Goal: Communication & Community: Answer question/provide support

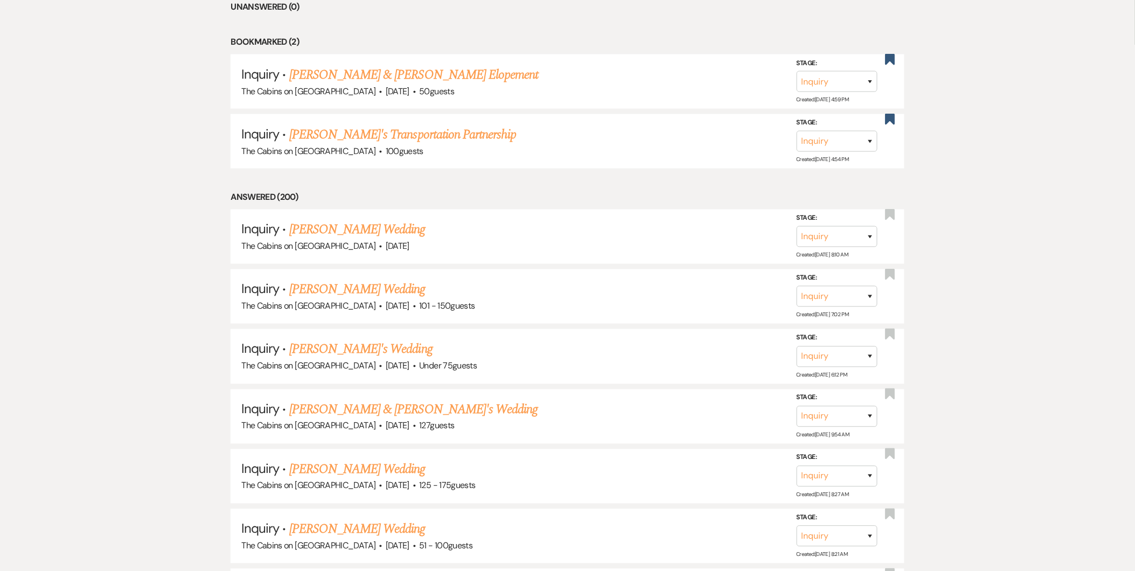
scroll to position [433, 0]
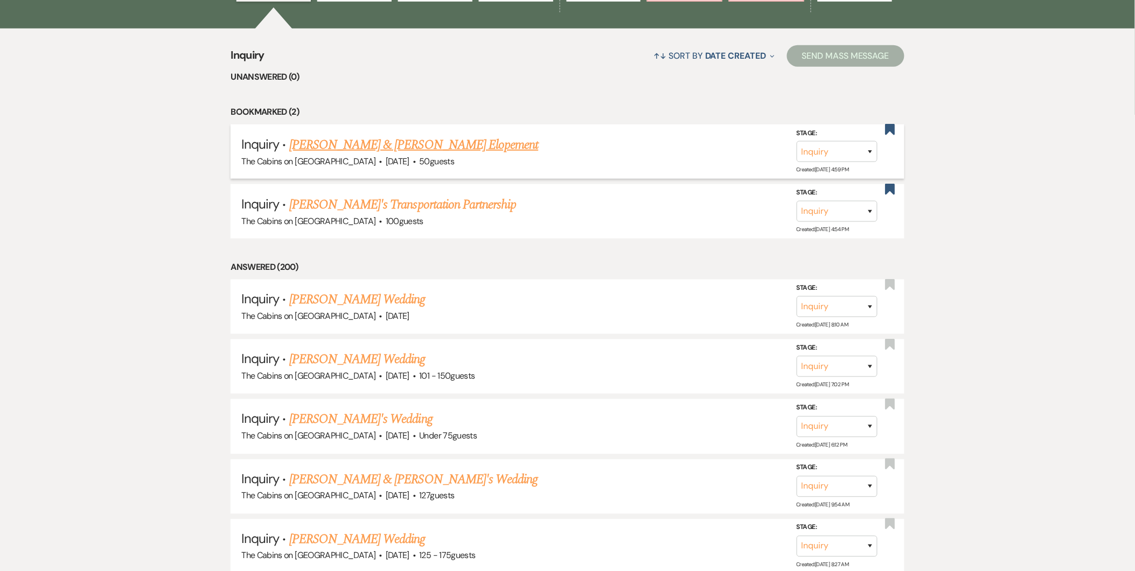
click at [451, 140] on link "Aldo Lemus & Katherine Elizondo's Elopement" at bounding box center [413, 144] width 249 height 19
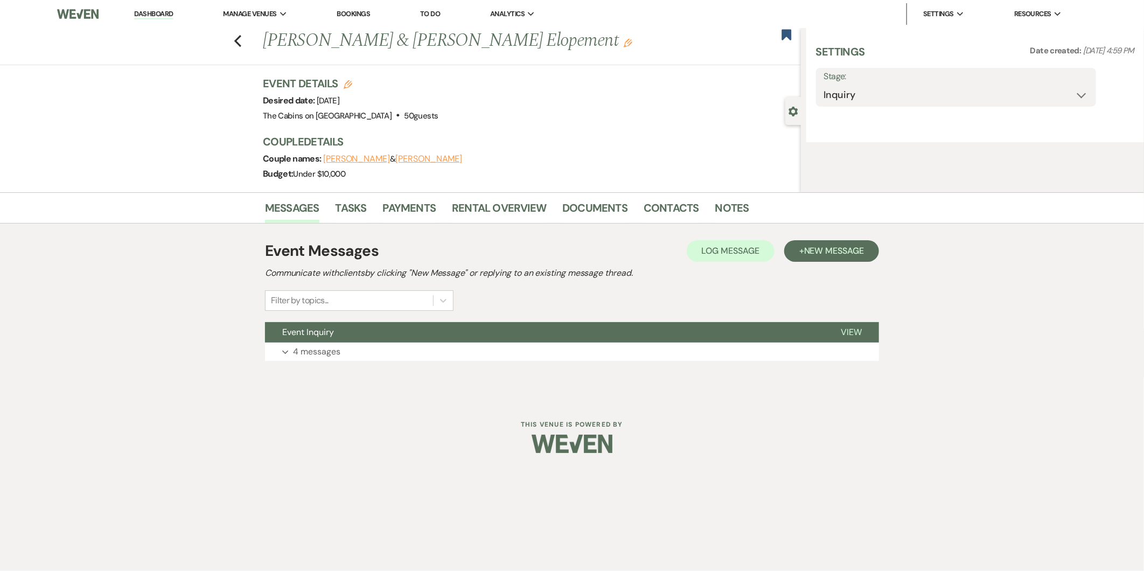
select select "5"
select select "22"
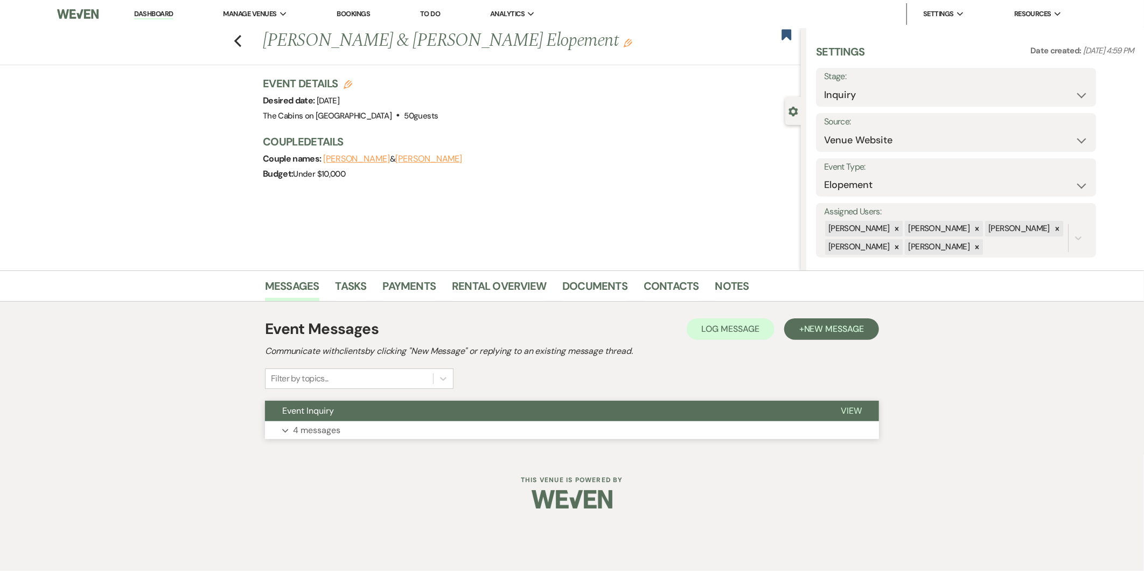
click at [389, 431] on button "Expand 4 messages" at bounding box center [572, 430] width 614 height 18
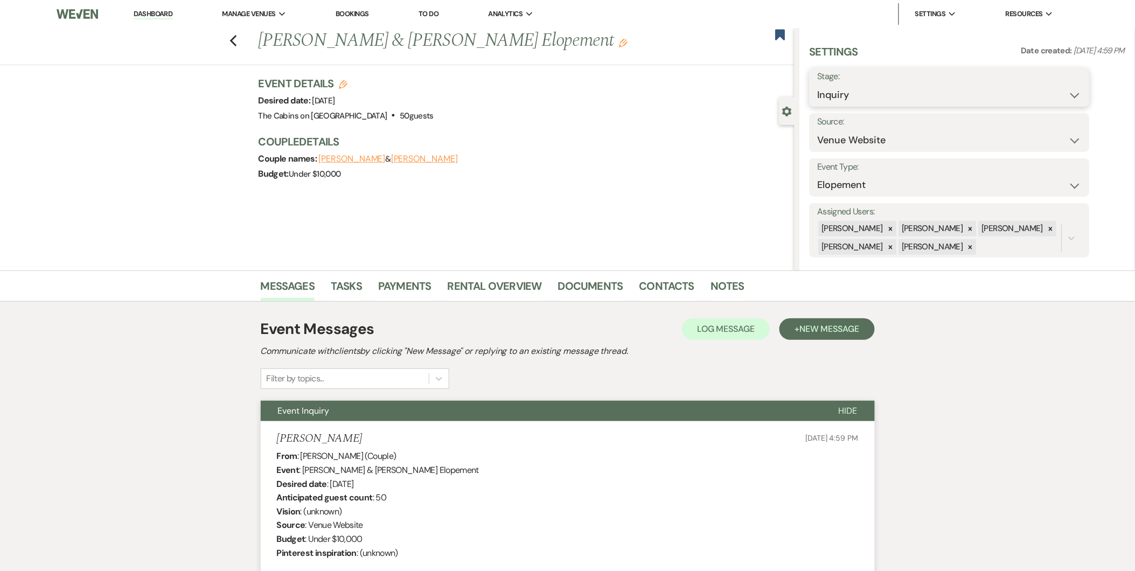
click at [1030, 101] on select "Inquiry Follow Up Tour Requested Tour Confirmed Toured Proposal Sent Booked Lost" at bounding box center [949, 95] width 264 height 21
select select "8"
click at [817, 85] on select "Inquiry Follow Up Tour Requested Tour Confirmed Toured Proposal Sent Booked Lost" at bounding box center [949, 95] width 264 height 21
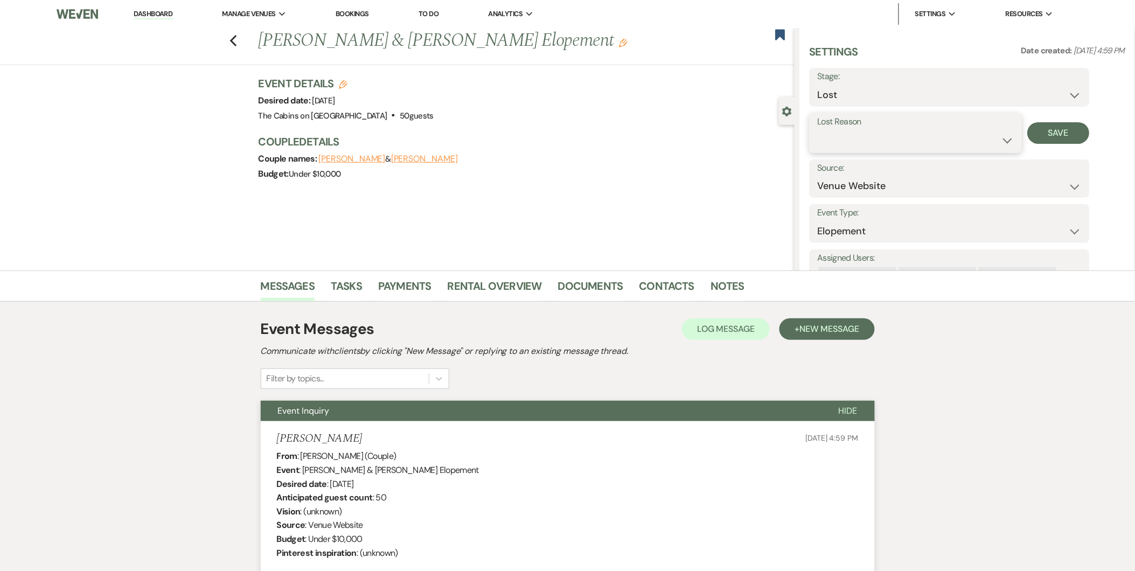
click at [949, 138] on select "Booked Elsewhere Budget Date Unavailable No Response Not a Good Match Capacity …" at bounding box center [915, 140] width 197 height 21
select select "7"
click at [817, 130] on select "Booked Elsewhere Budget Date Unavailable No Response Not a Good Match Capacity …" at bounding box center [915, 140] width 197 height 21
click at [1053, 125] on button "Save" at bounding box center [1058, 133] width 62 height 22
click at [157, 16] on link "Dashboard" at bounding box center [153, 14] width 39 height 10
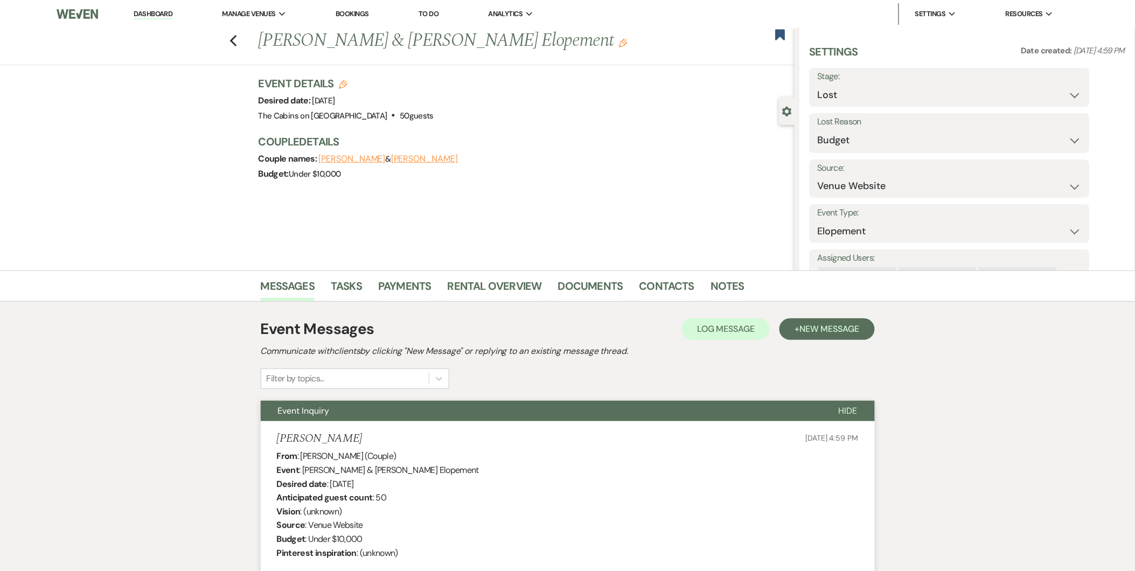
select select "8"
select select "7"
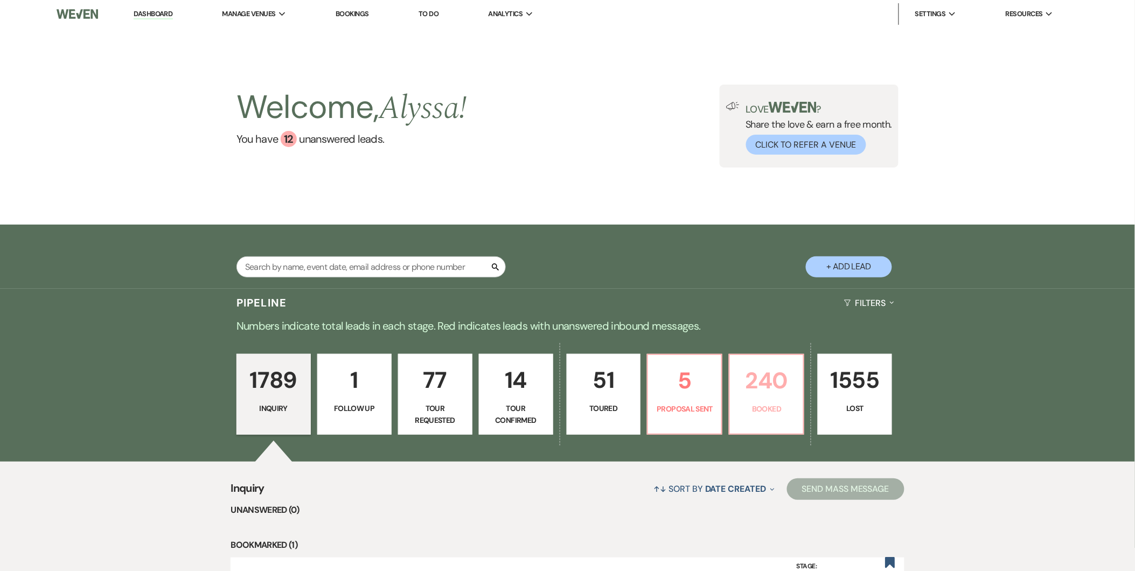
click at [787, 392] on p "240" at bounding box center [766, 380] width 60 height 36
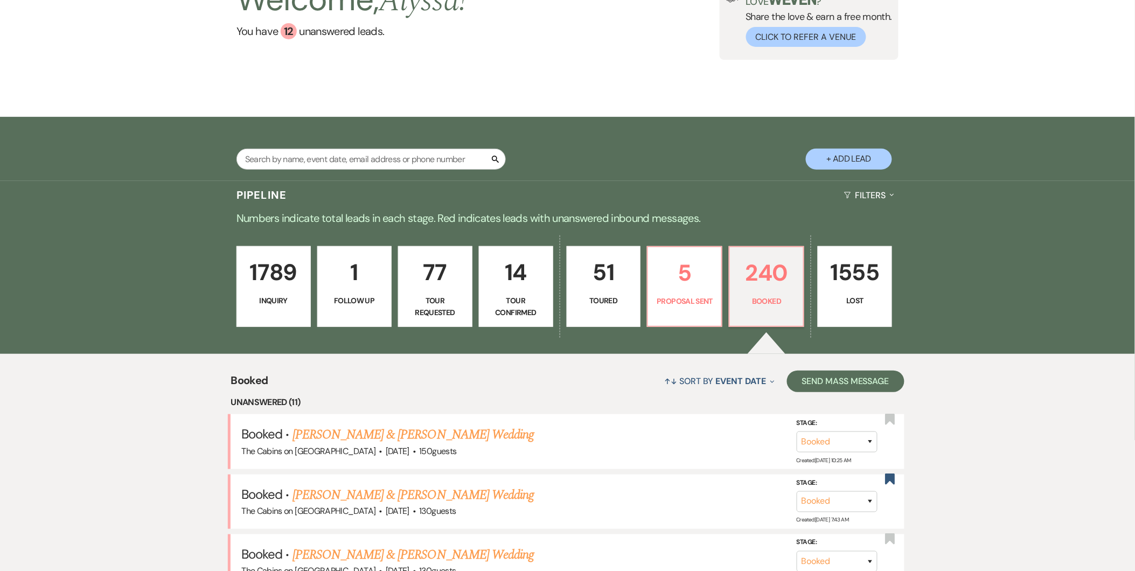
scroll to position [162, 0]
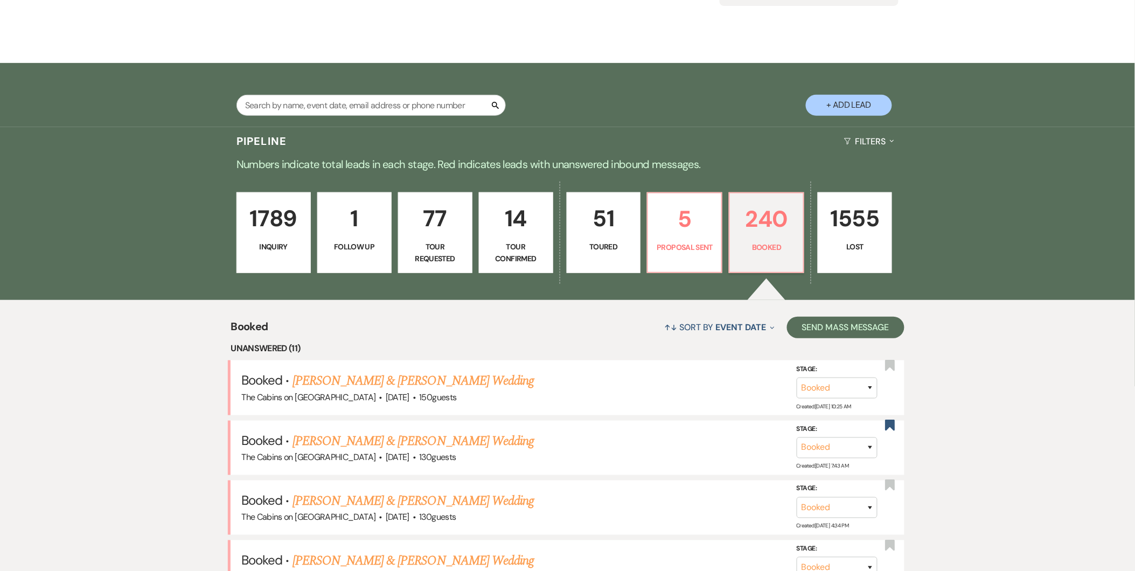
click at [329, 222] on p "1" at bounding box center [354, 218] width 60 height 36
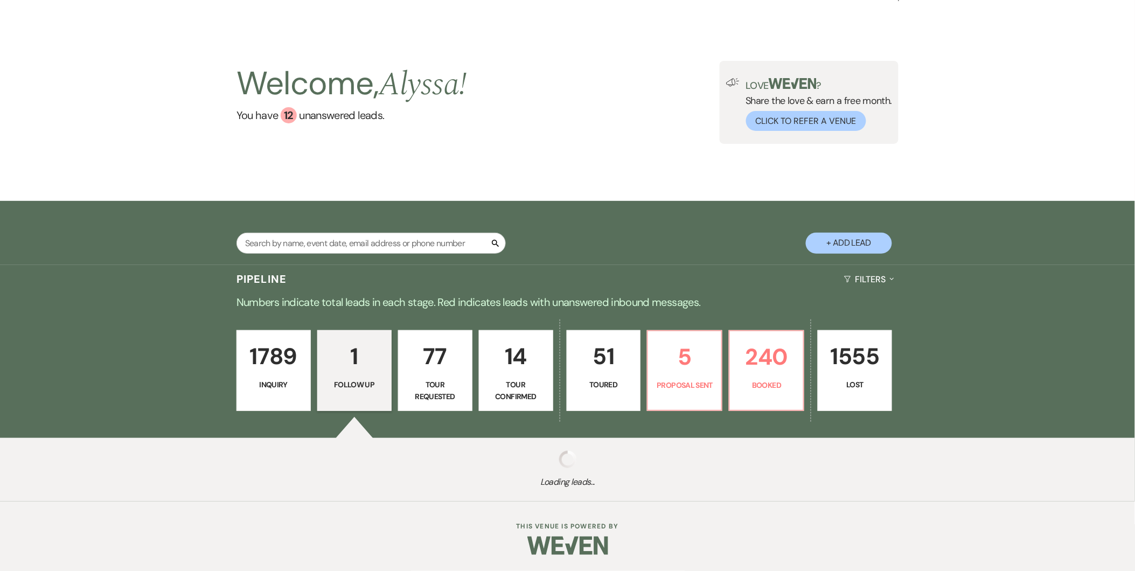
scroll to position [162, 0]
select select "9"
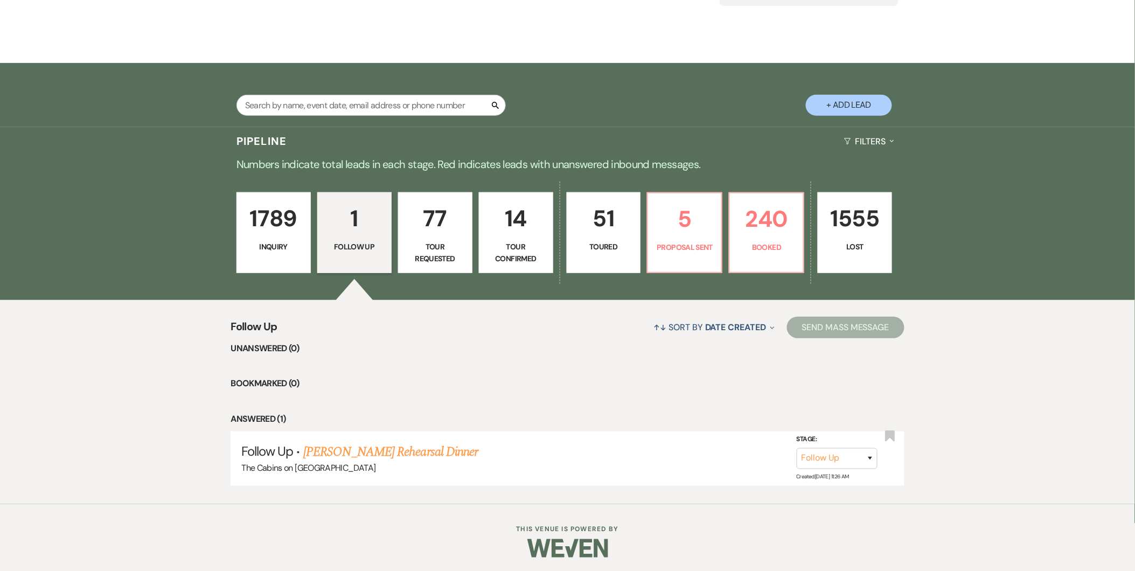
click at [521, 218] on p "14" at bounding box center [516, 218] width 60 height 36
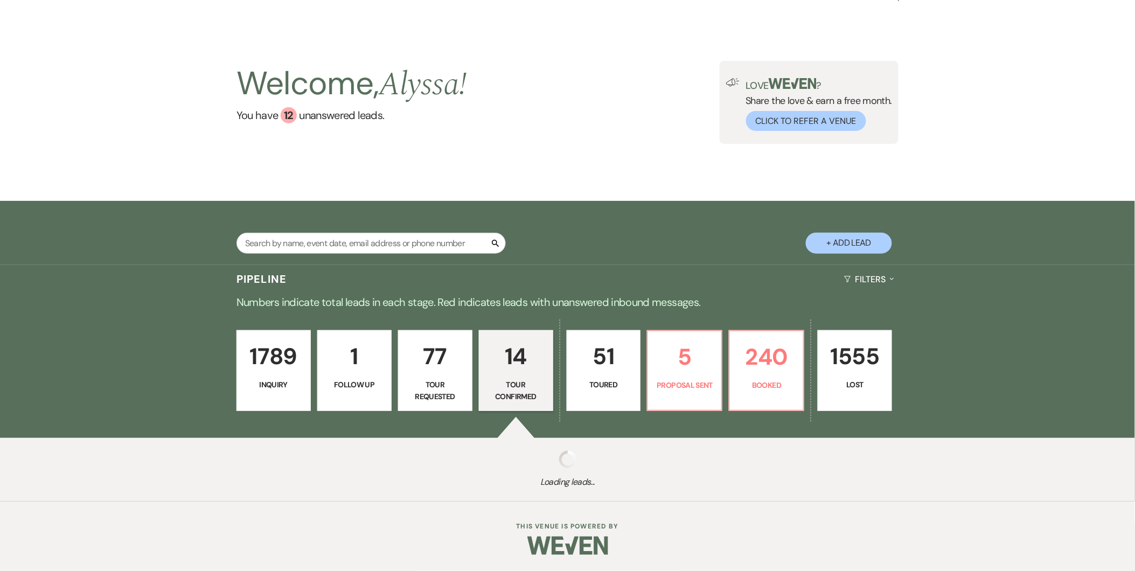
select select "4"
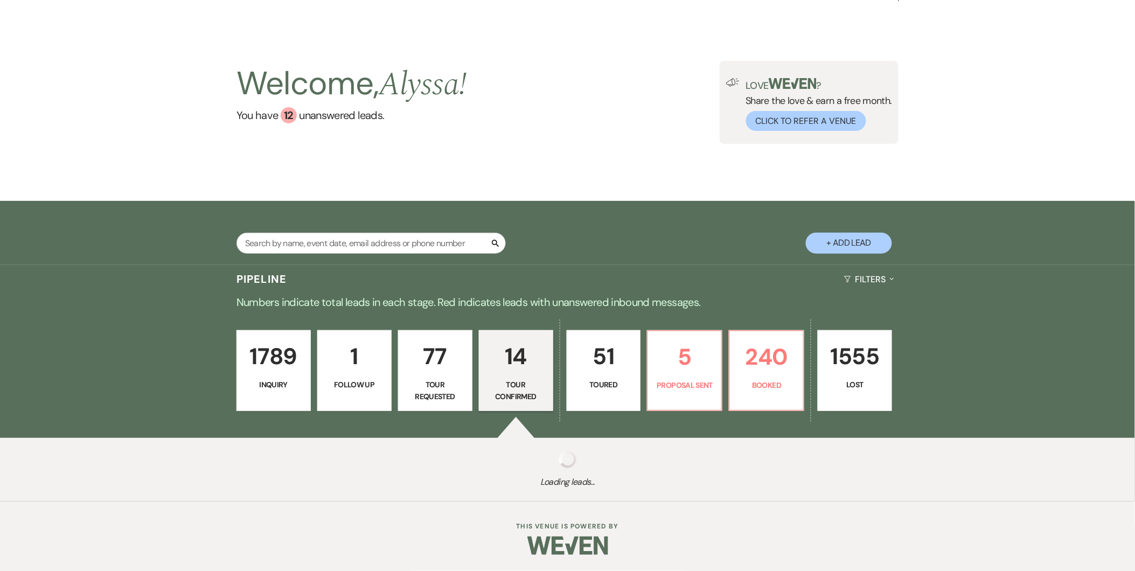
select select "4"
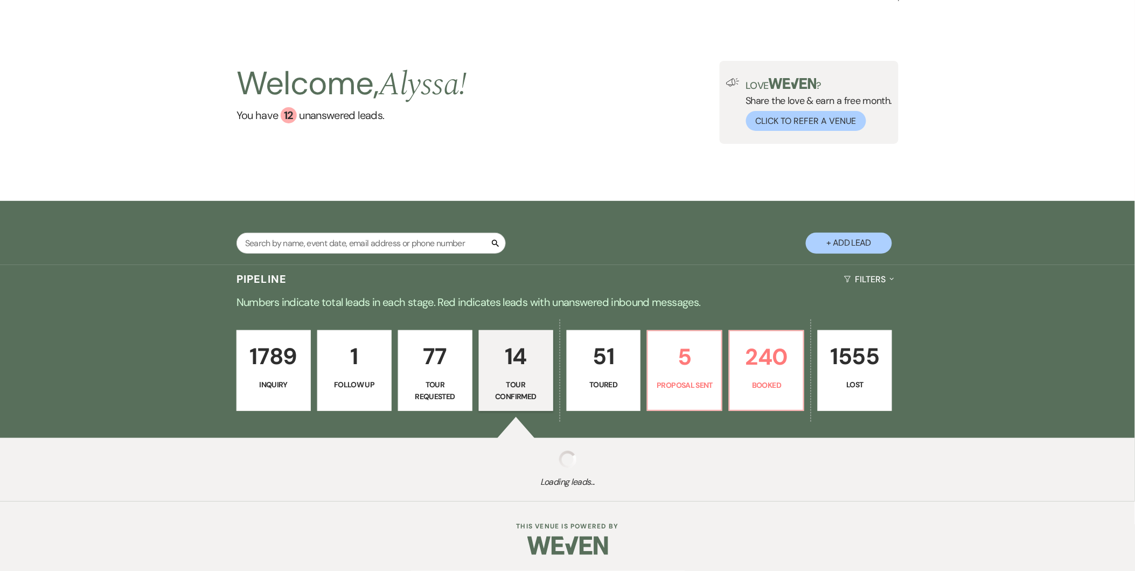
select select "4"
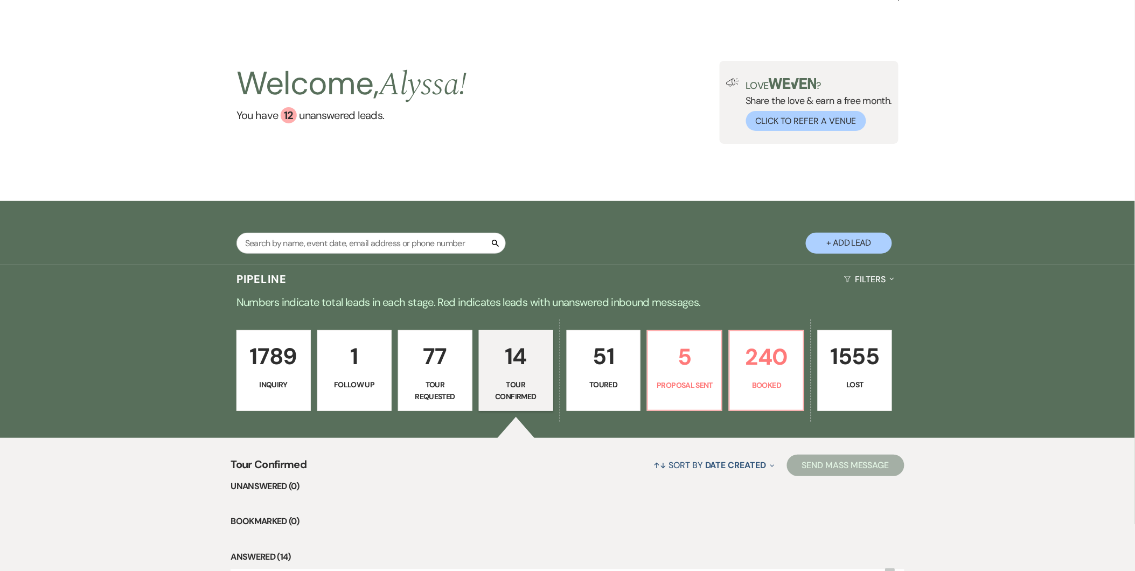
scroll to position [162, 0]
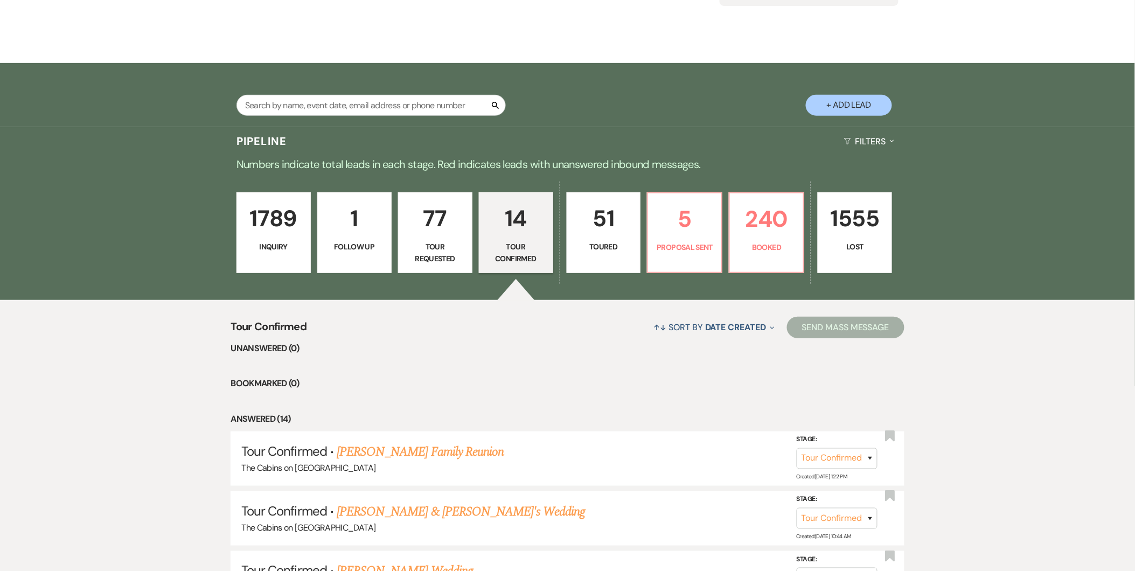
click at [445, 250] on p "Tour Requested" at bounding box center [435, 253] width 60 height 24
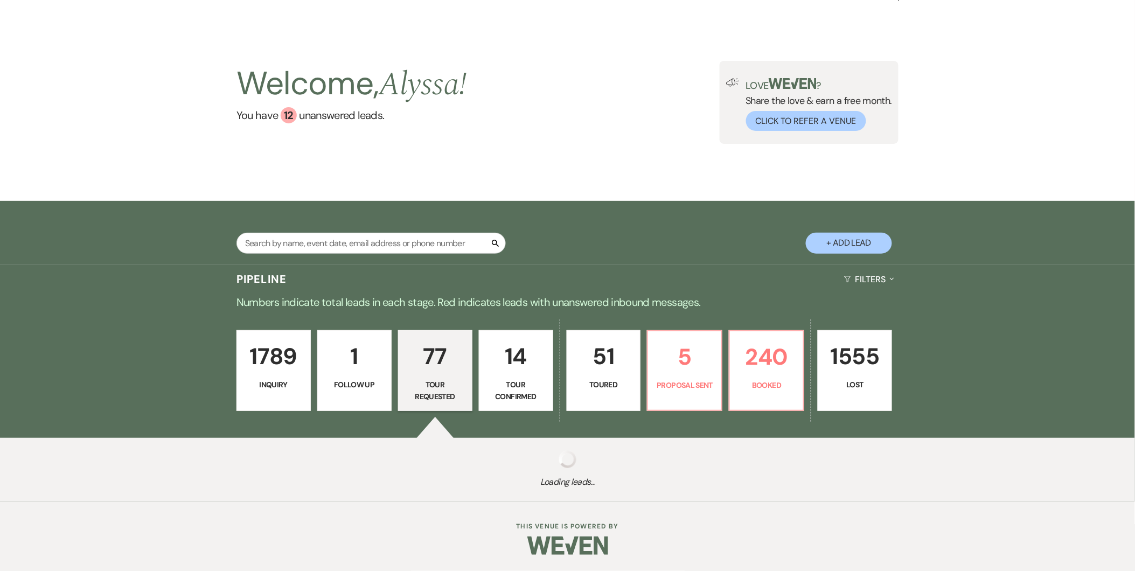
select select "2"
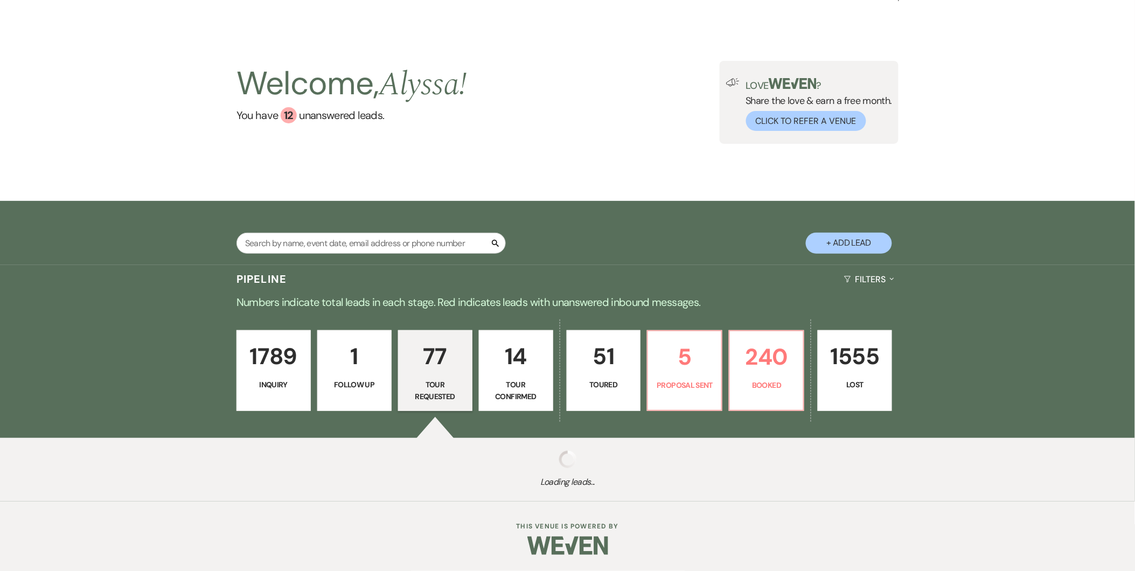
select select "2"
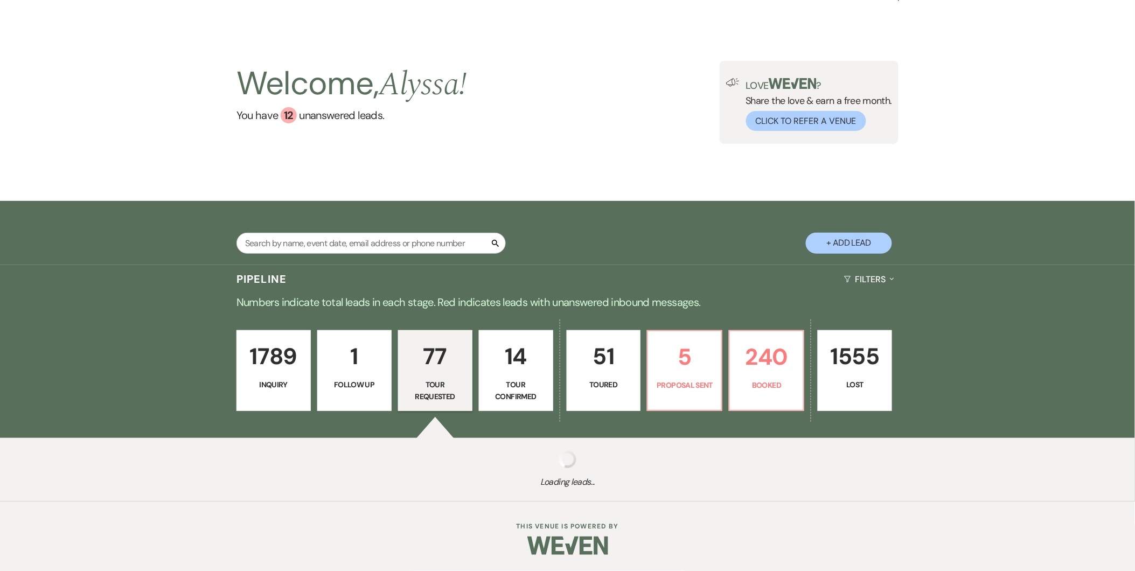
select select "2"
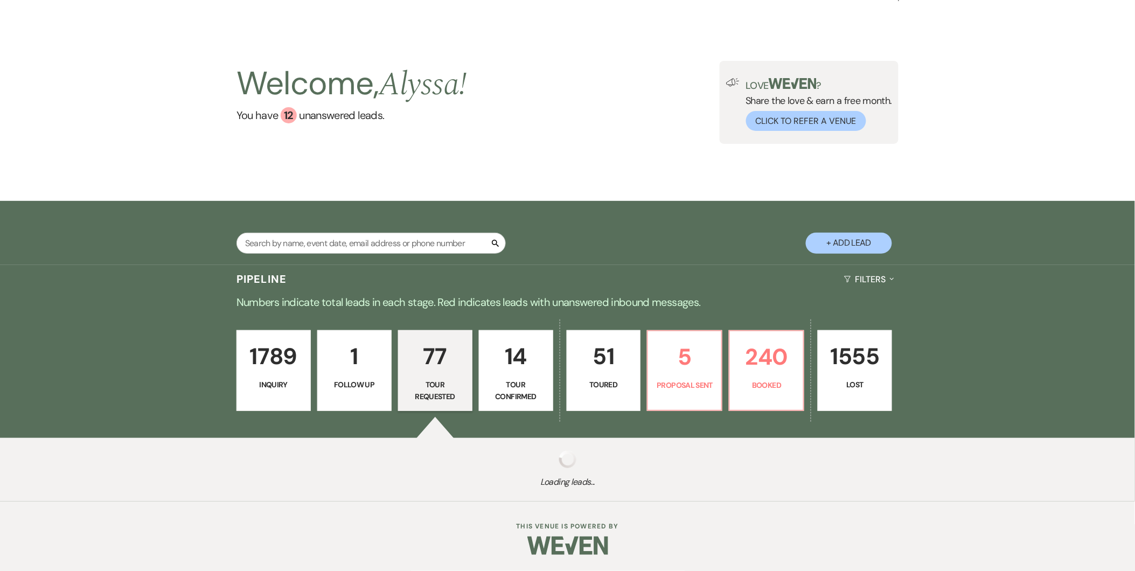
select select "2"
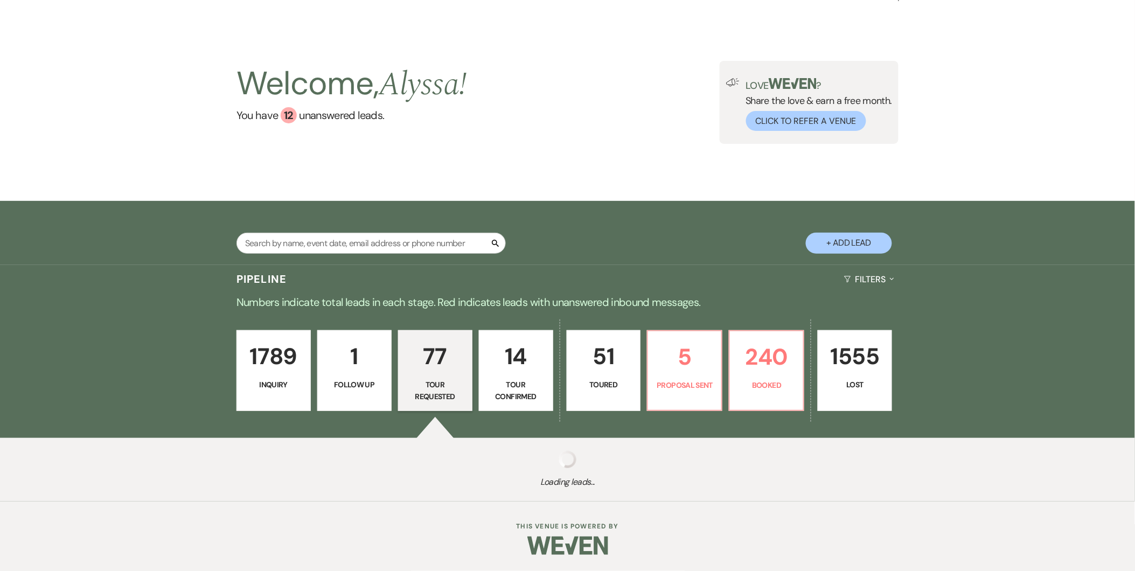
select select "2"
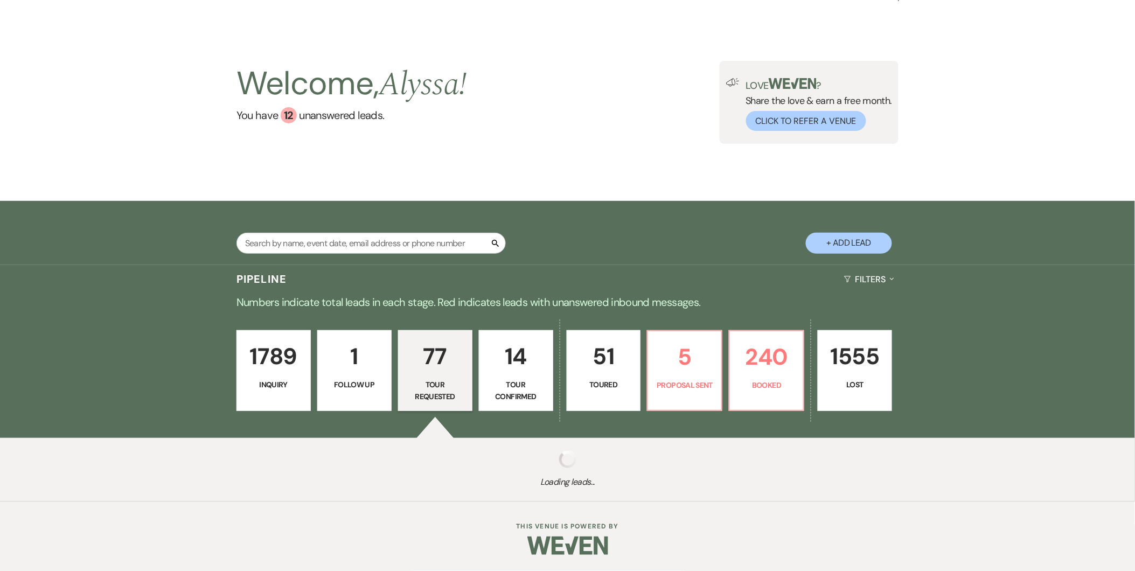
select select "2"
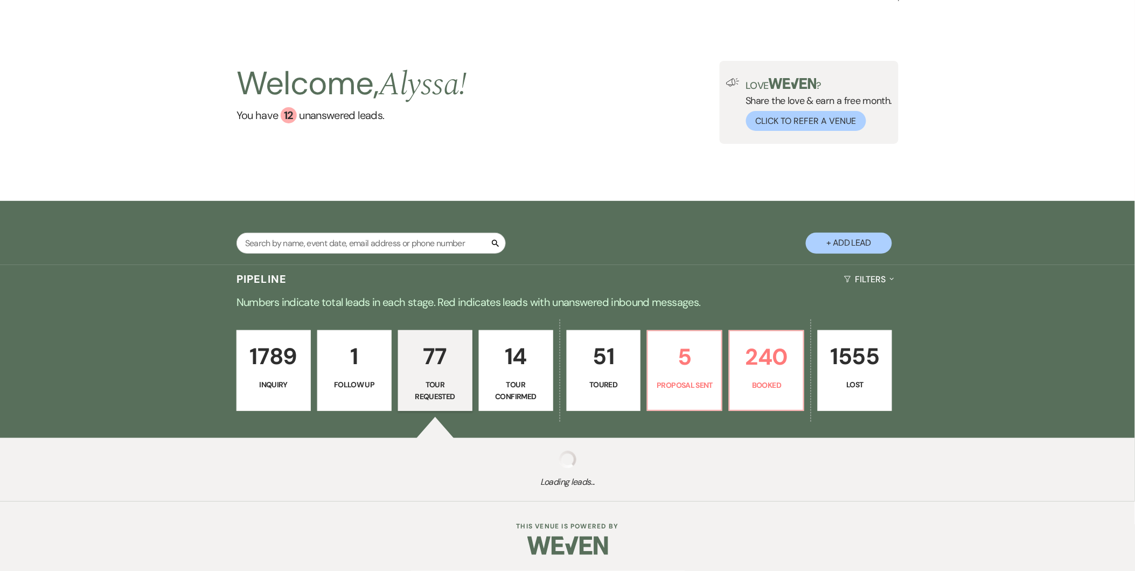
select select "2"
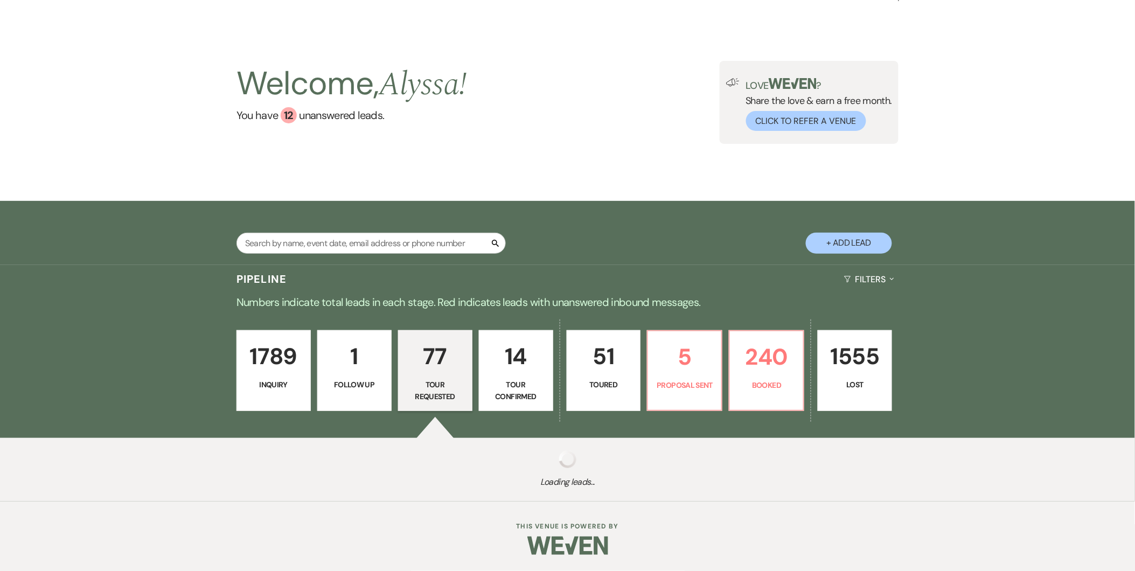
select select "2"
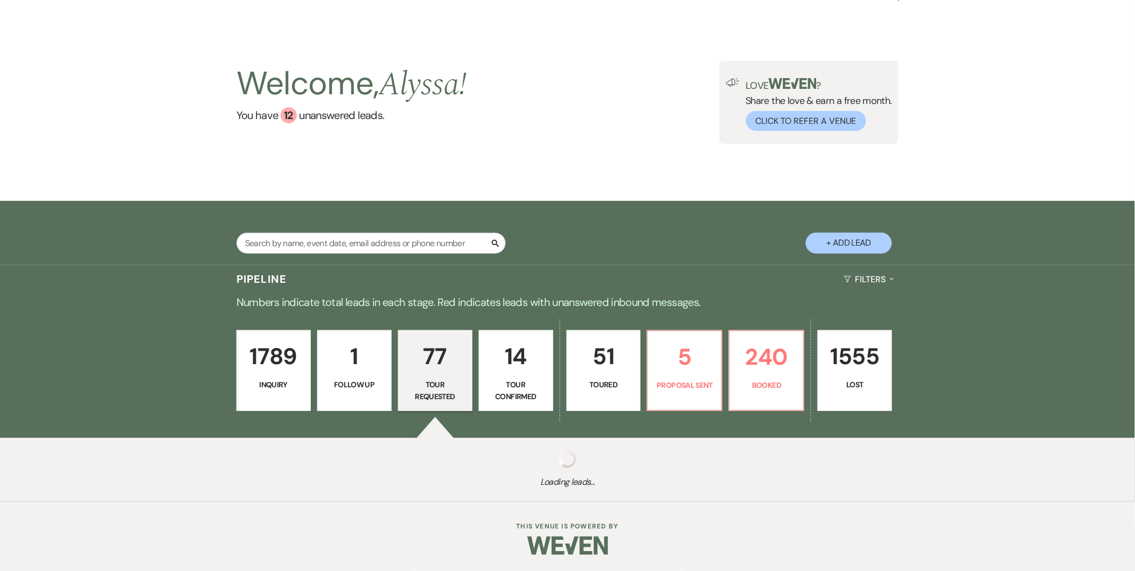
select select "2"
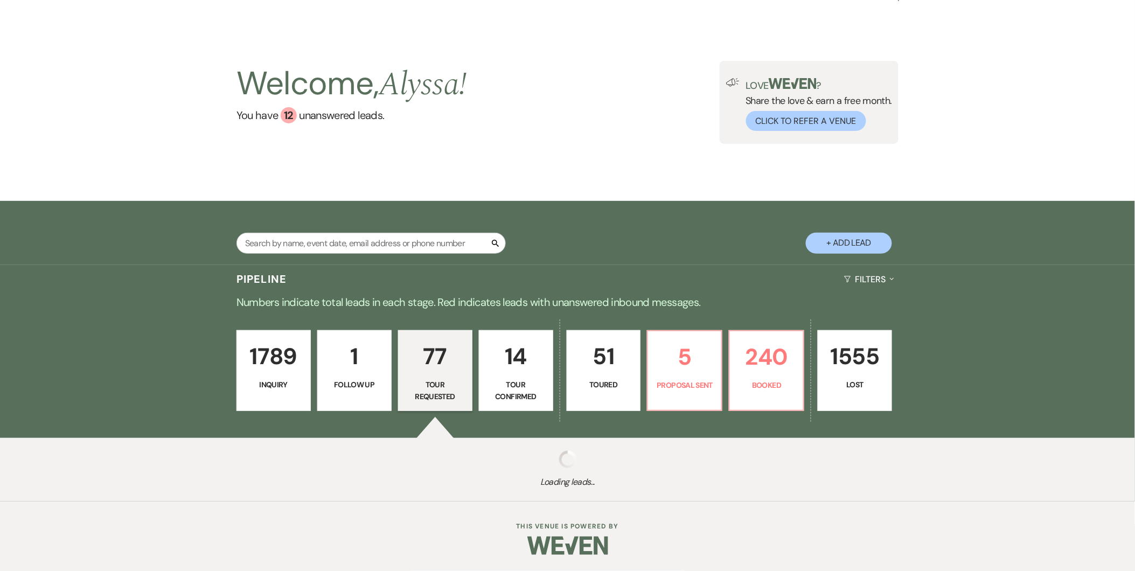
select select "2"
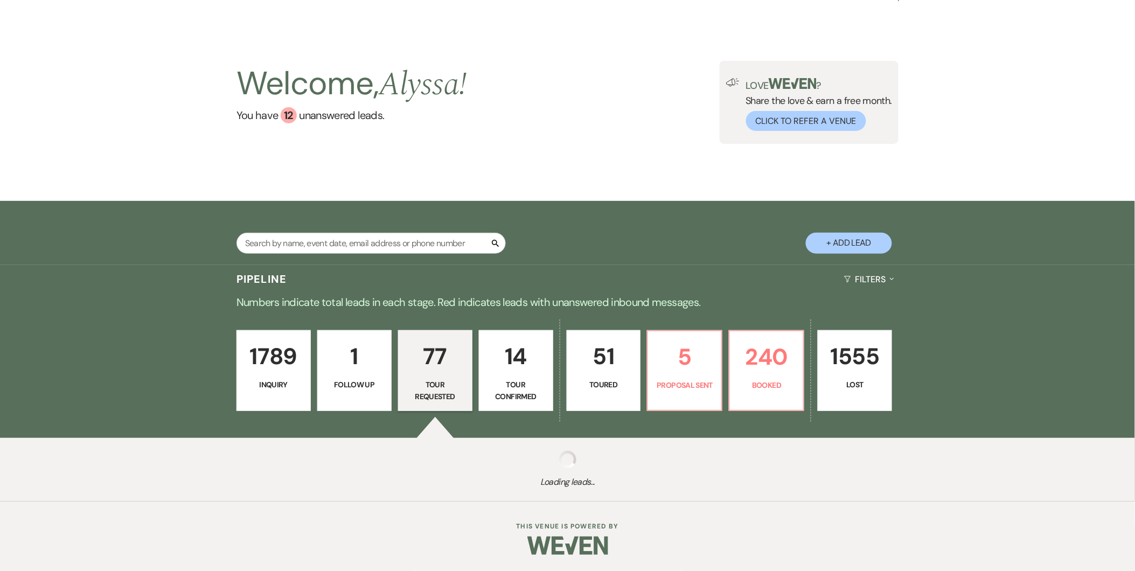
select select "2"
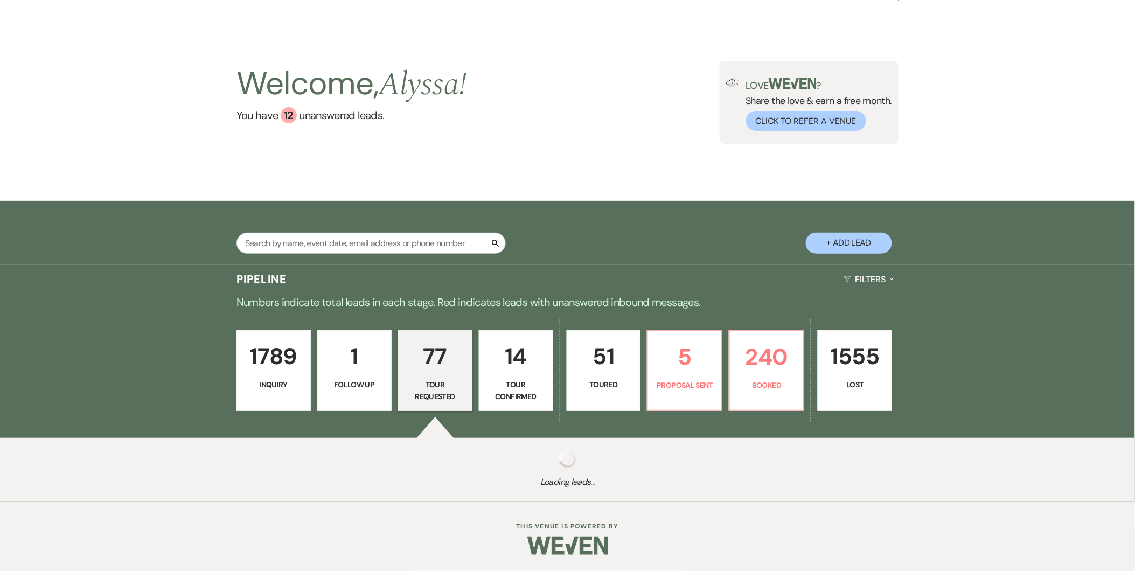
select select "2"
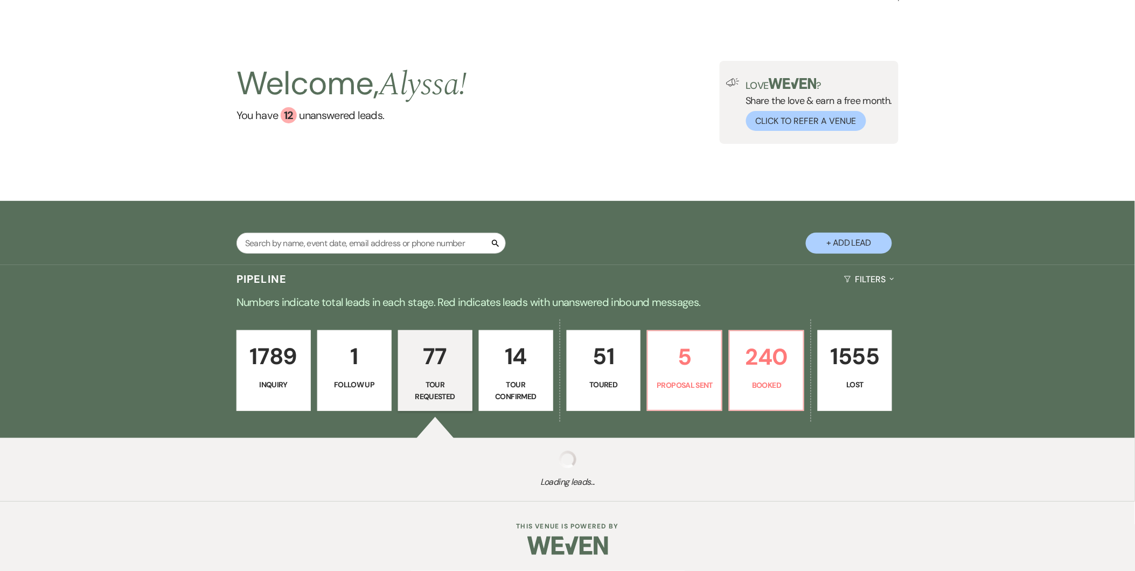
select select "2"
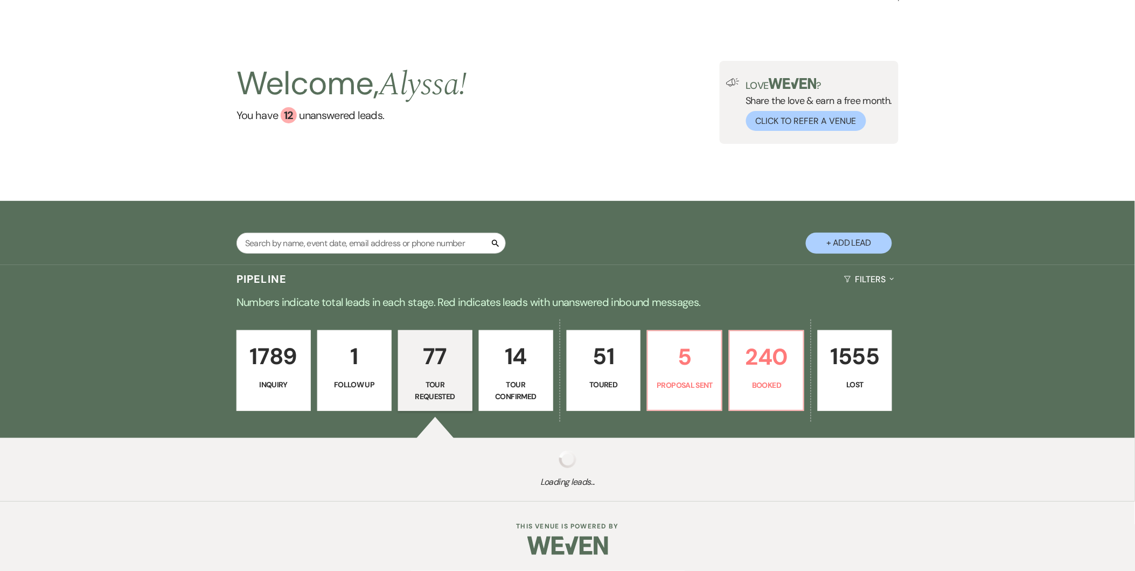
select select "2"
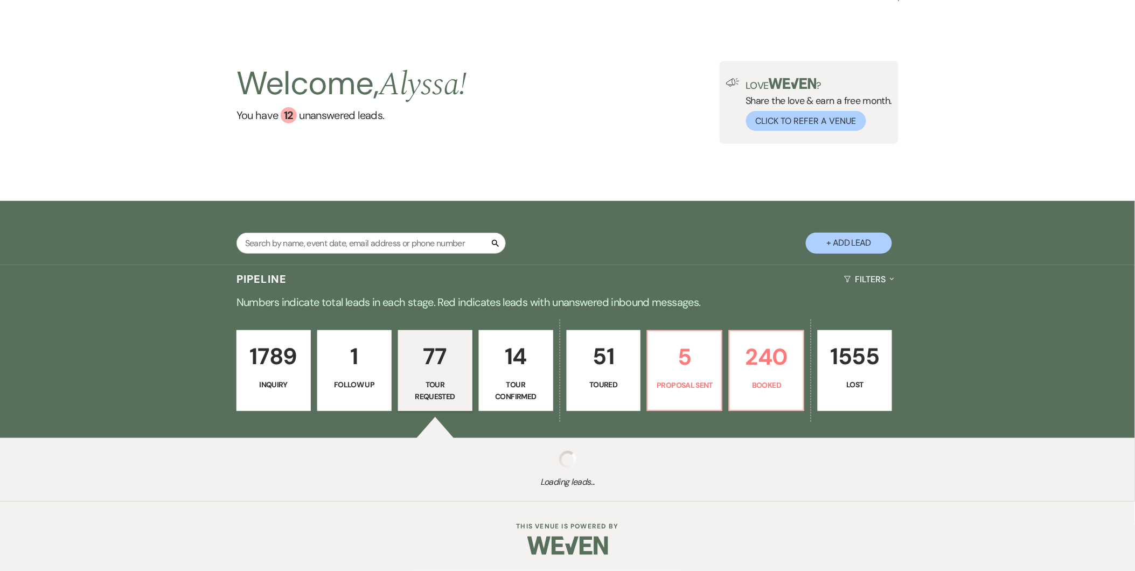
select select "2"
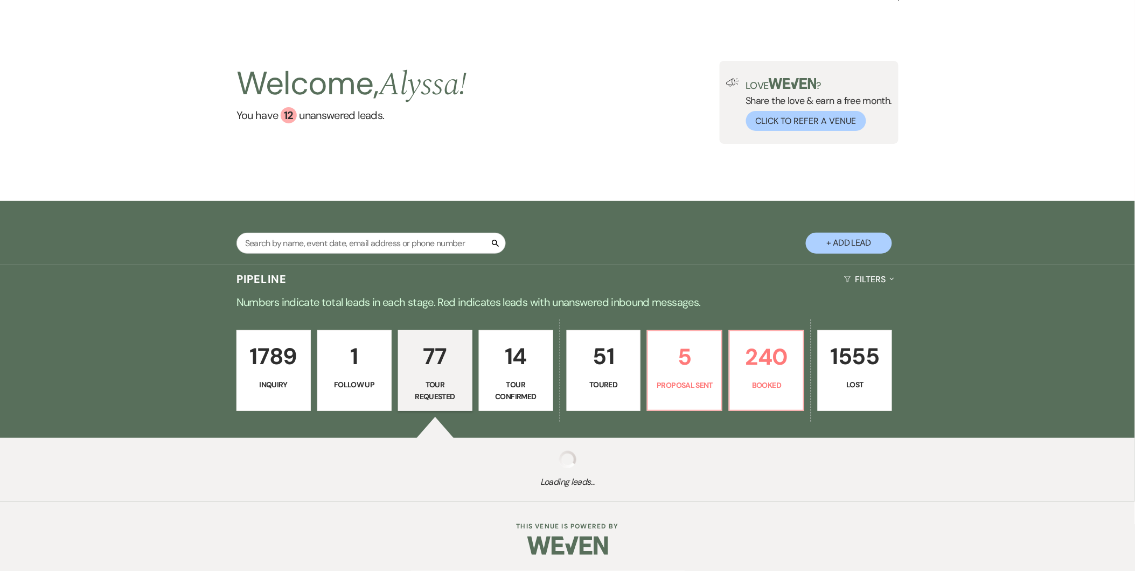
select select "2"
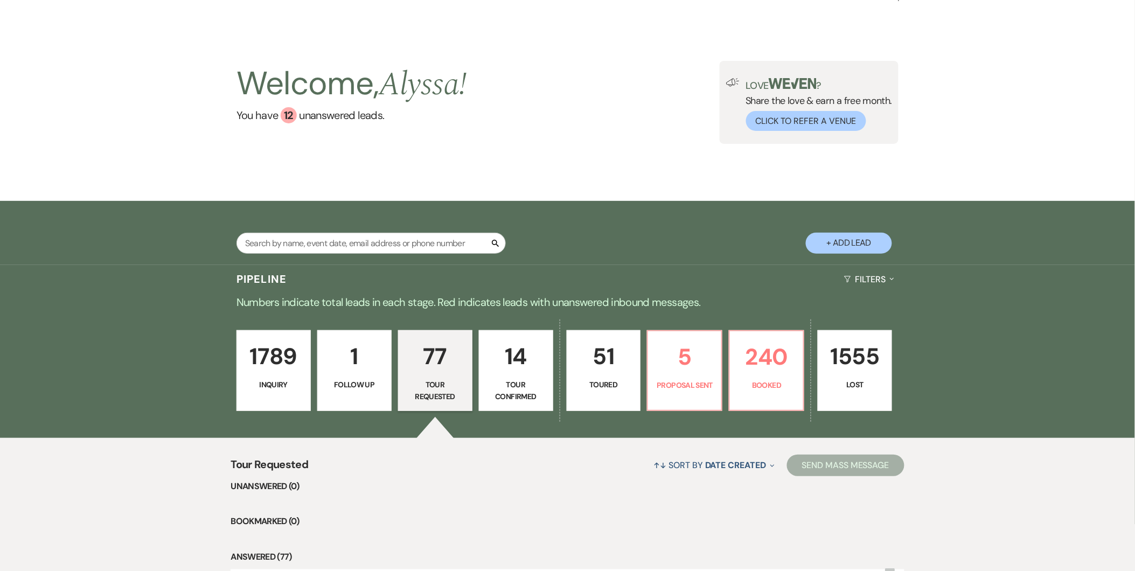
scroll to position [162, 0]
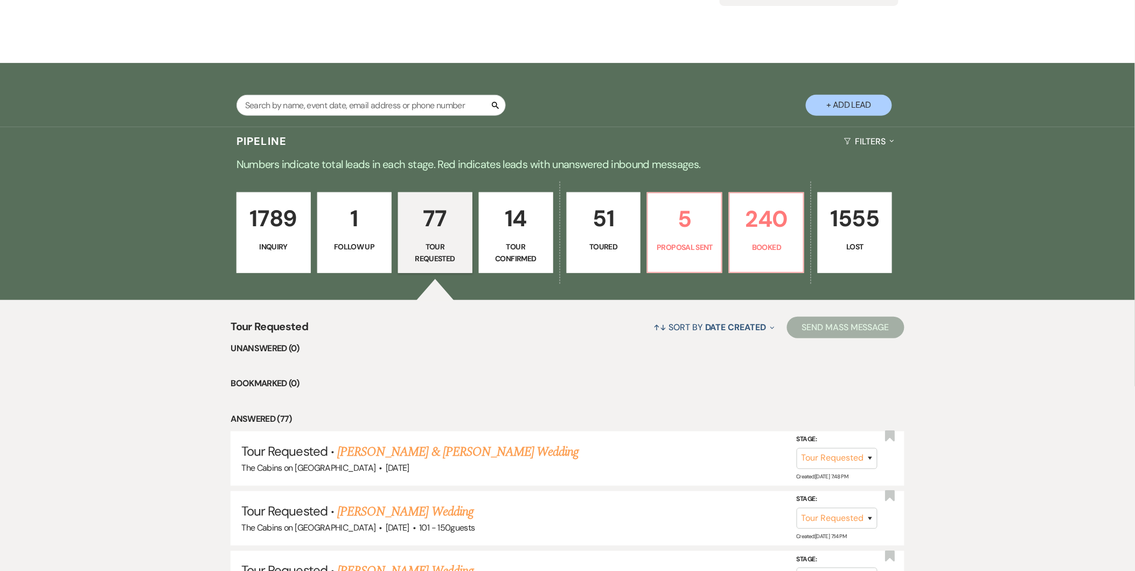
click at [611, 215] on p "51" at bounding box center [604, 218] width 60 height 36
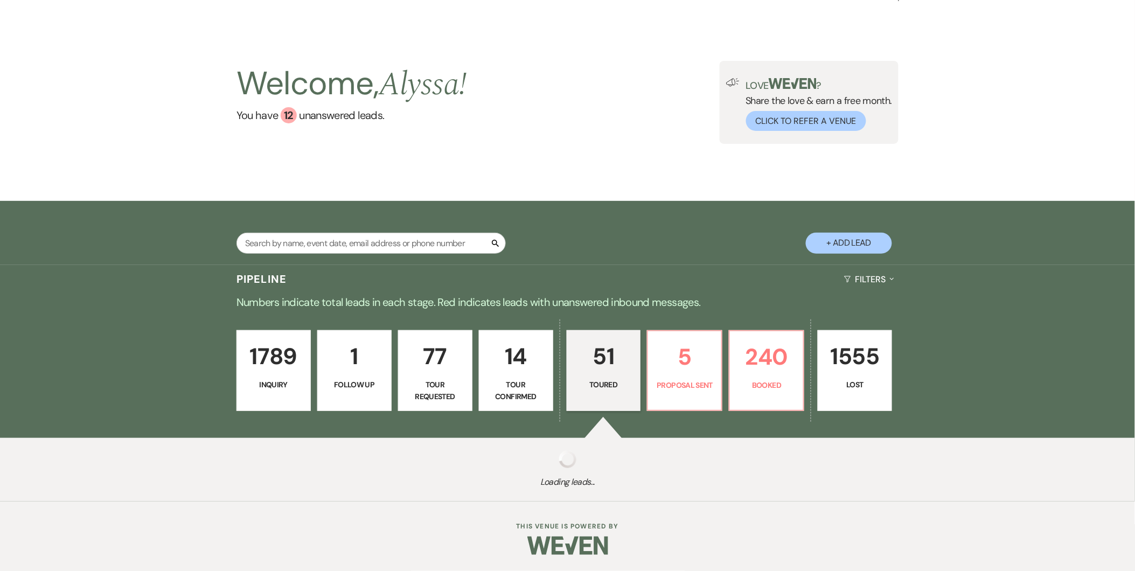
select select "5"
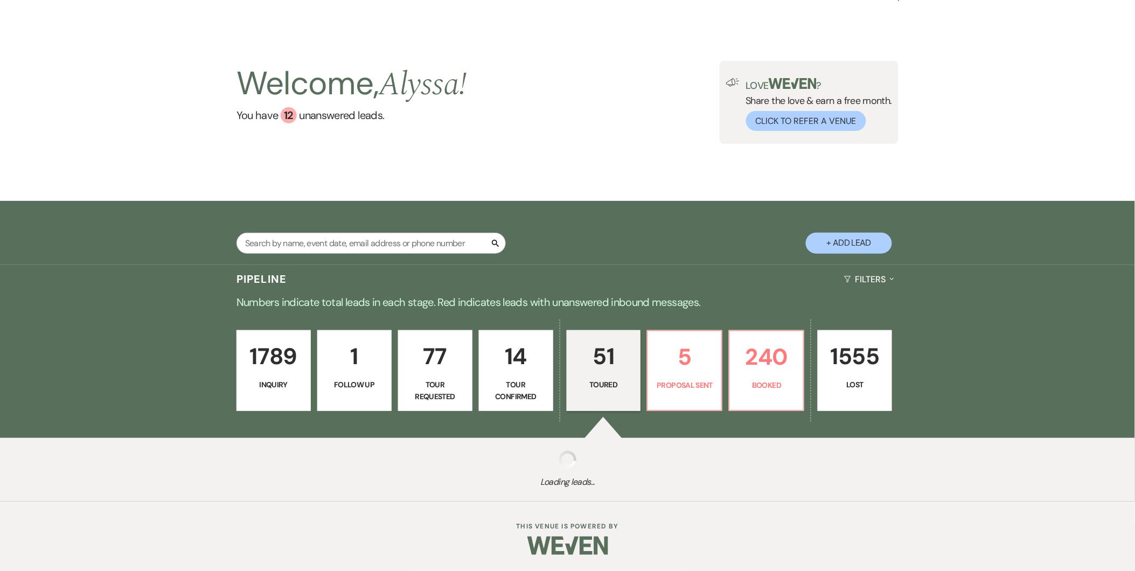
select select "5"
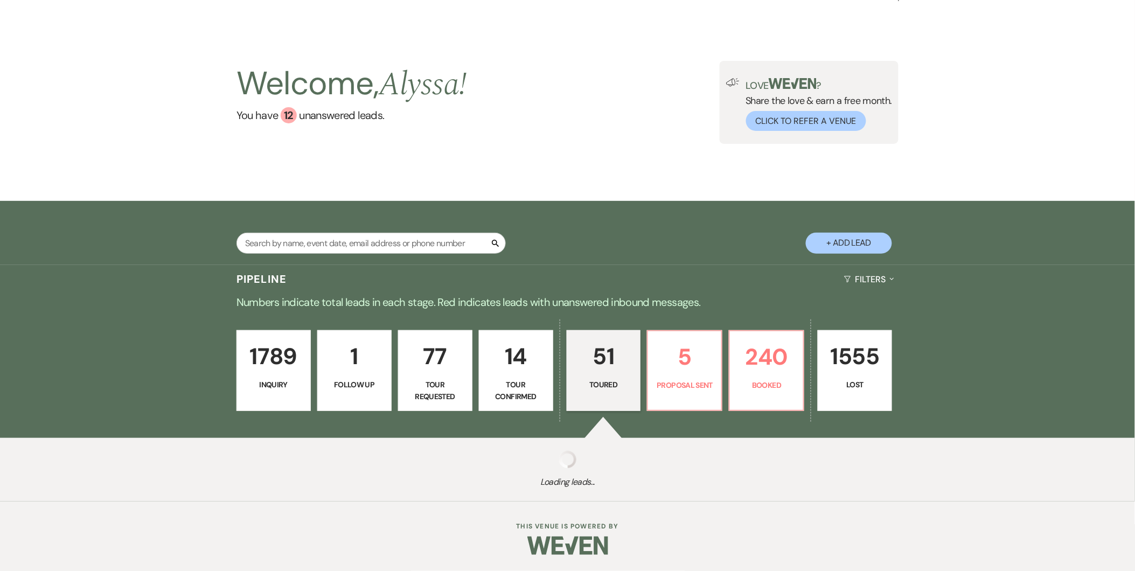
select select "5"
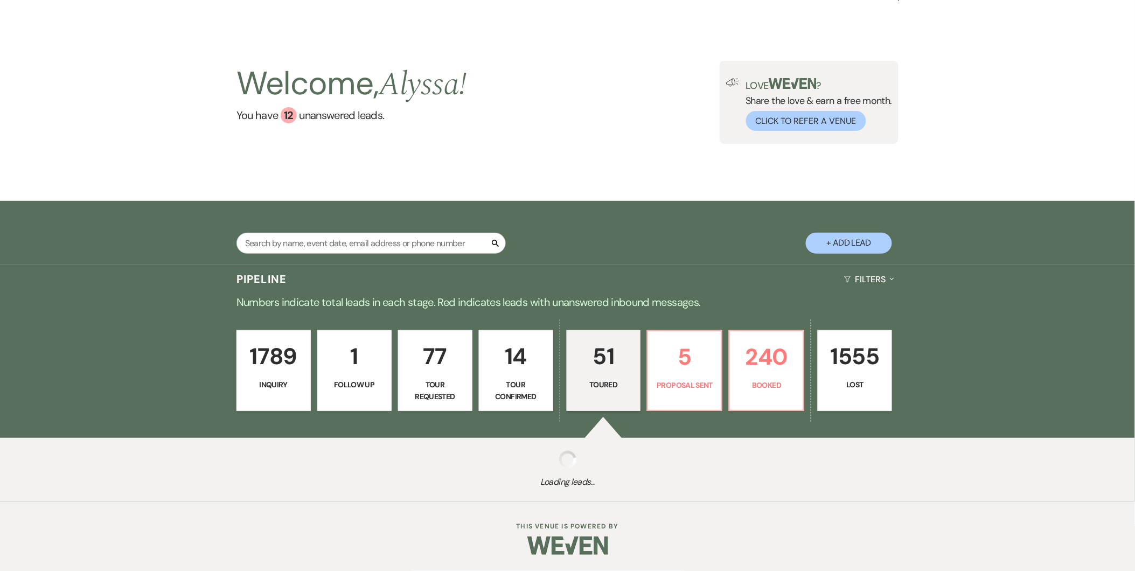
select select "5"
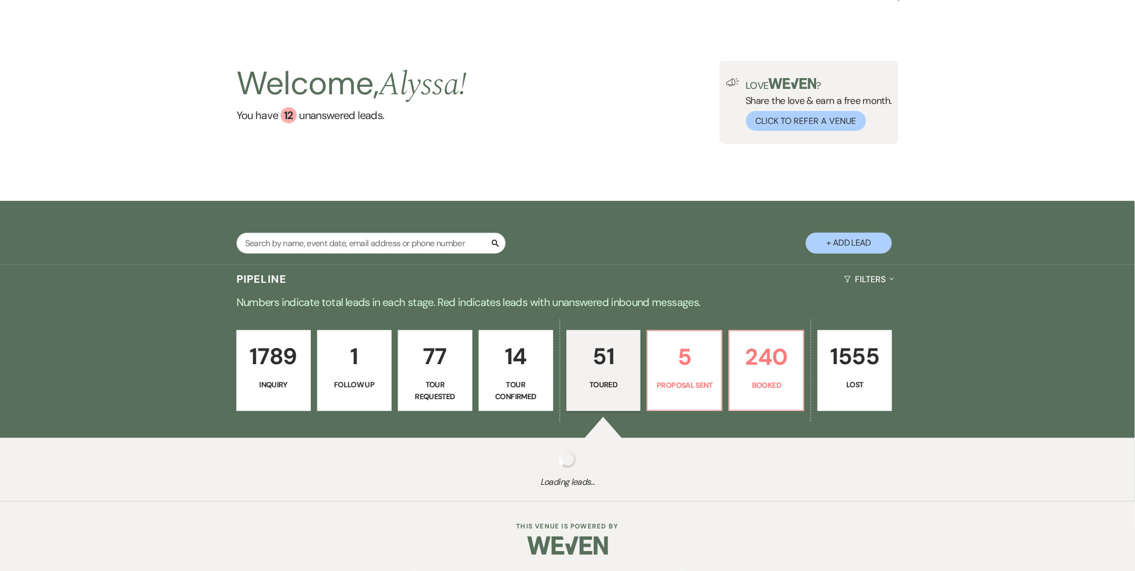
select select "5"
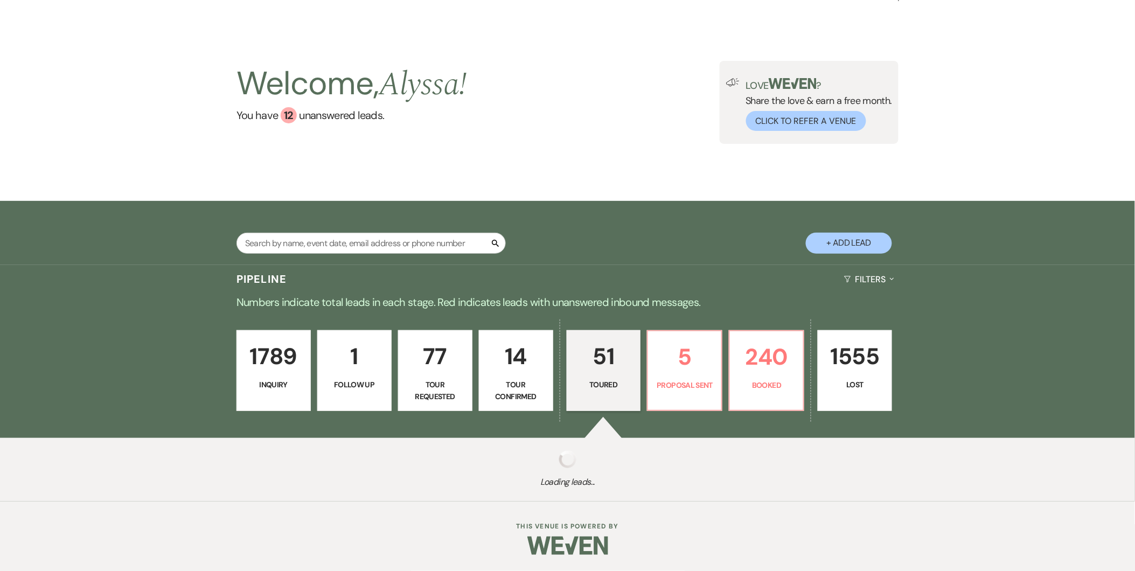
select select "5"
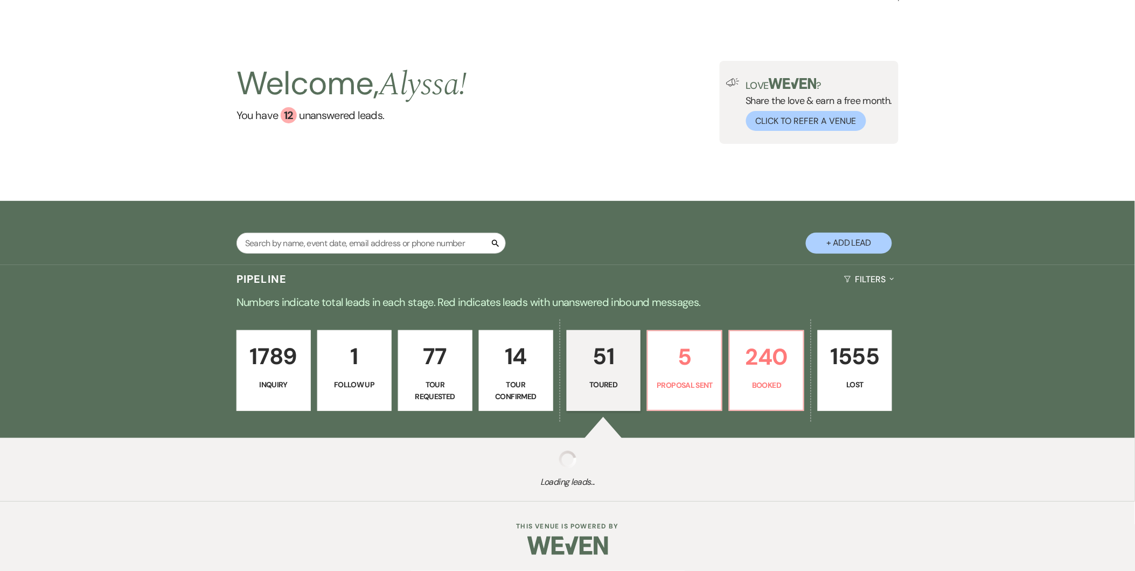
select select "5"
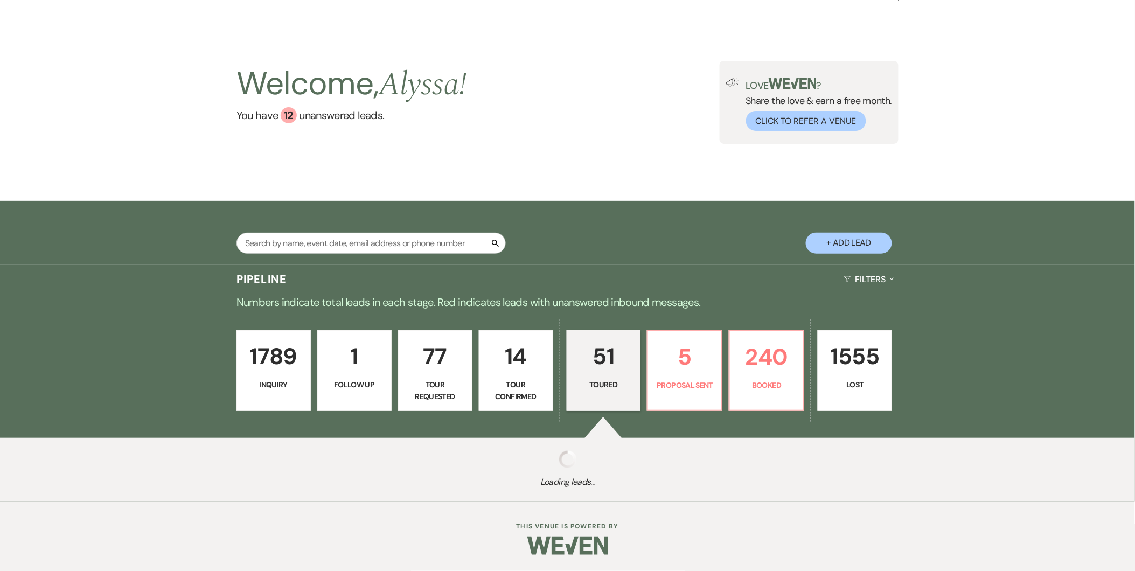
select select "5"
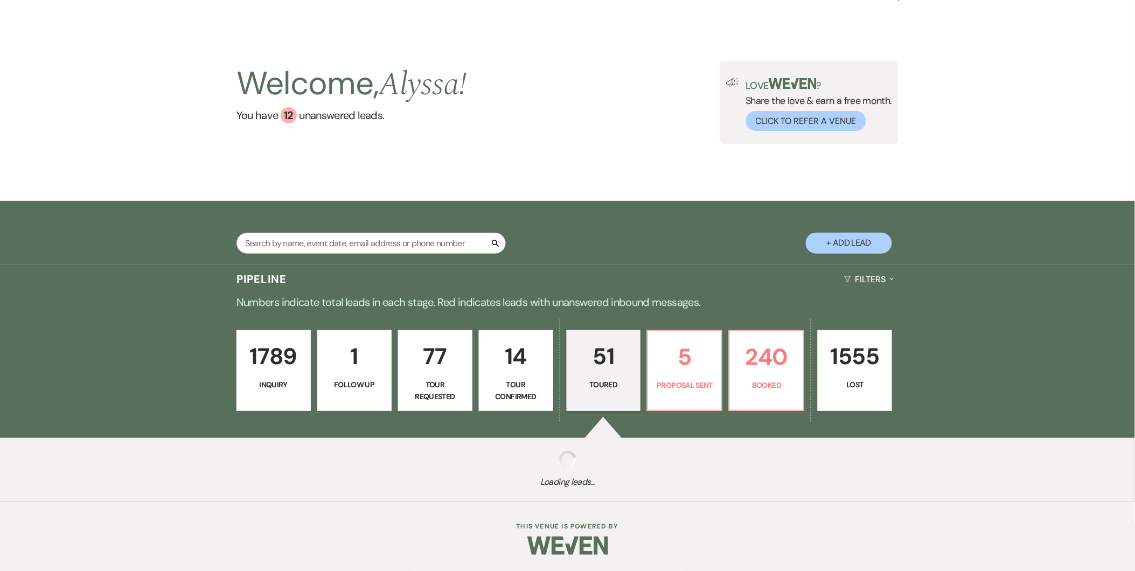
select select "5"
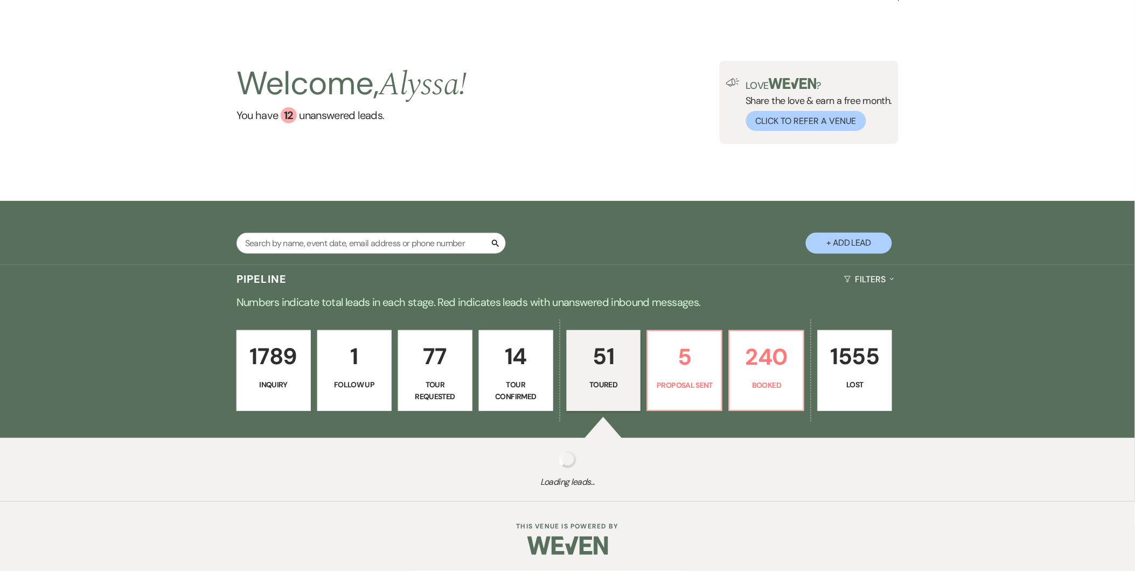
select select "5"
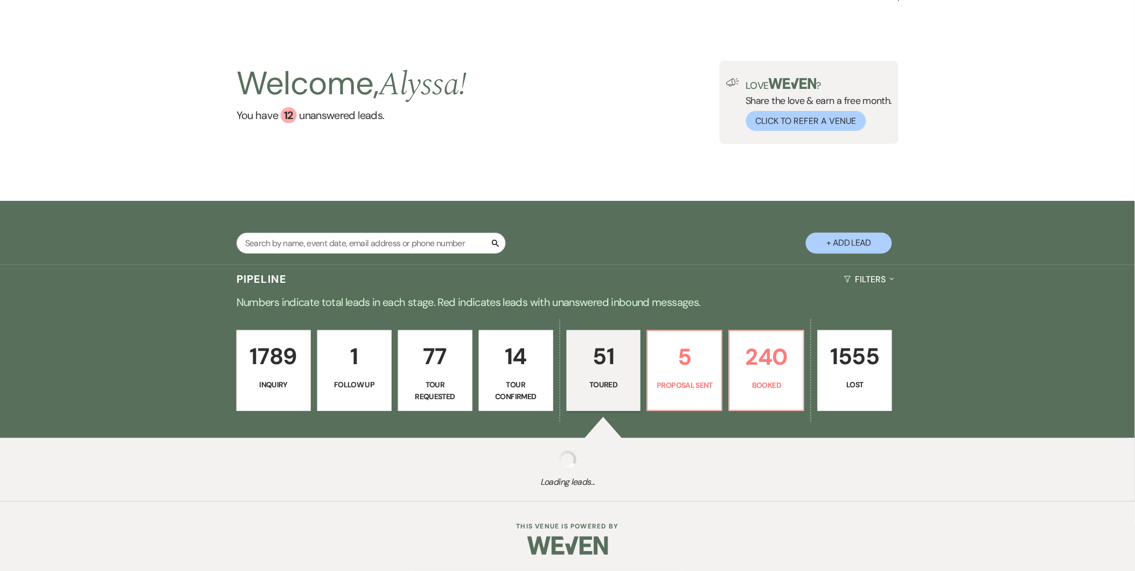
select select "5"
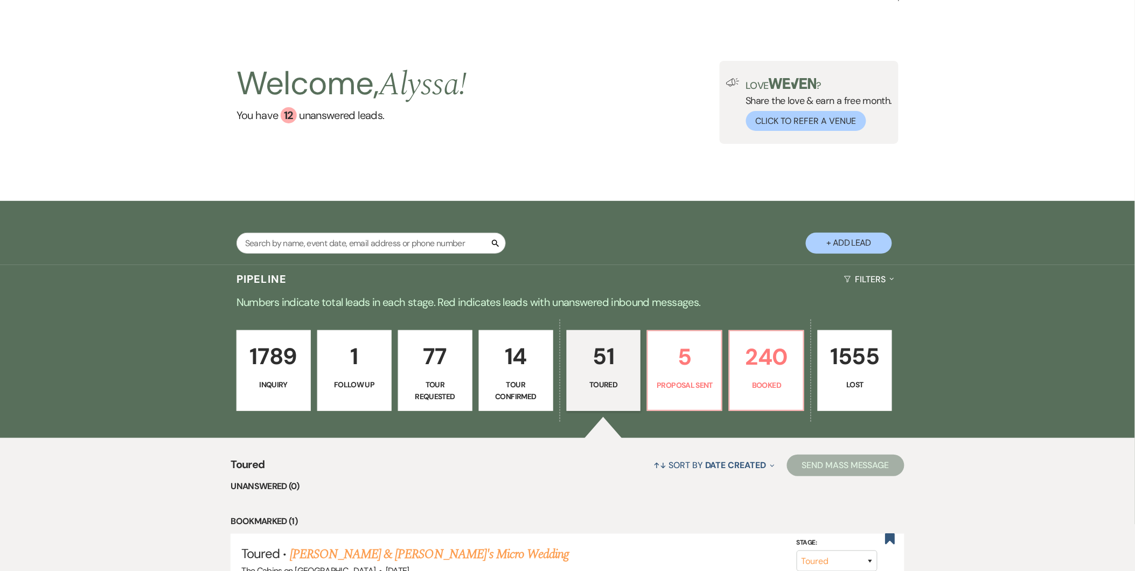
scroll to position [162, 0]
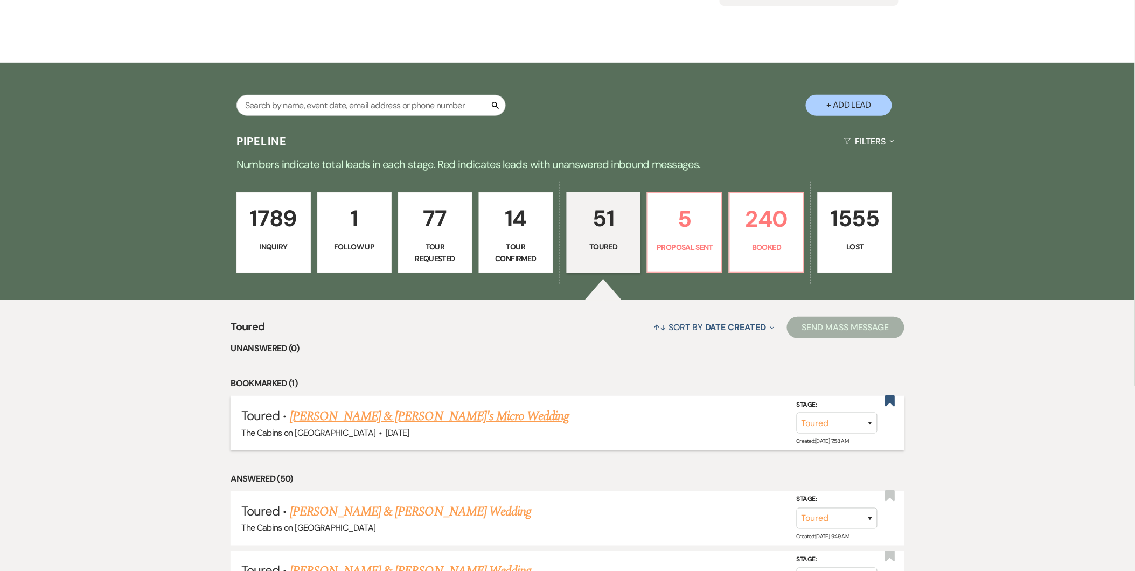
click at [460, 418] on link "Emelie DuBeck & Fiance's Micro Wedding" at bounding box center [429, 416] width 279 height 19
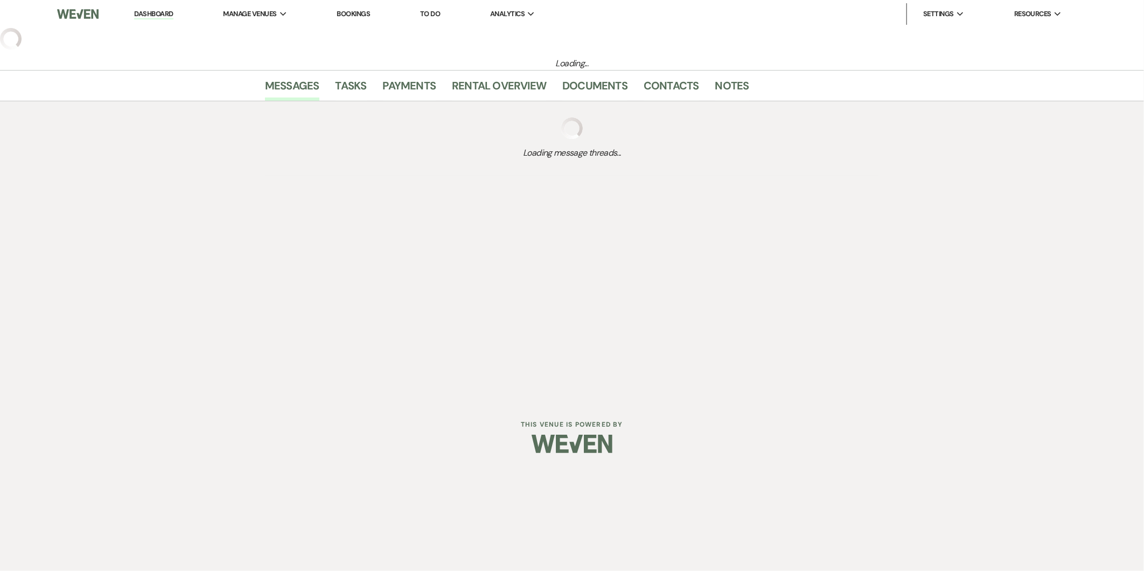
select select "5"
select select "16"
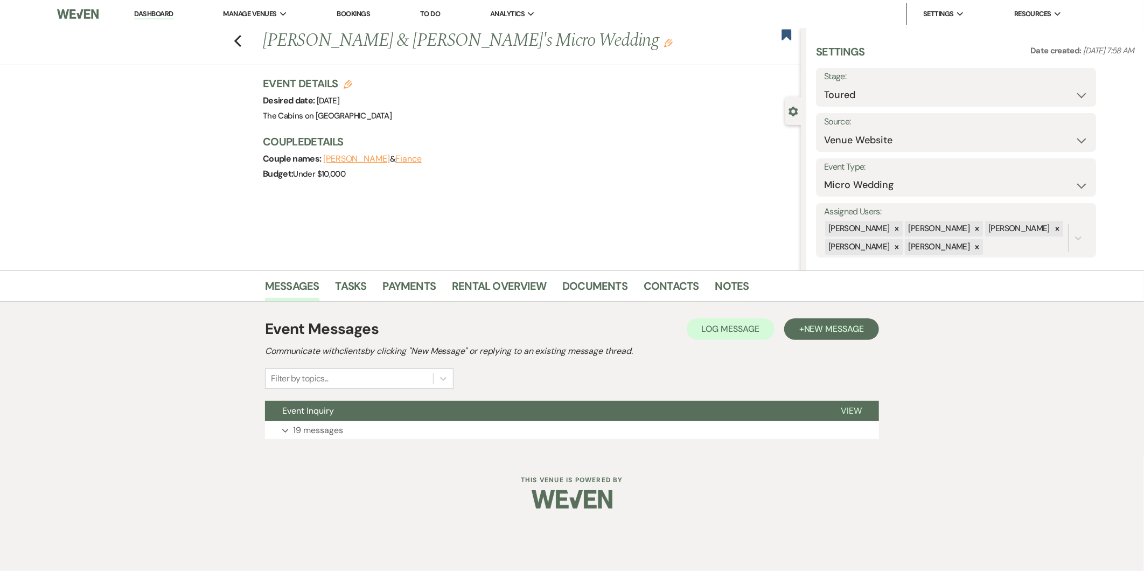
click at [460, 418] on button "Event Inquiry" at bounding box center [544, 411] width 558 height 20
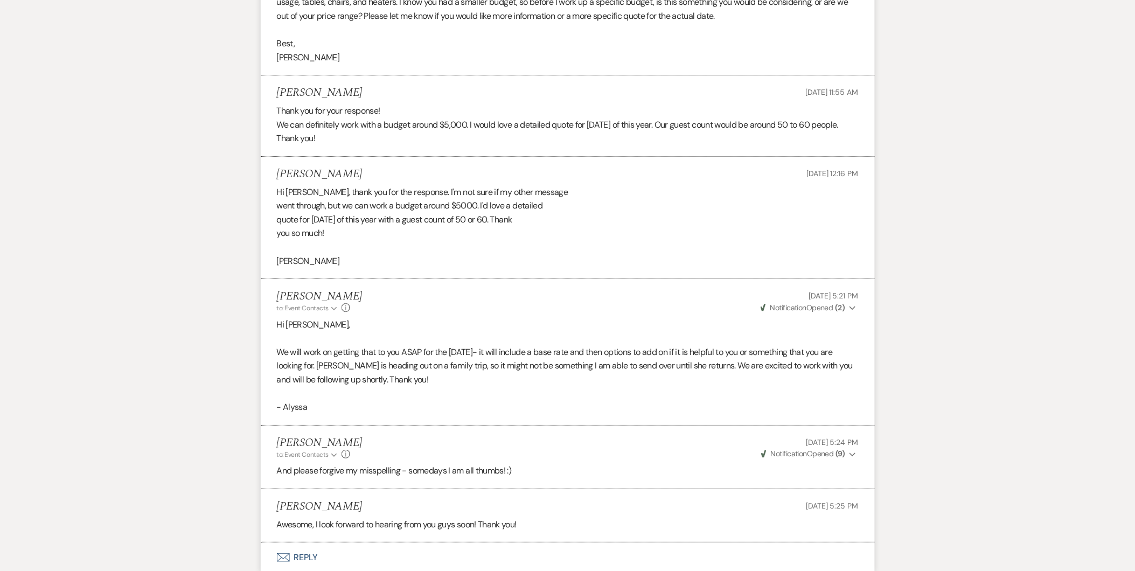
scroll to position [2758, 0]
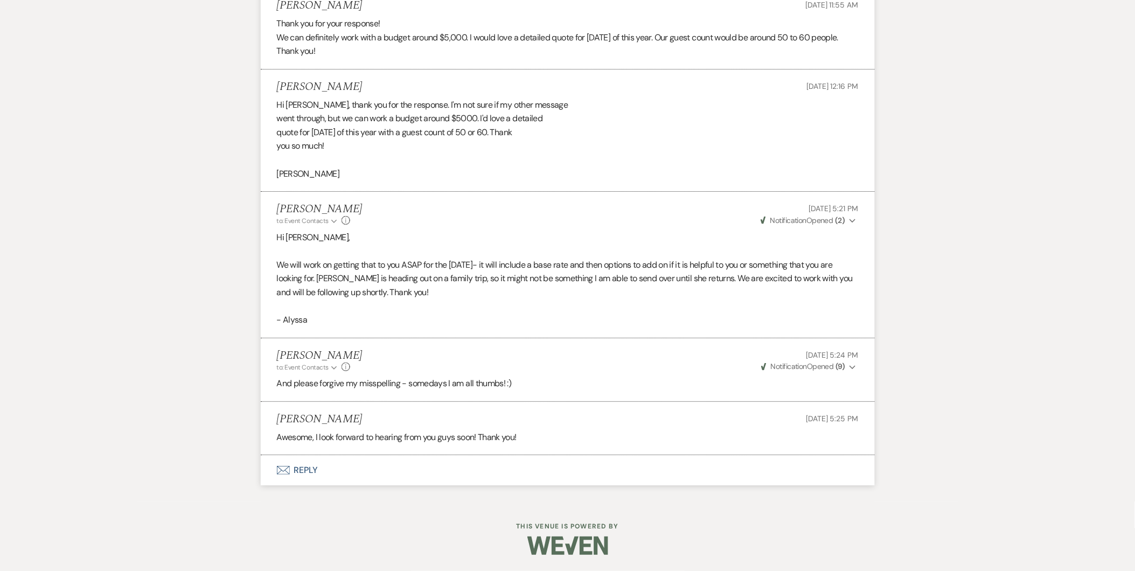
click at [303, 470] on button "Envelope Reply" at bounding box center [568, 470] width 614 height 30
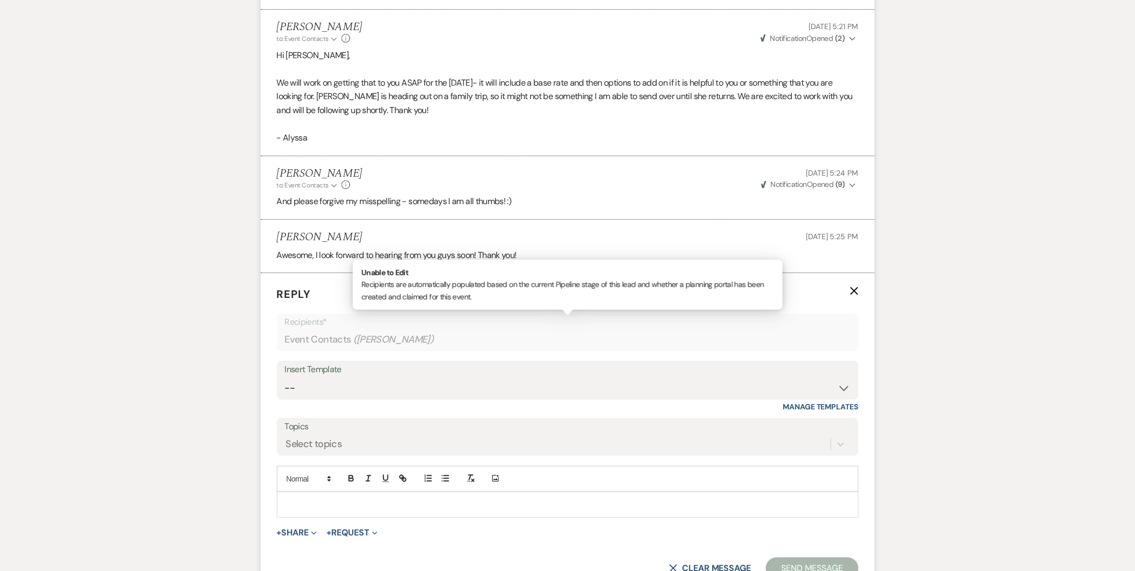
scroll to position [2964, 0]
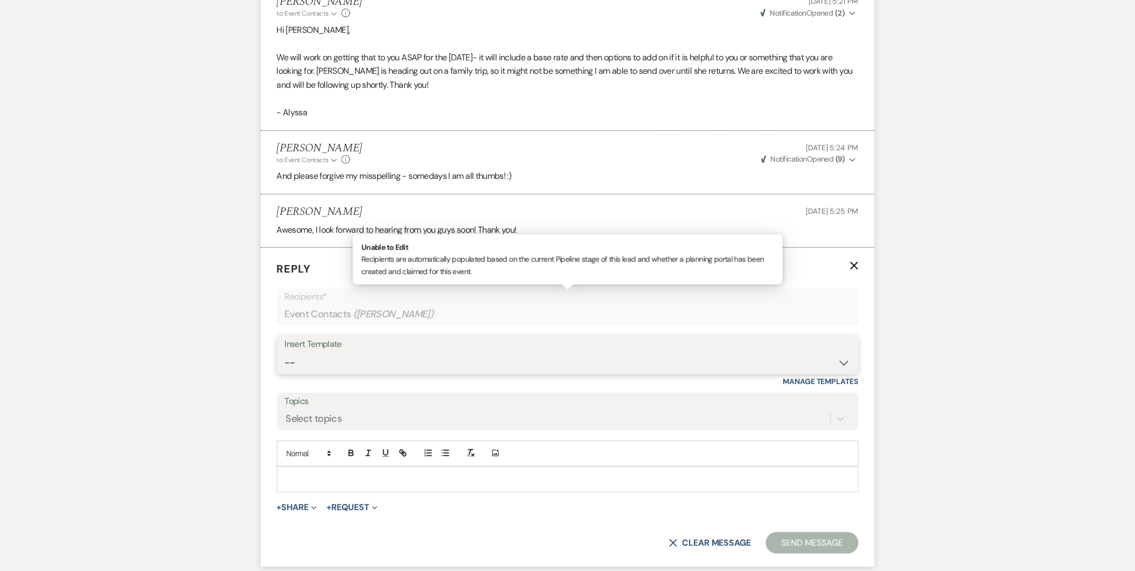
click at [390, 368] on select "-- Initial Inquiry Response Tour Request Response Follow Up Copy of Initial Inq…" at bounding box center [567, 362] width 565 height 21
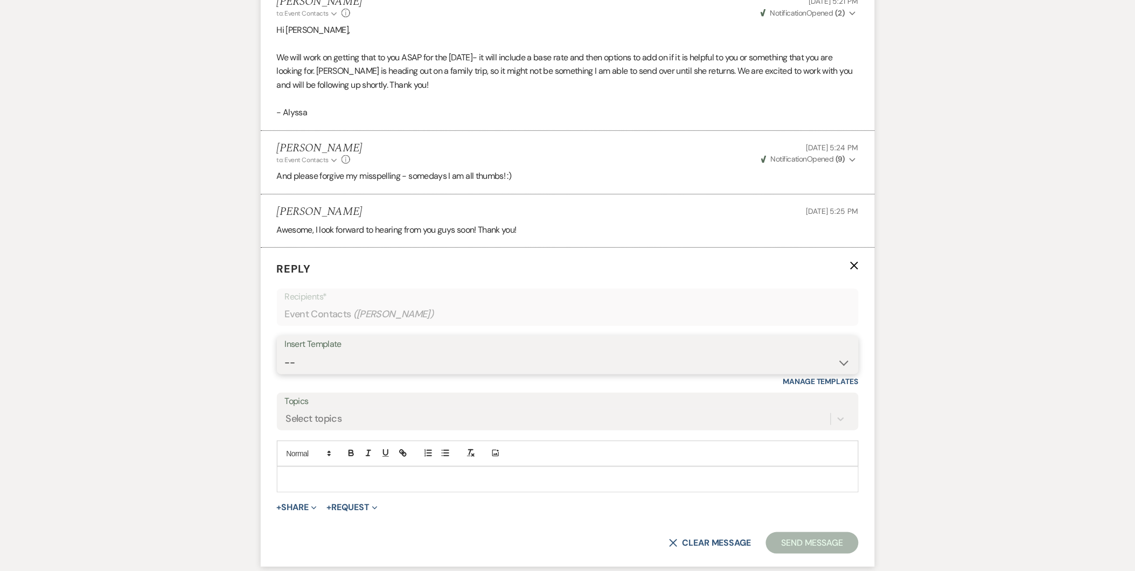
select select "6150"
click at [285, 353] on select "-- Initial Inquiry Response Tour Request Response Follow Up Copy of Initial Inq…" at bounding box center [567, 362] width 565 height 21
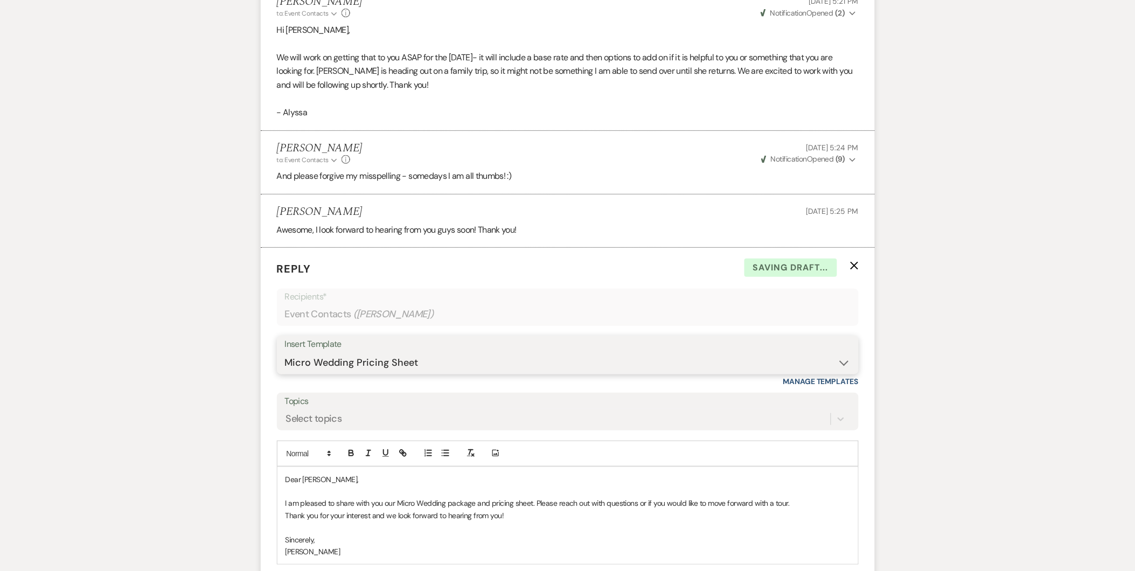
scroll to position [3149, 0]
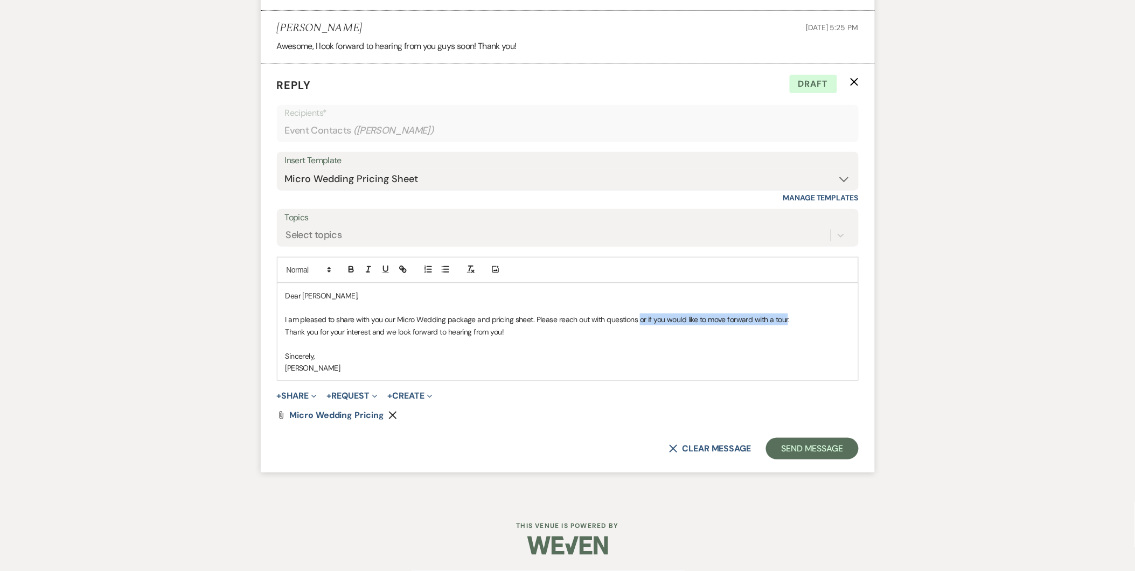
drag, startPoint x: 785, startPoint y: 318, endPoint x: 638, endPoint y: 324, distance: 147.1
click at [638, 324] on p "I am pleased to share with you our Micro Wedding package and pricing sheet. Ple…" at bounding box center [567, 319] width 564 height 12
click at [810, 445] on button "Send Message" at bounding box center [812, 449] width 92 height 22
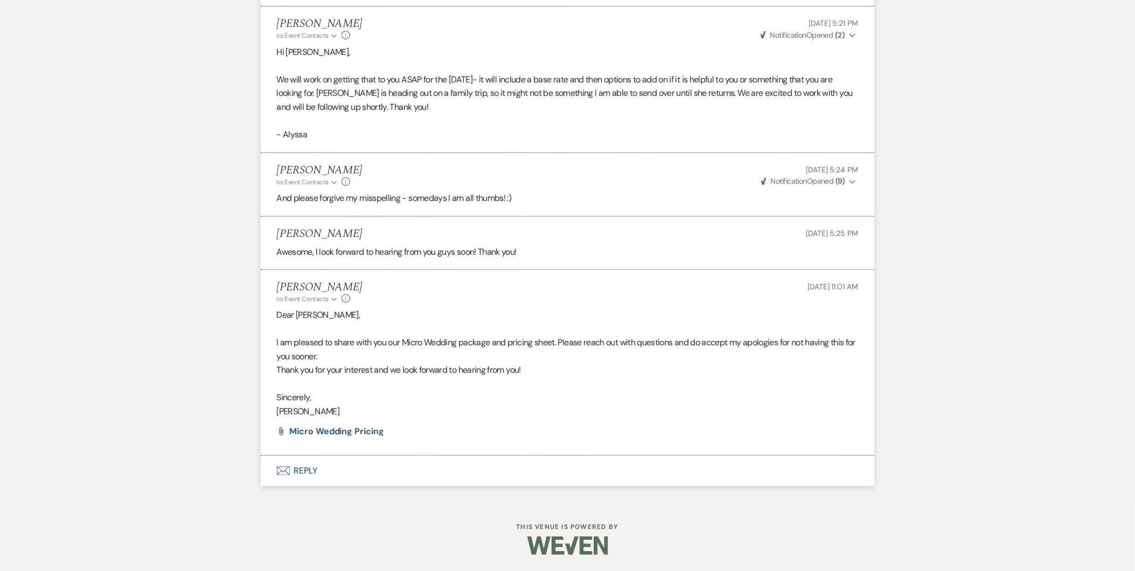
scroll to position [2944, 0]
select select "5"
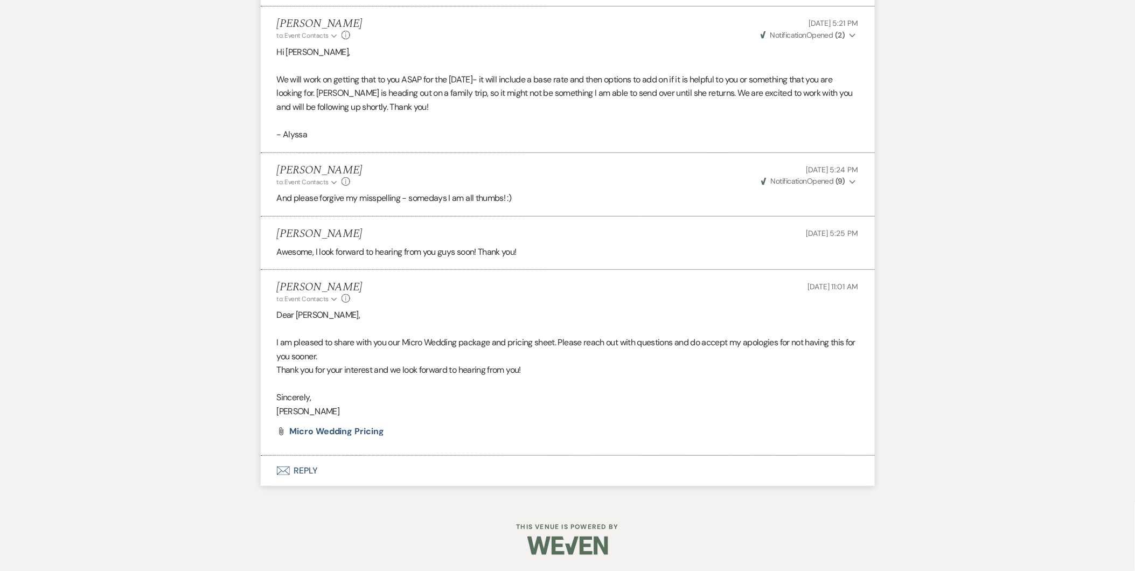
select select "5"
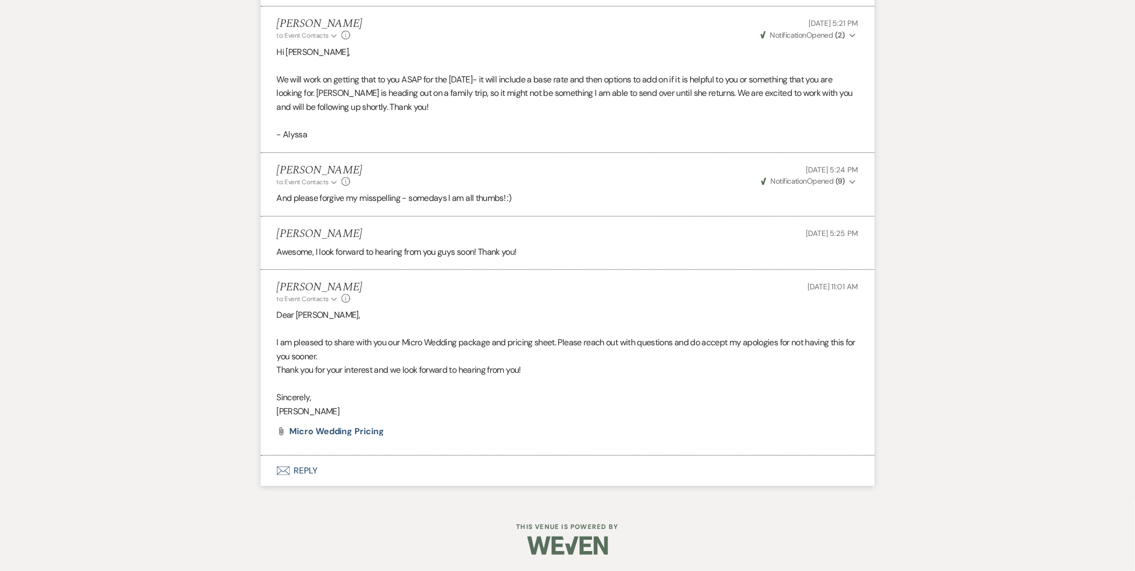
select select "5"
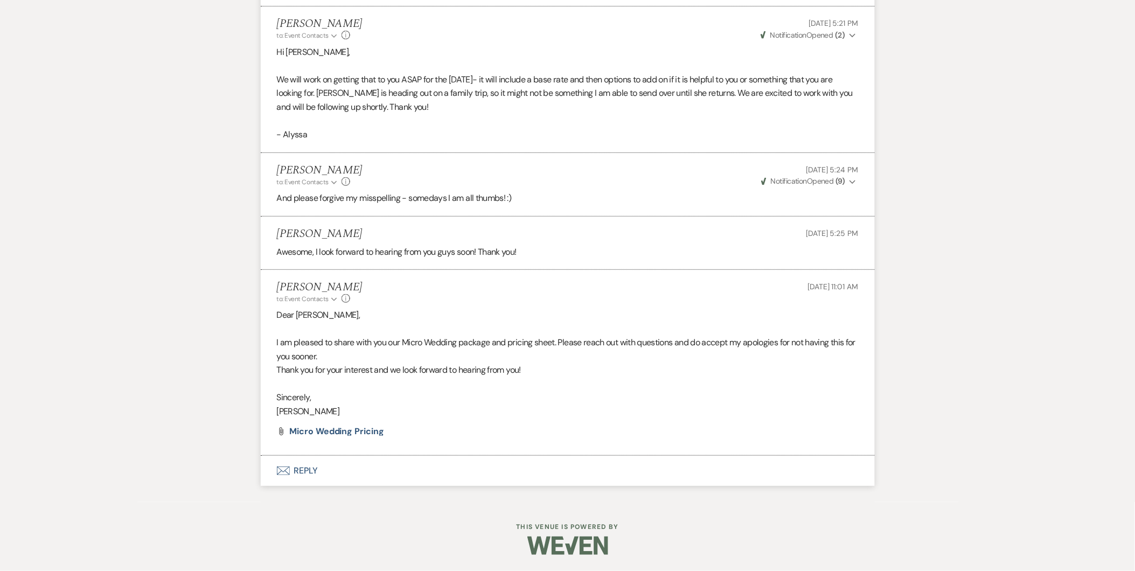
select select "5"
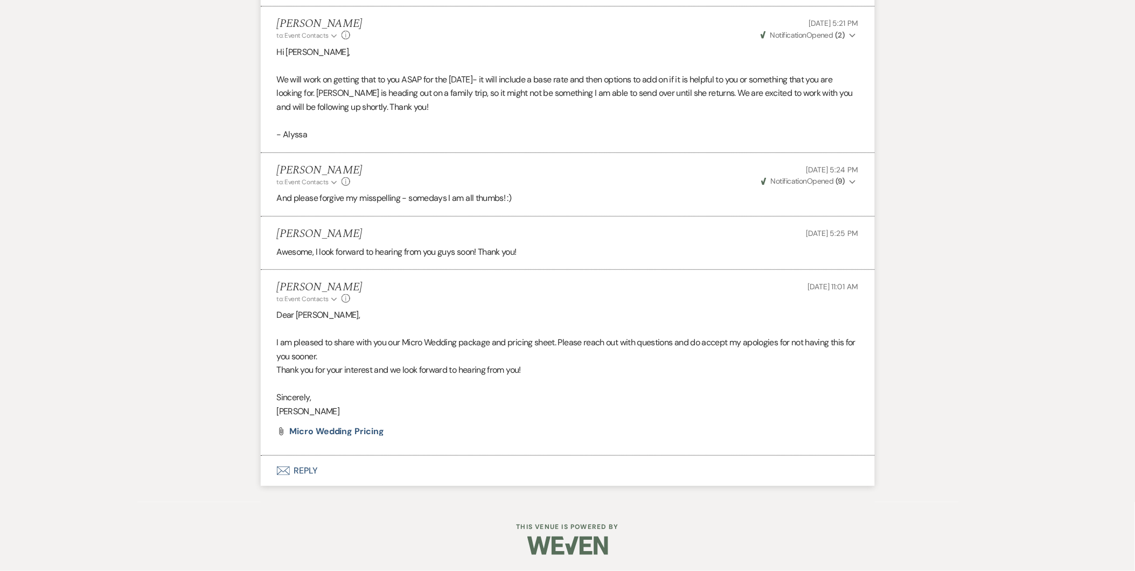
select select "5"
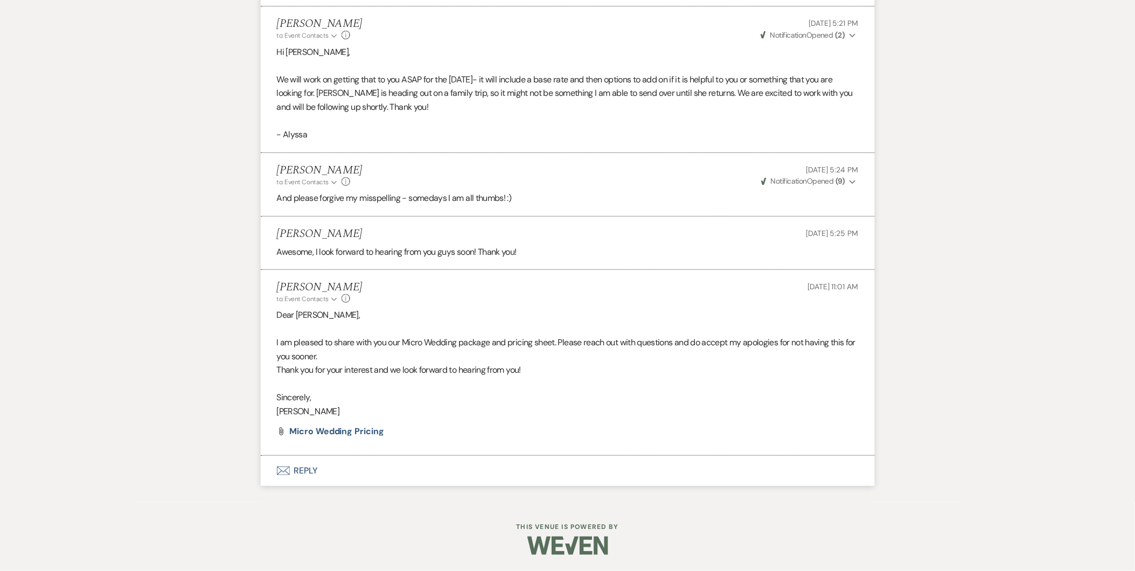
select select "5"
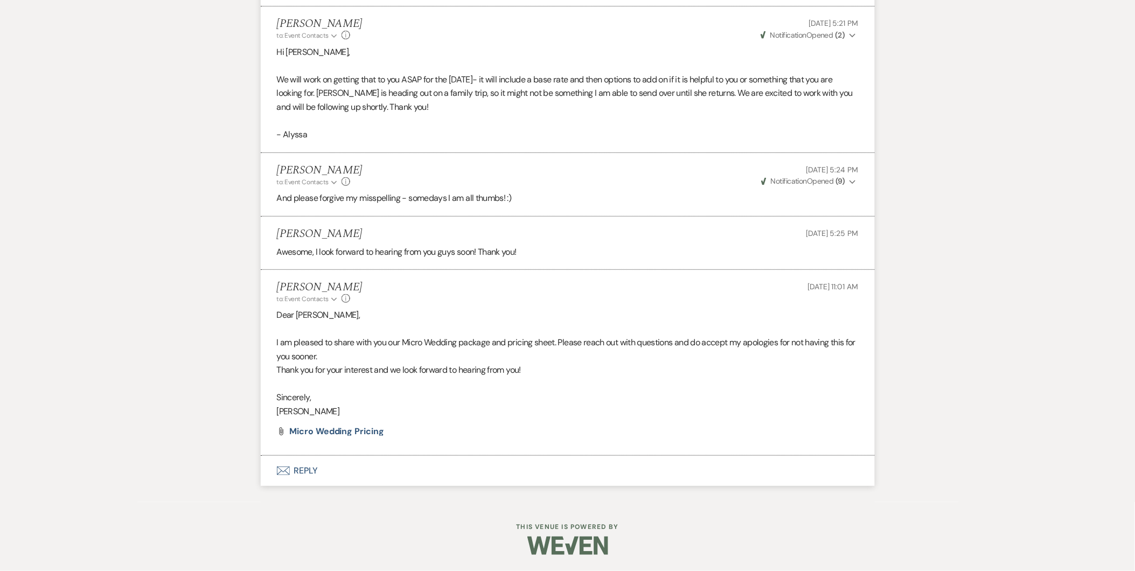
select select "5"
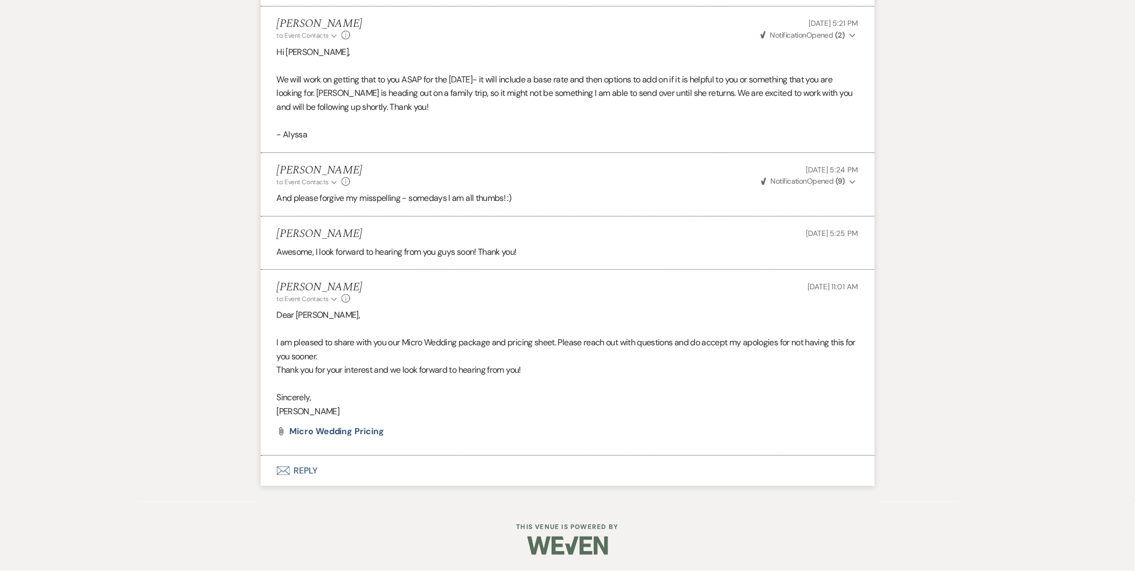
select select "5"
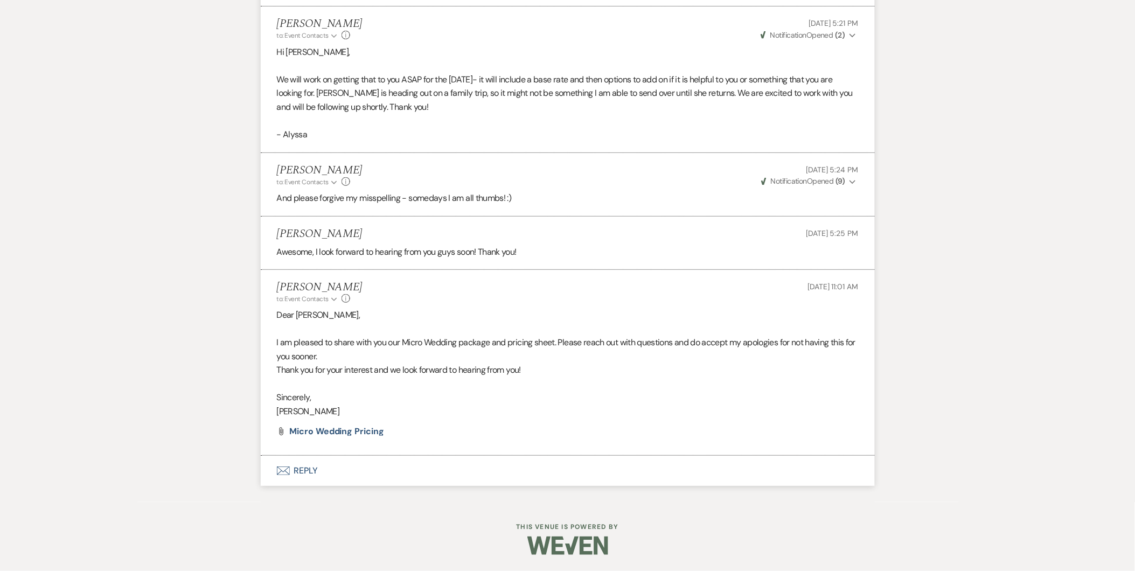
select select "5"
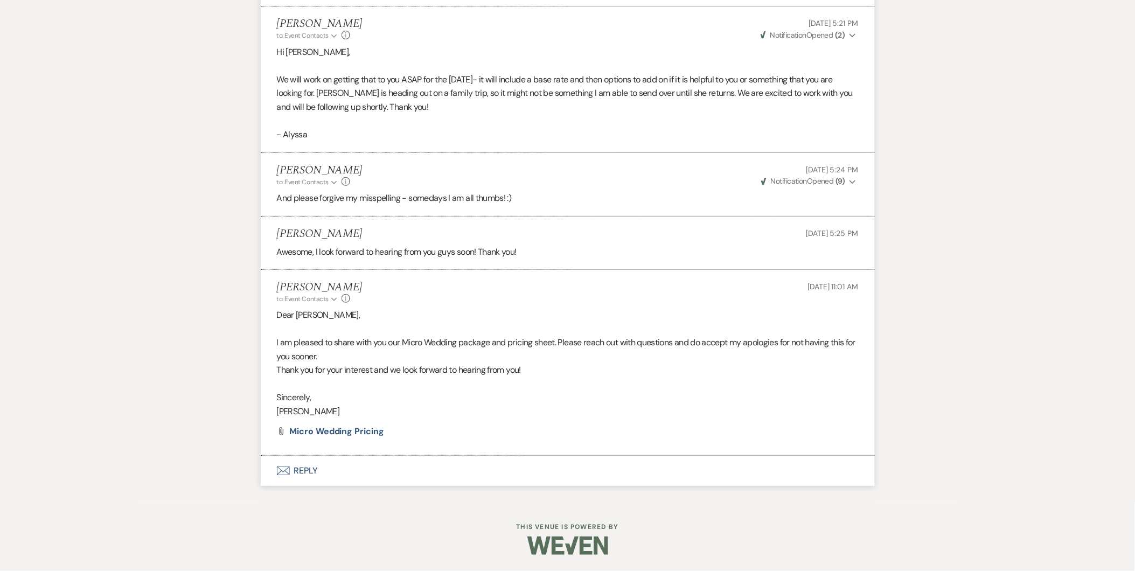
select select "5"
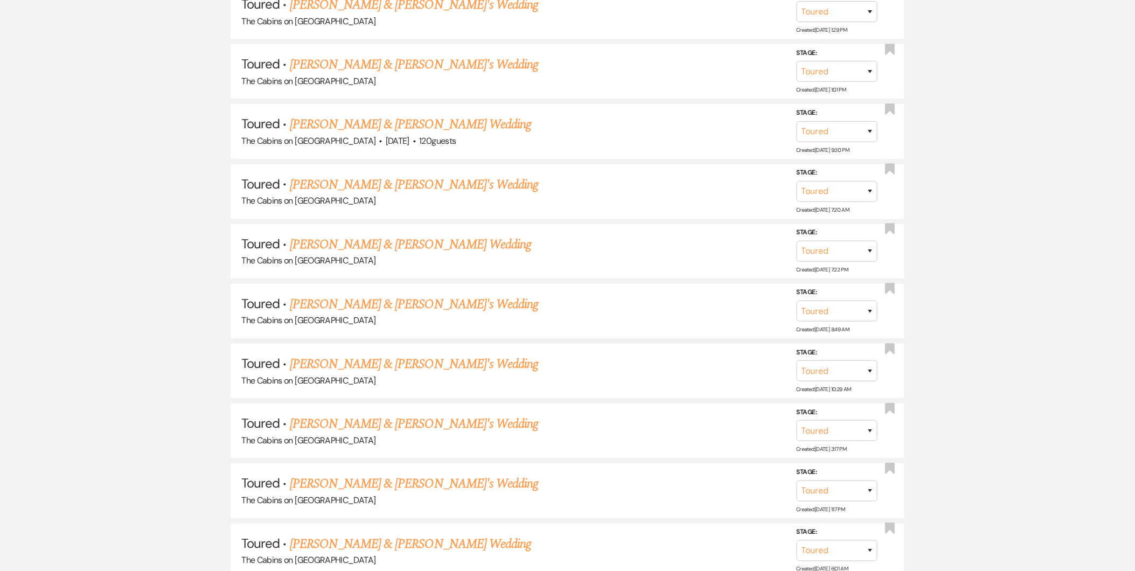
scroll to position [162, 0]
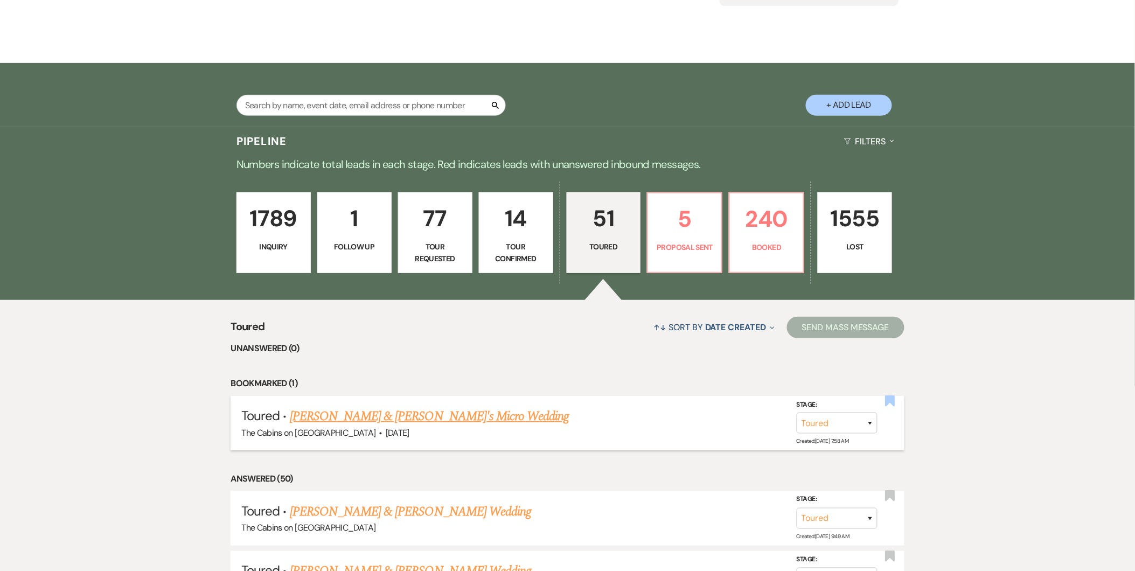
click at [892, 402] on use "button" at bounding box center [890, 400] width 10 height 11
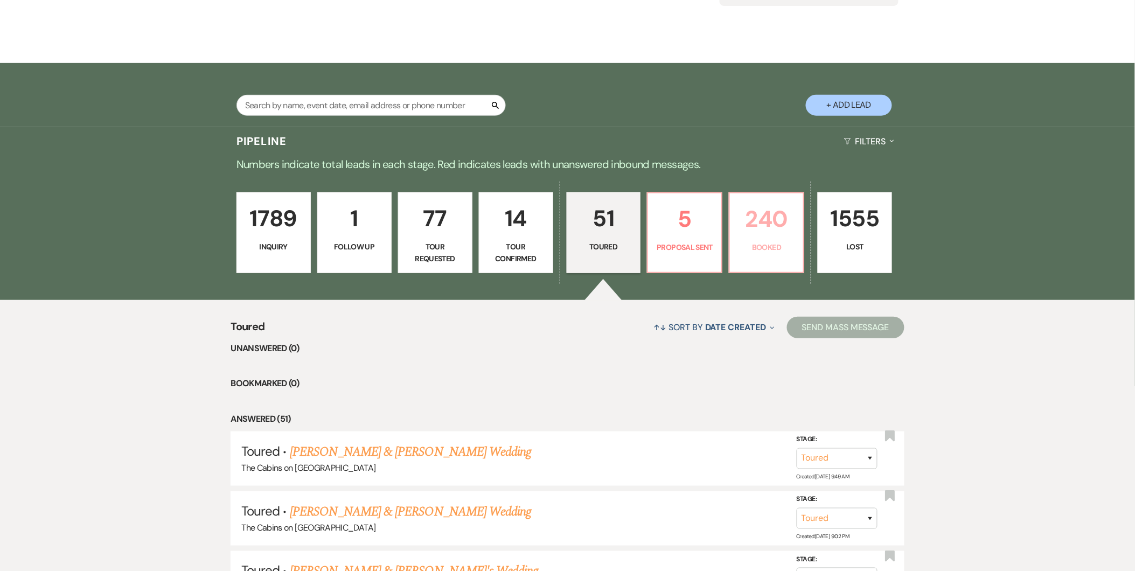
click at [763, 241] on p "Booked" at bounding box center [766, 247] width 60 height 12
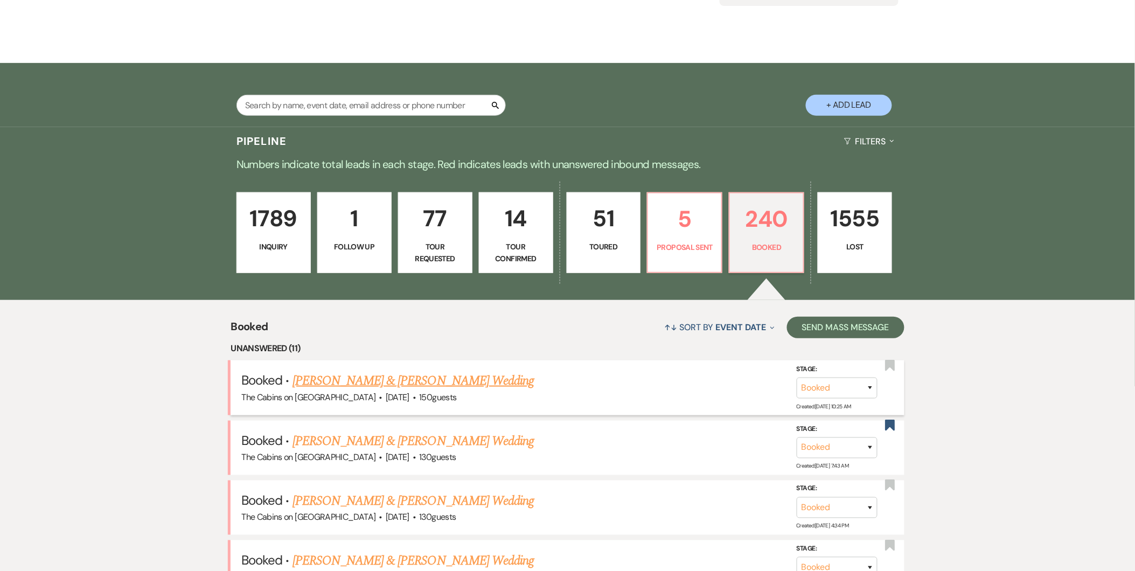
click at [481, 390] on link "[PERSON_NAME] & [PERSON_NAME] Wedding" at bounding box center [412, 380] width 241 height 19
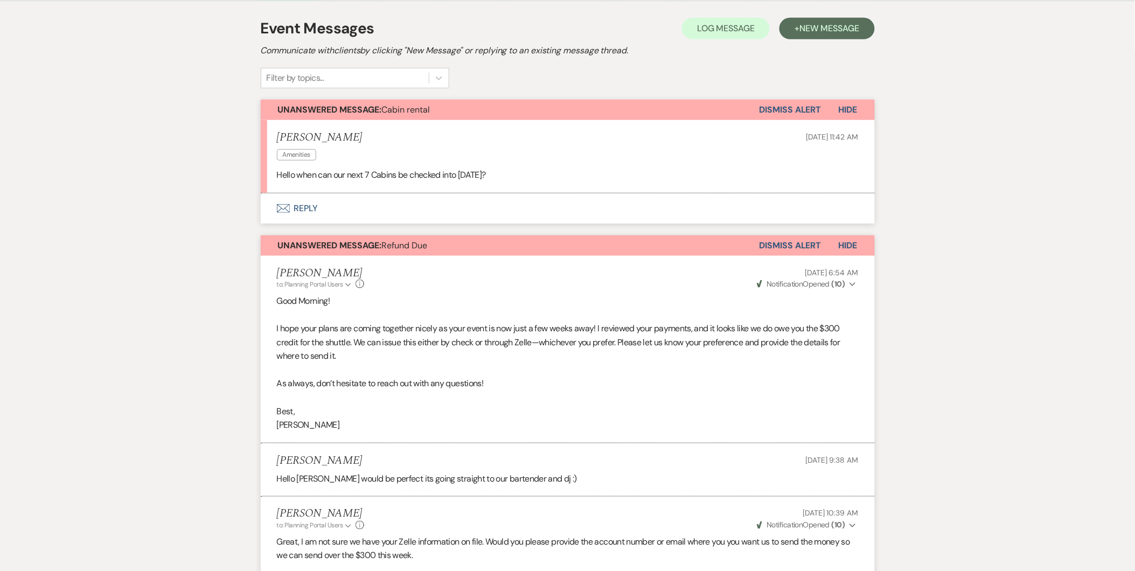
scroll to position [220, 0]
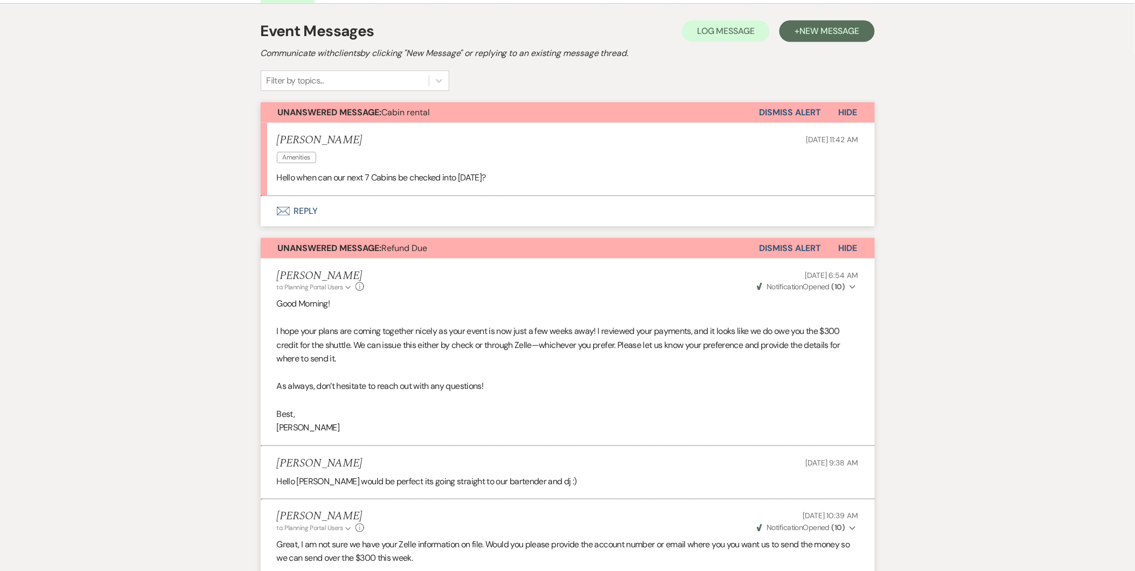
click at [784, 242] on button "Dismiss Alert" at bounding box center [790, 248] width 62 height 20
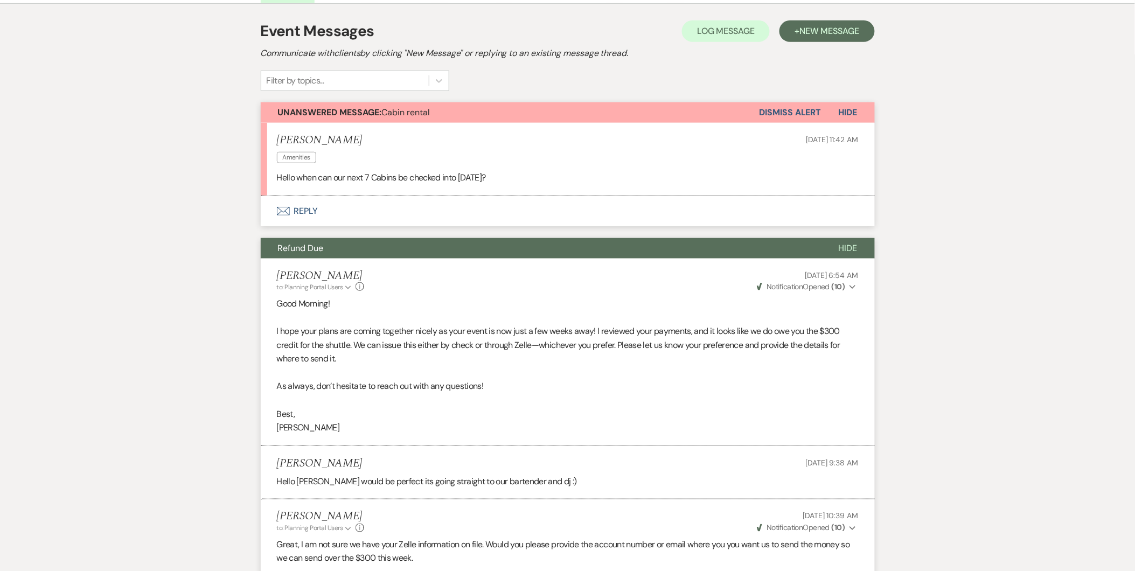
scroll to position [0, 0]
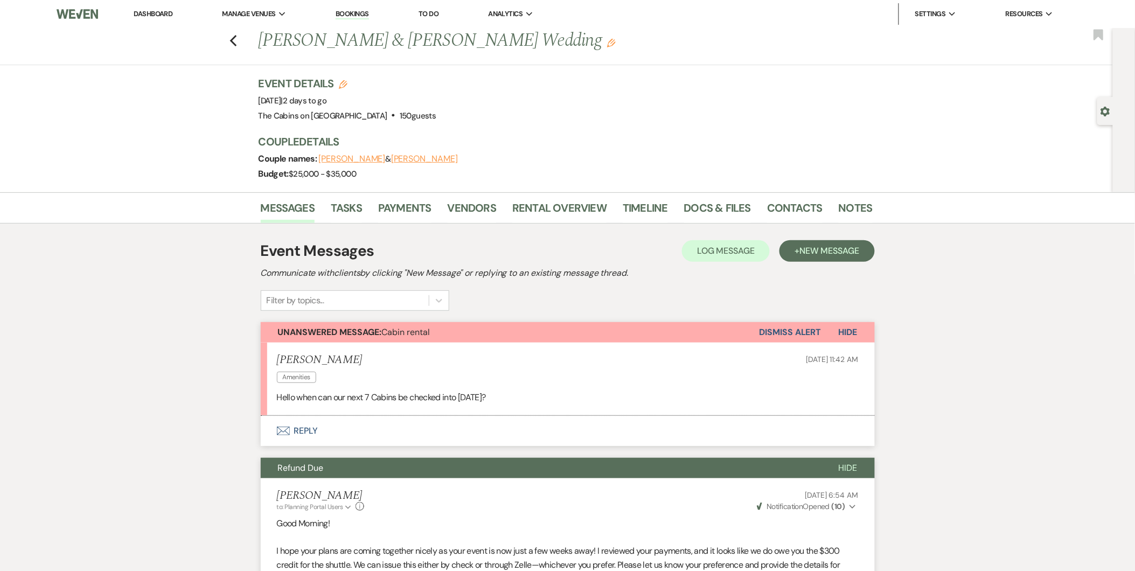
click at [798, 329] on button "Dismiss Alert" at bounding box center [790, 332] width 62 height 20
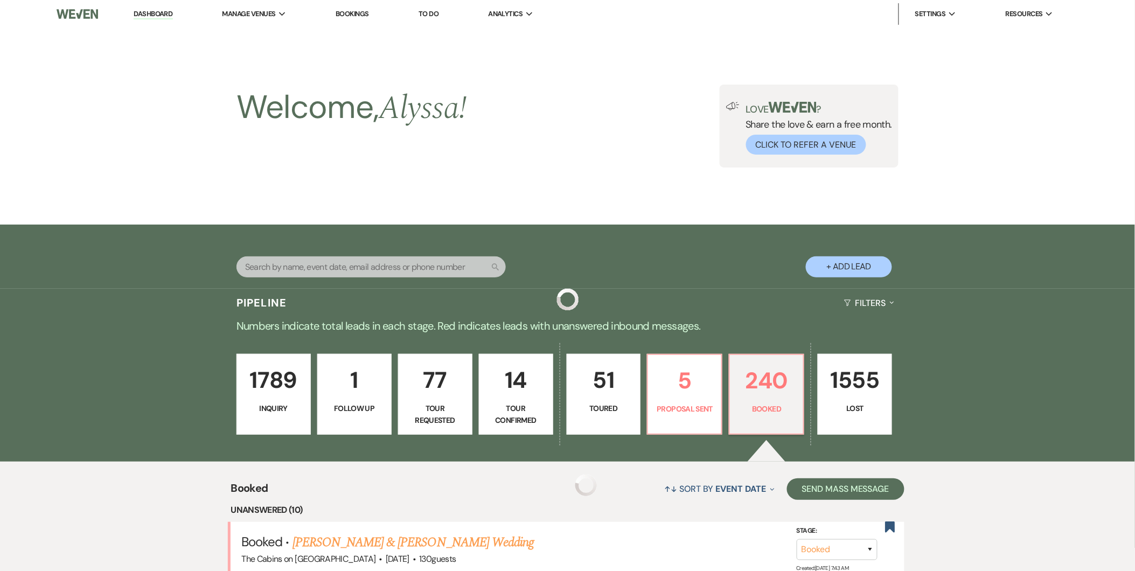
scroll to position [162, 0]
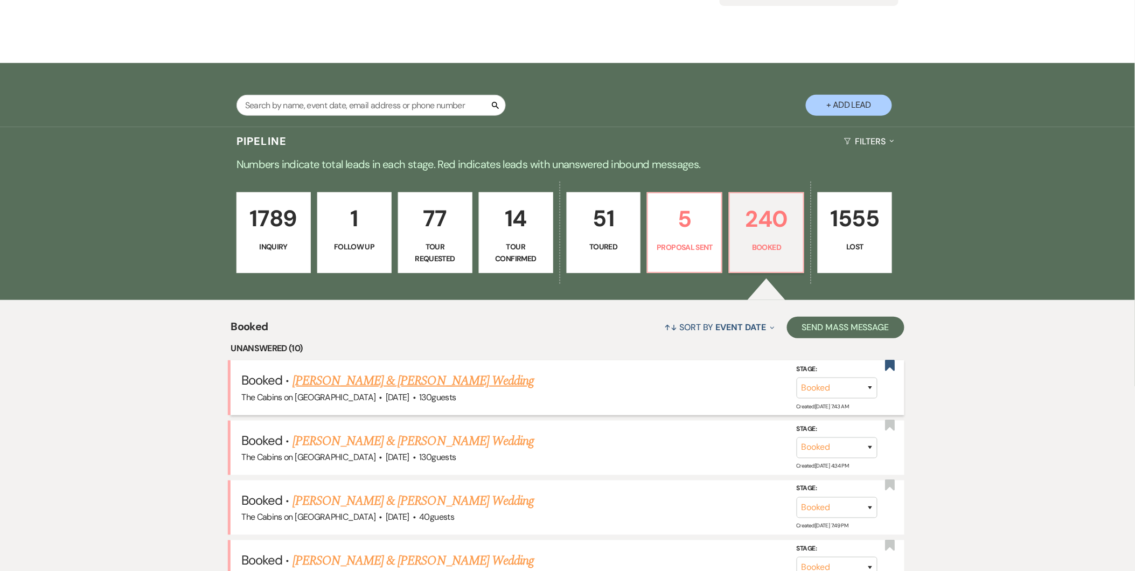
click at [413, 384] on link "[PERSON_NAME] & [PERSON_NAME] Wedding" at bounding box center [412, 380] width 241 height 19
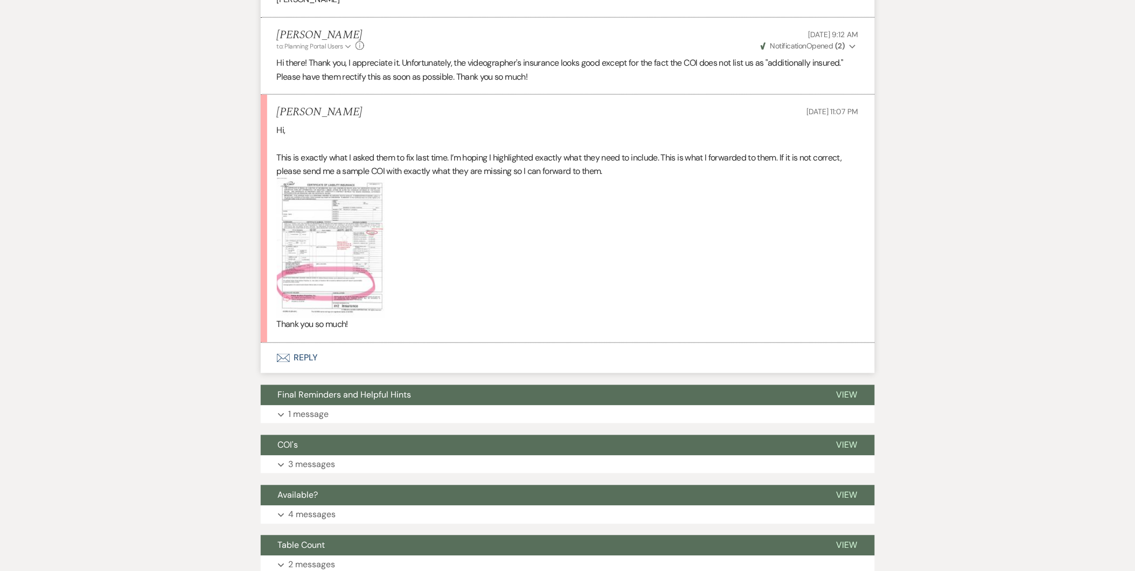
scroll to position [542, 0]
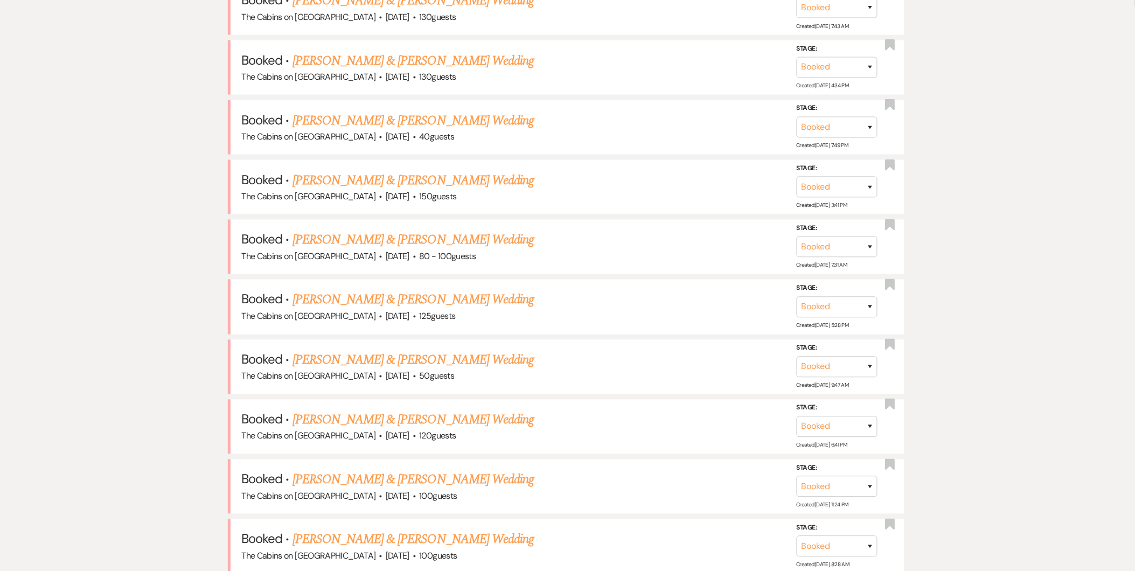
scroll to position [162, 0]
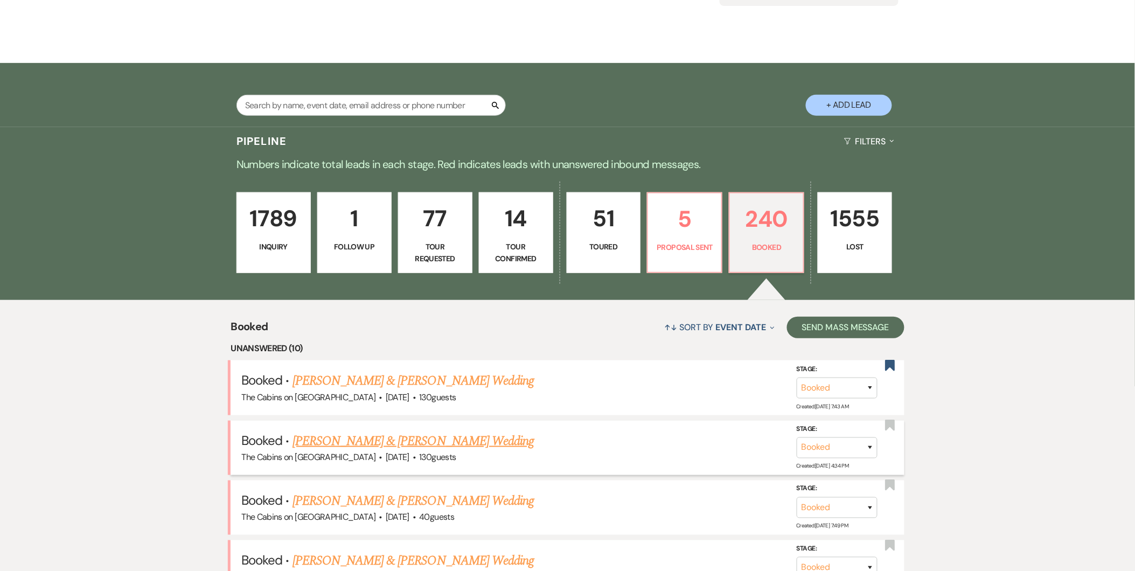
click at [337, 444] on link "[PERSON_NAME] & [PERSON_NAME] Wedding" at bounding box center [412, 440] width 241 height 19
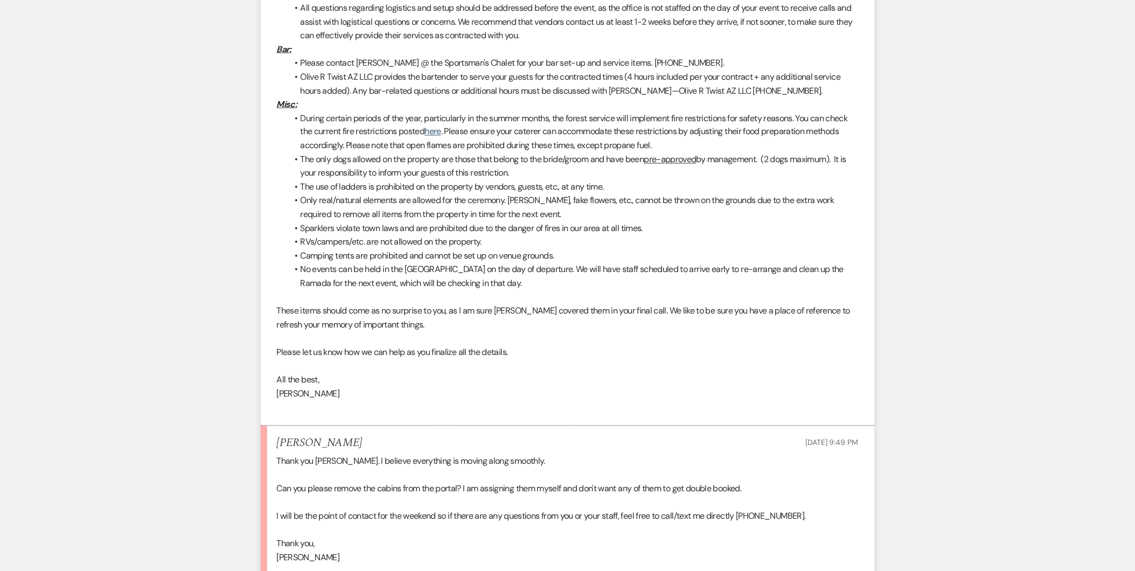
scroll to position [810, 0]
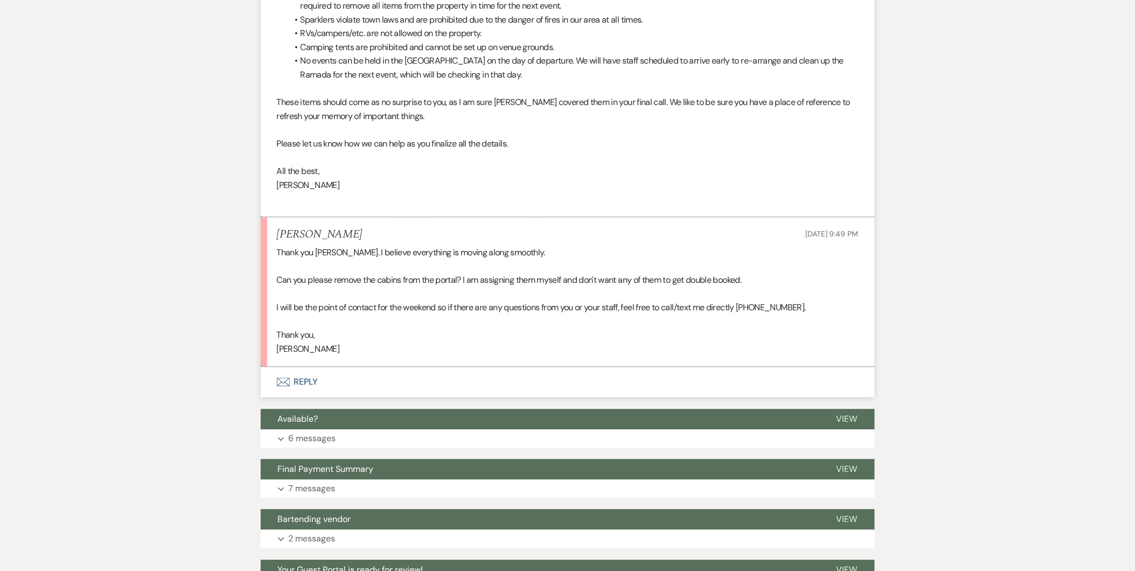
click at [302, 392] on button "Envelope Reply" at bounding box center [568, 382] width 614 height 30
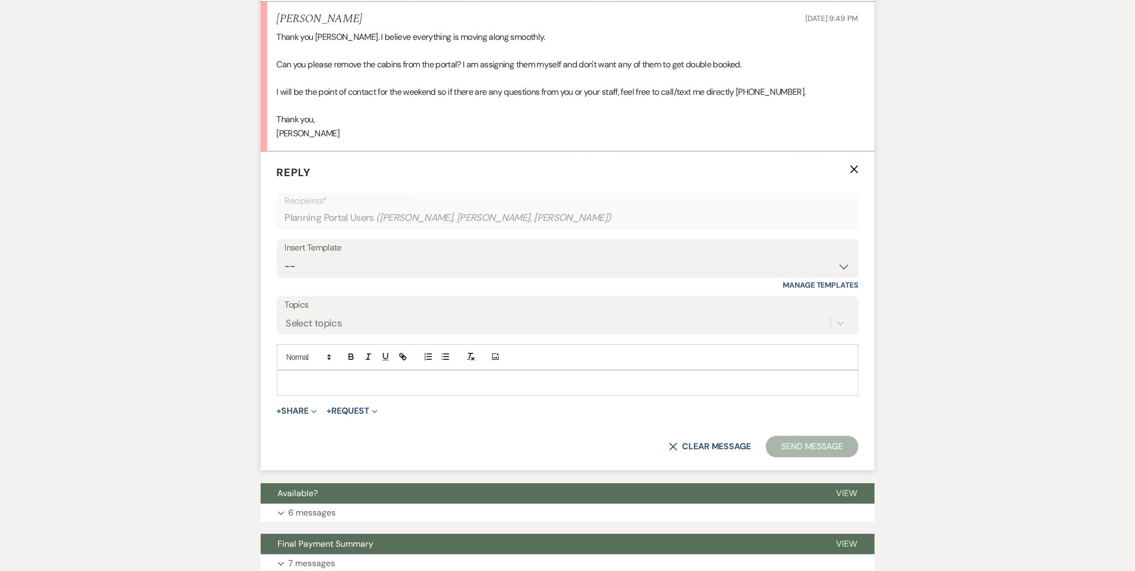
scroll to position [1066, 0]
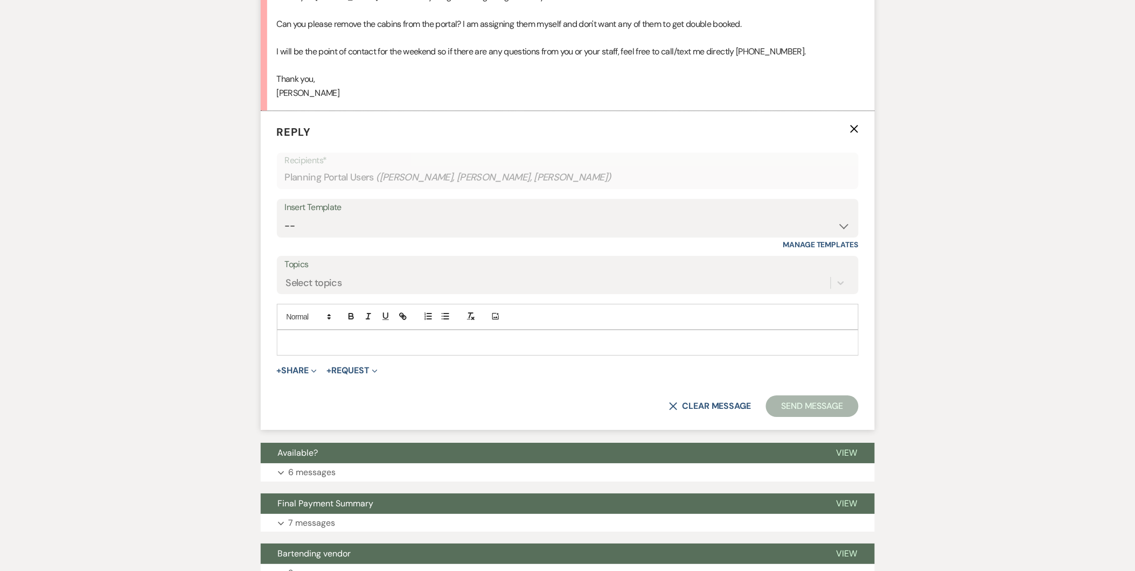
click at [335, 348] on p at bounding box center [567, 343] width 564 height 12
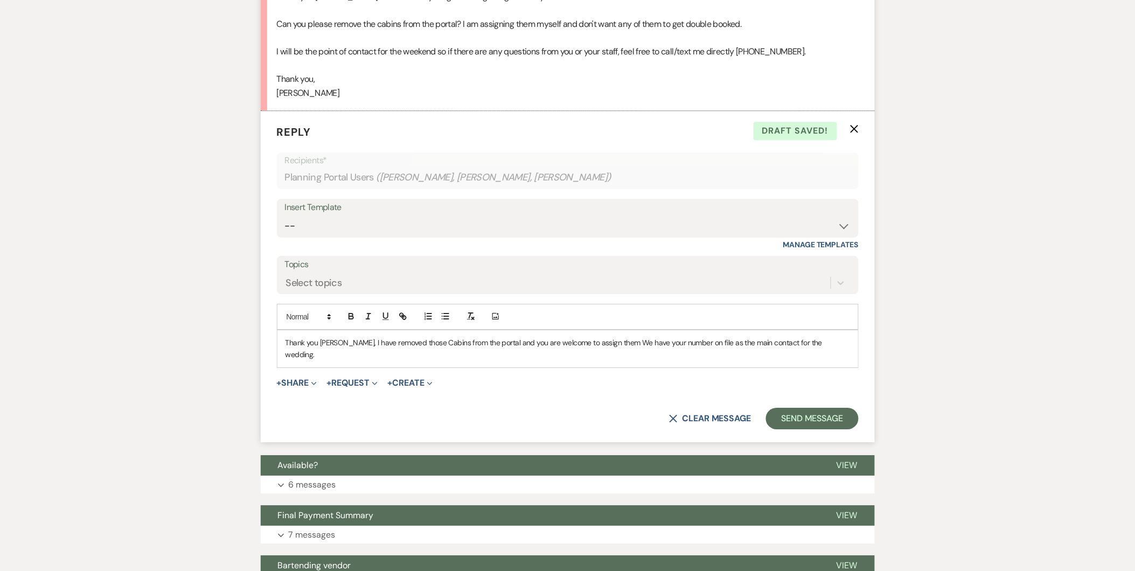
click at [610, 359] on p "Thank you Angelina, I have removed those Cabins from the portal and you are wel…" at bounding box center [567, 349] width 564 height 24
click at [664, 356] on p "Thank you Angelina, I have removed those Cabins from the portal and you are wel…" at bounding box center [567, 349] width 564 height 24
click at [852, 361] on div "Thank you Angelina, I have removed those Cabins from the portal and you are wel…" at bounding box center [567, 348] width 581 height 37
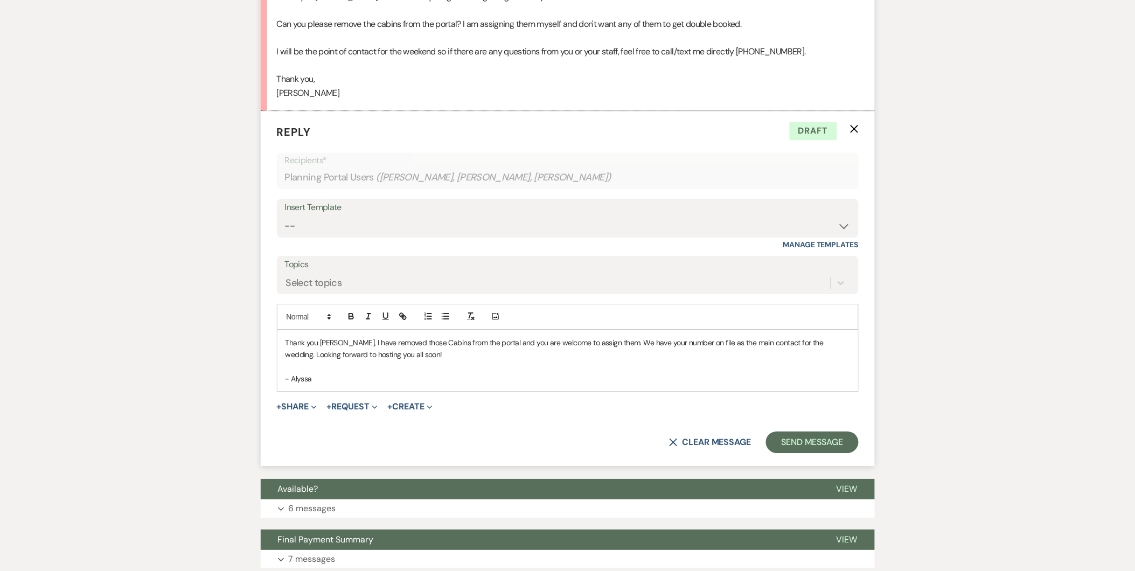
click at [618, 385] on p "- Alyssa" at bounding box center [567, 379] width 564 height 12
click at [490, 361] on p "Thank you Angelina, I have removed those Cabins from the portal and you are wel…" at bounding box center [567, 349] width 564 height 24
click at [810, 453] on button "Send Message" at bounding box center [812, 442] width 92 height 22
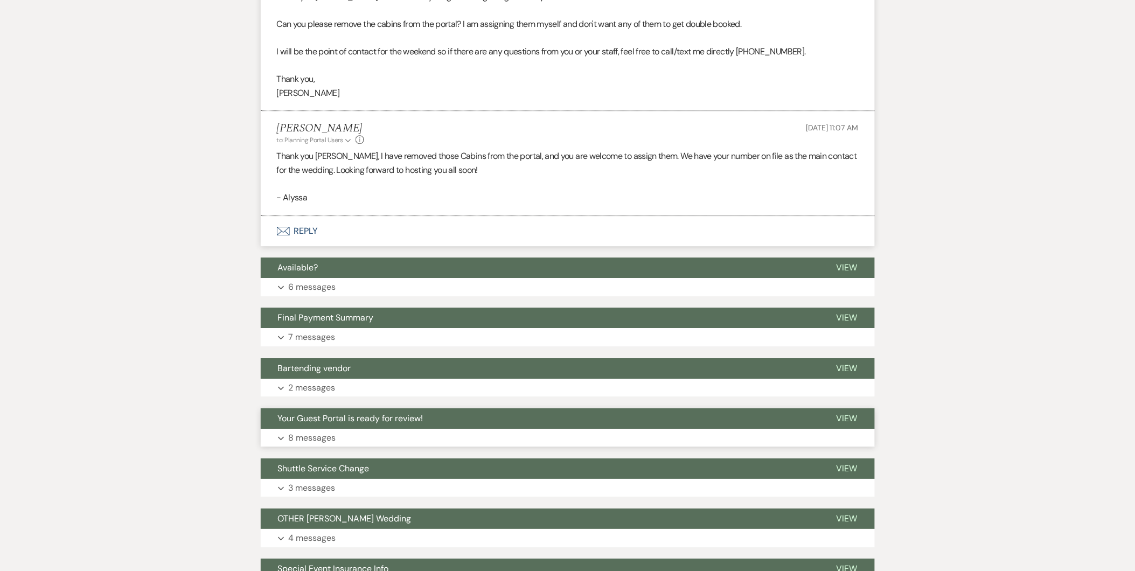
click at [478, 447] on button "Expand 8 messages" at bounding box center [568, 438] width 614 height 18
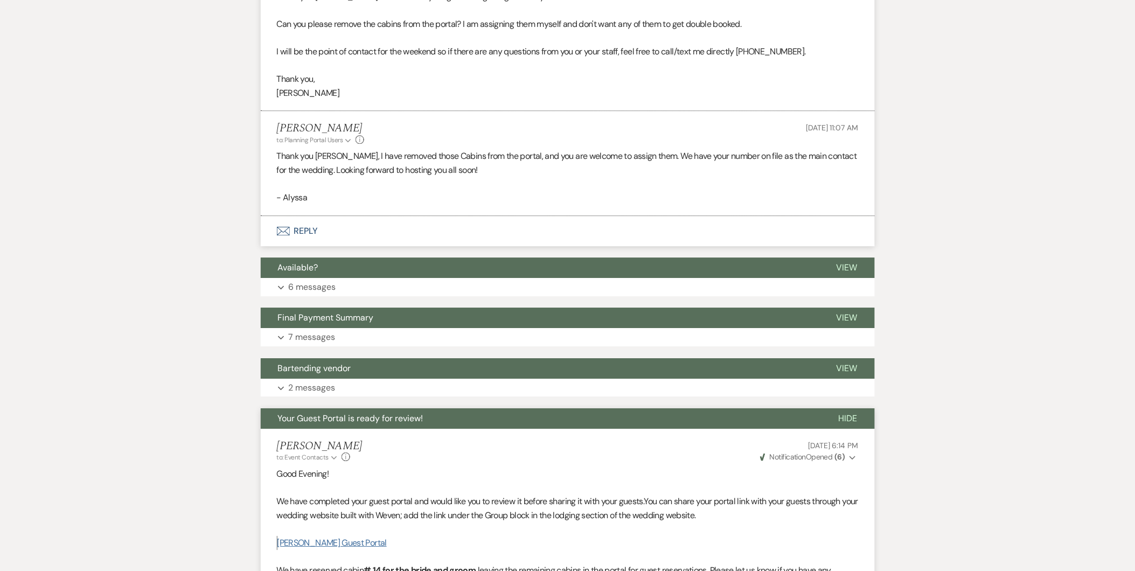
click at [362, 548] on link "Wilcken-Myler Guest Portal" at bounding box center [331, 542] width 109 height 11
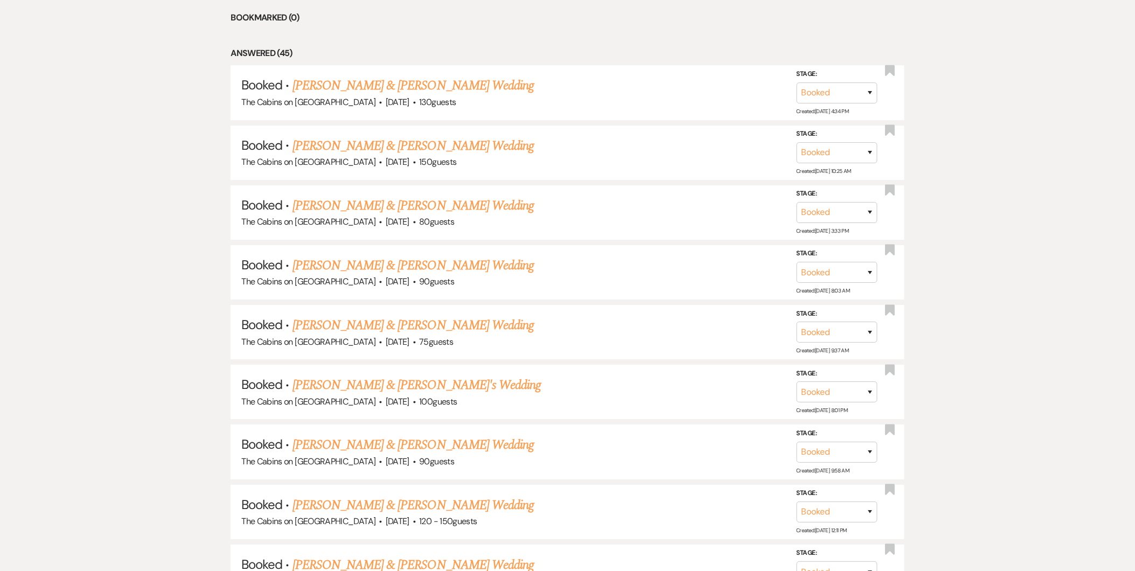
scroll to position [162, 0]
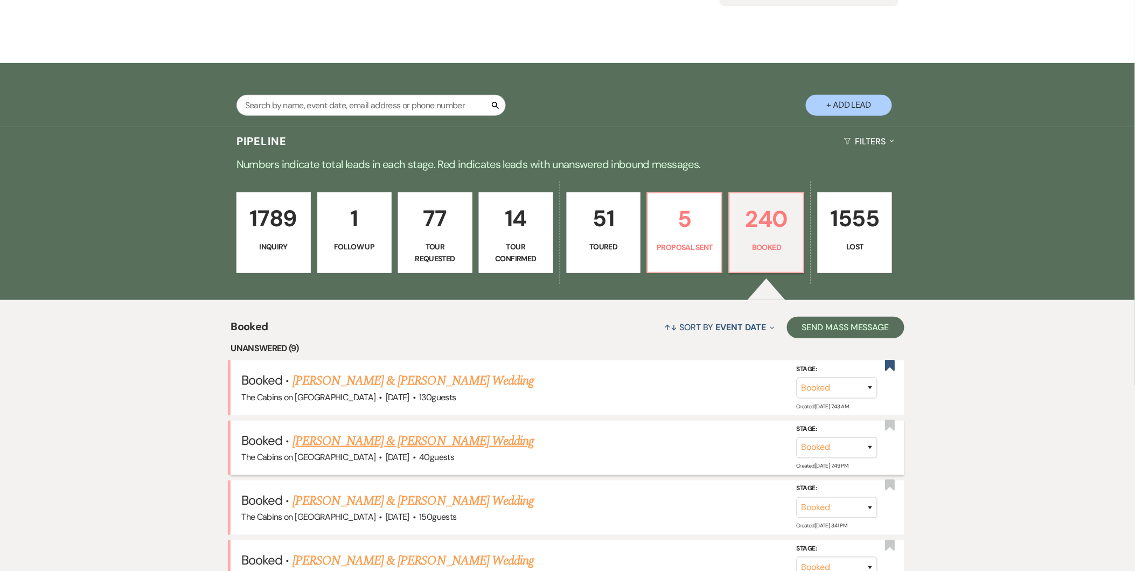
click at [429, 443] on link "[PERSON_NAME] & [PERSON_NAME] Wedding" at bounding box center [412, 440] width 241 height 19
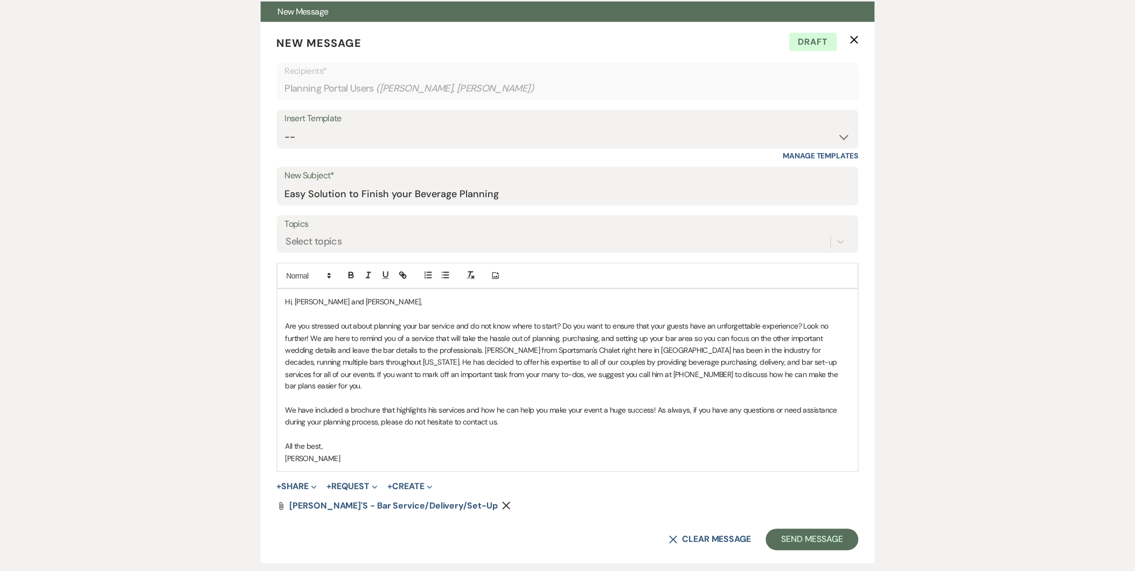
scroll to position [351, 0]
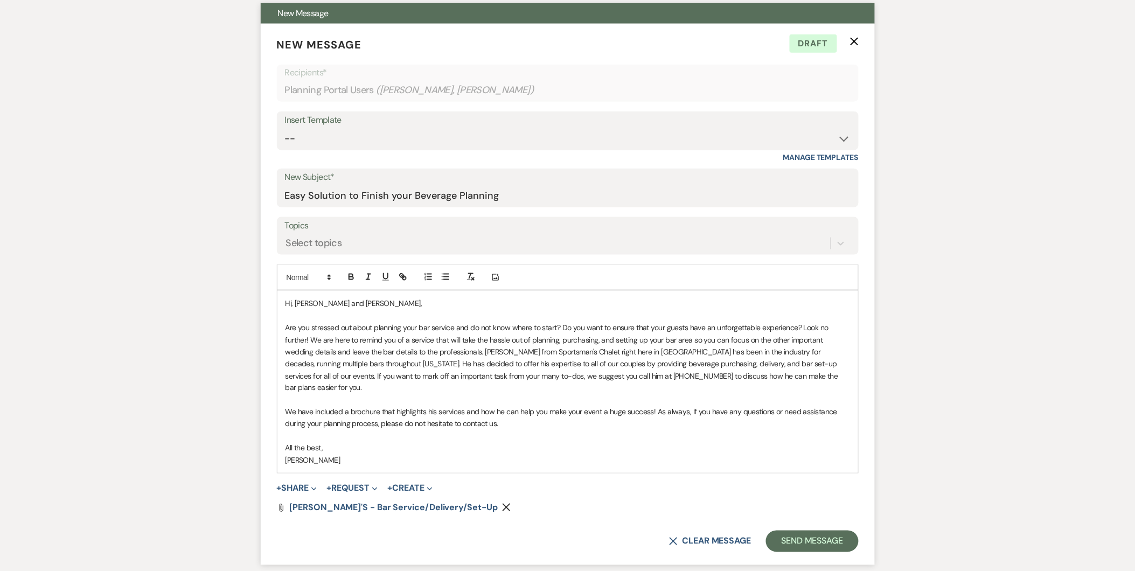
click at [858, 43] on icon "X" at bounding box center [854, 41] width 9 height 9
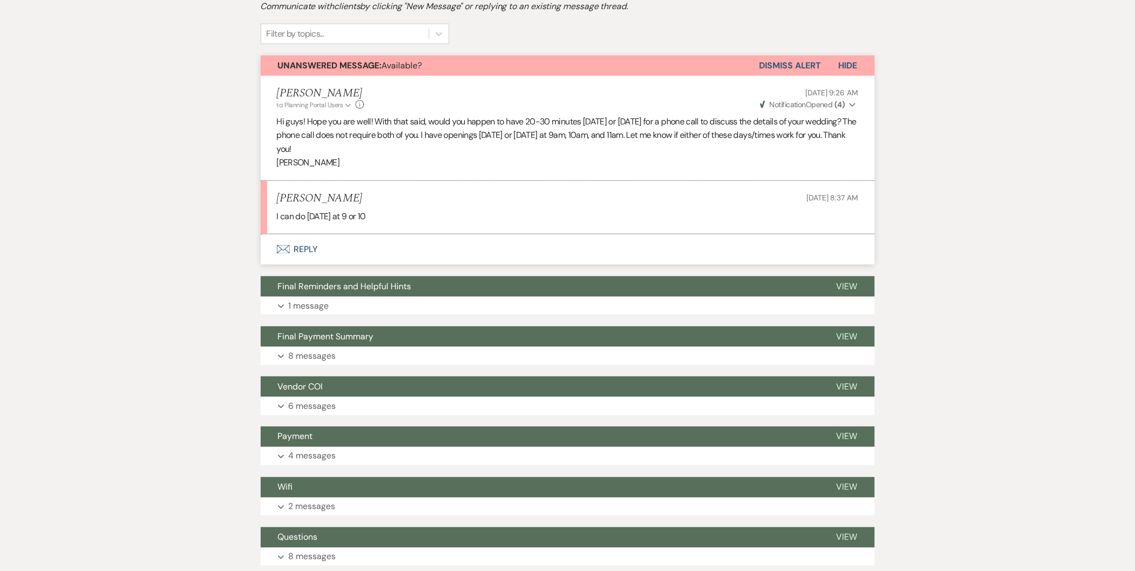
scroll to position [150, 0]
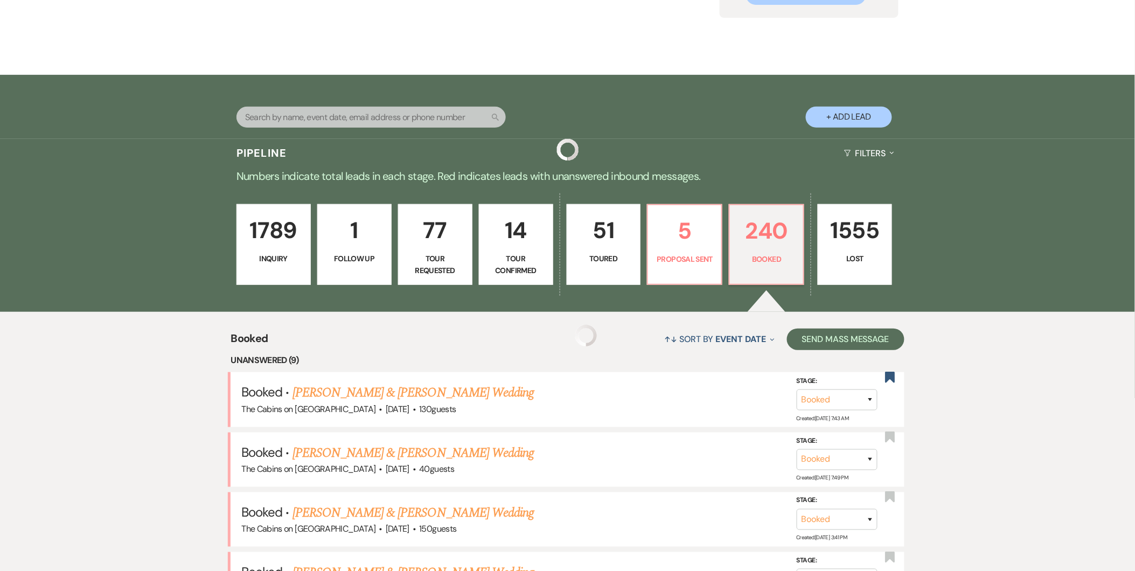
scroll to position [162, 0]
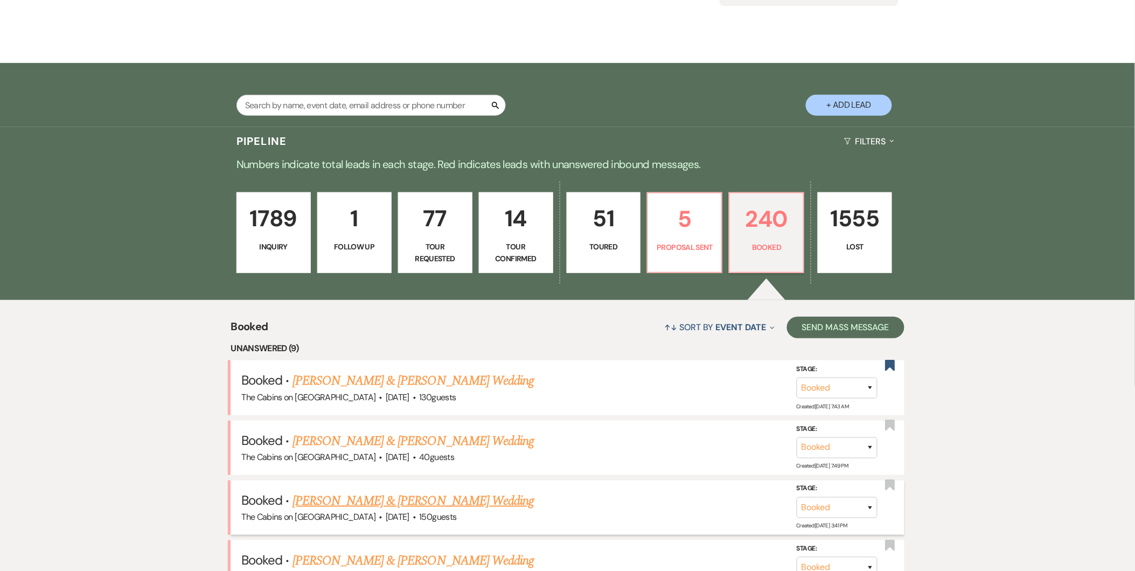
click at [361, 505] on link "[PERSON_NAME] & [PERSON_NAME] Wedding" at bounding box center [412, 500] width 241 height 19
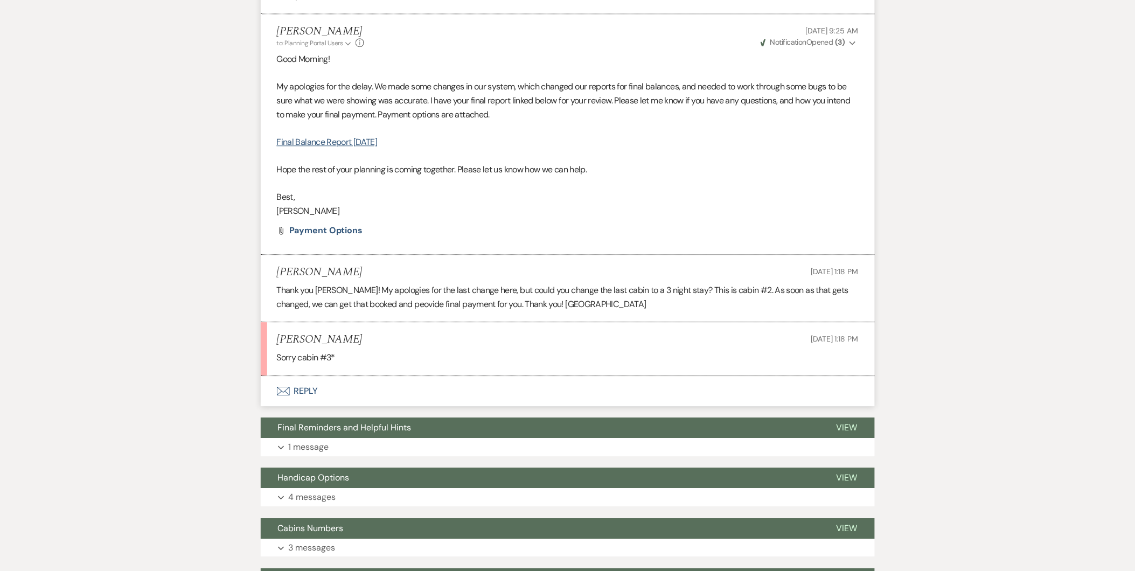
scroll to position [934, 0]
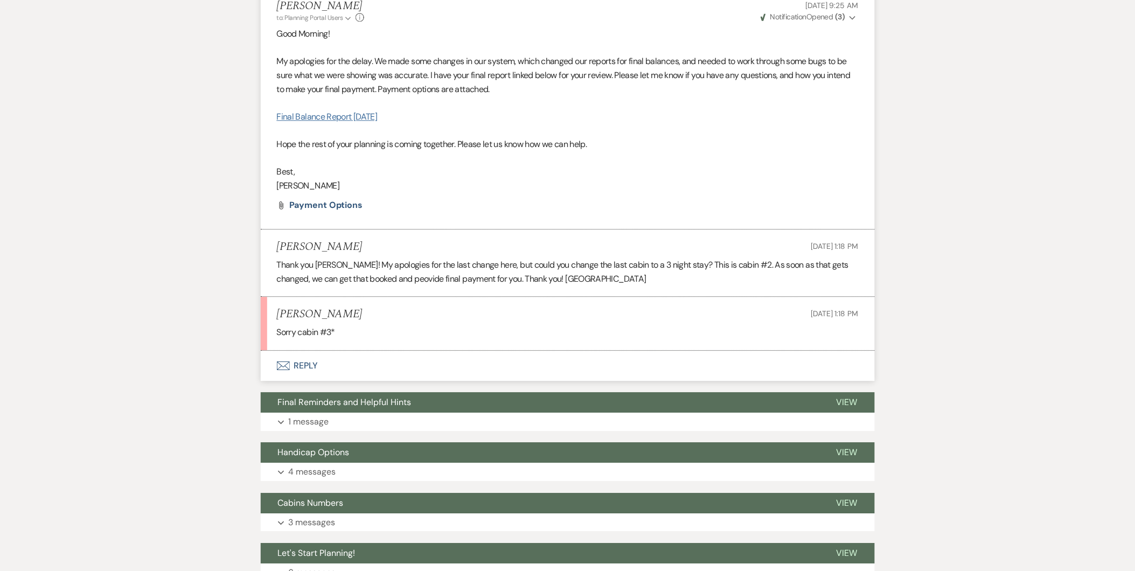
click at [345, 118] on link "Final Balance Report 11/11/2025" at bounding box center [327, 116] width 101 height 11
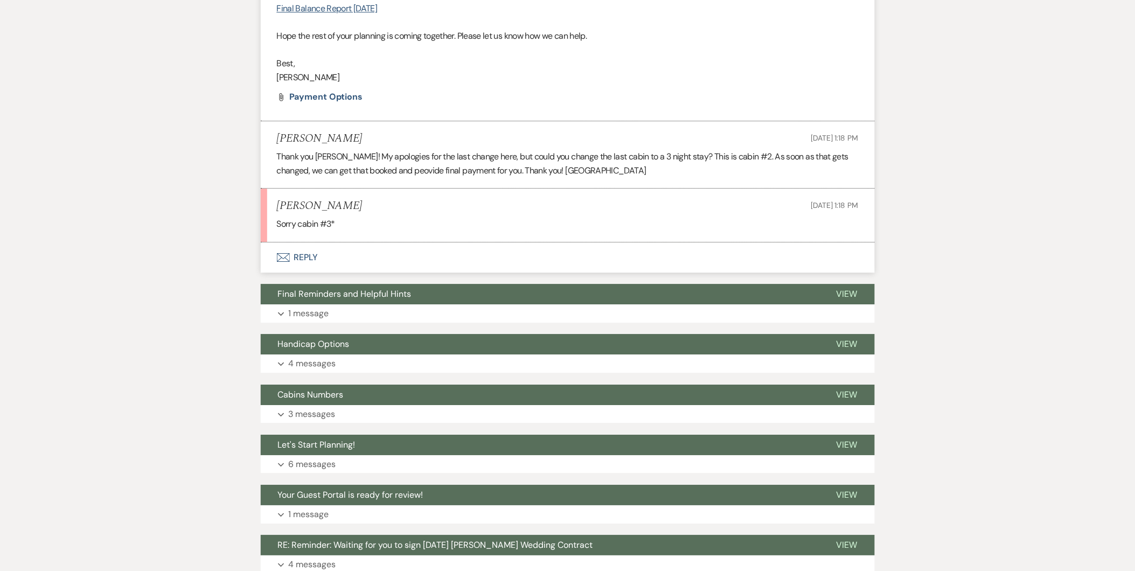
scroll to position [1052, 0]
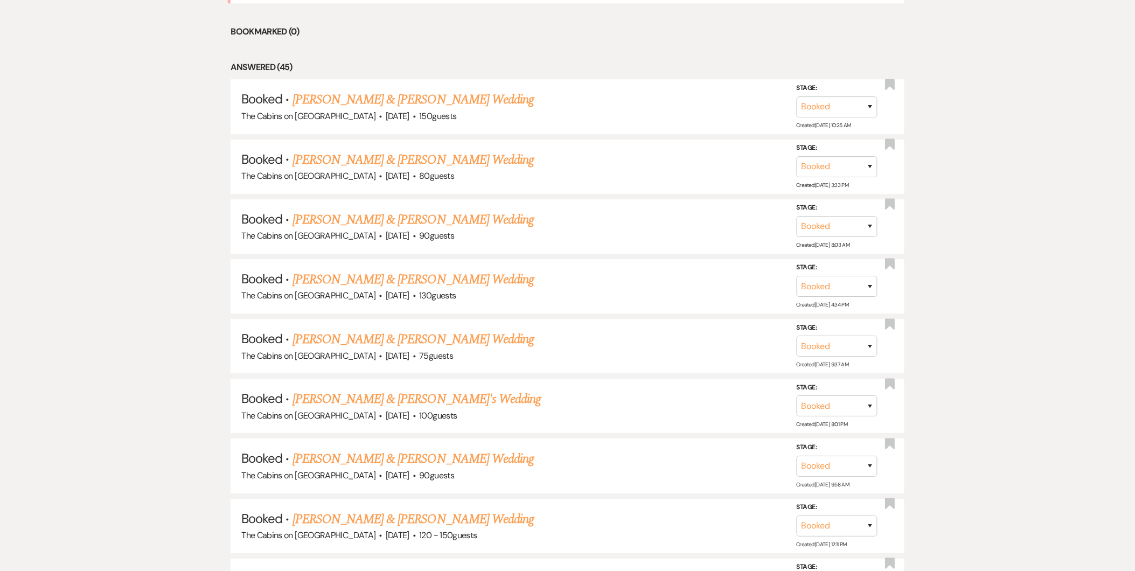
scroll to position [162, 0]
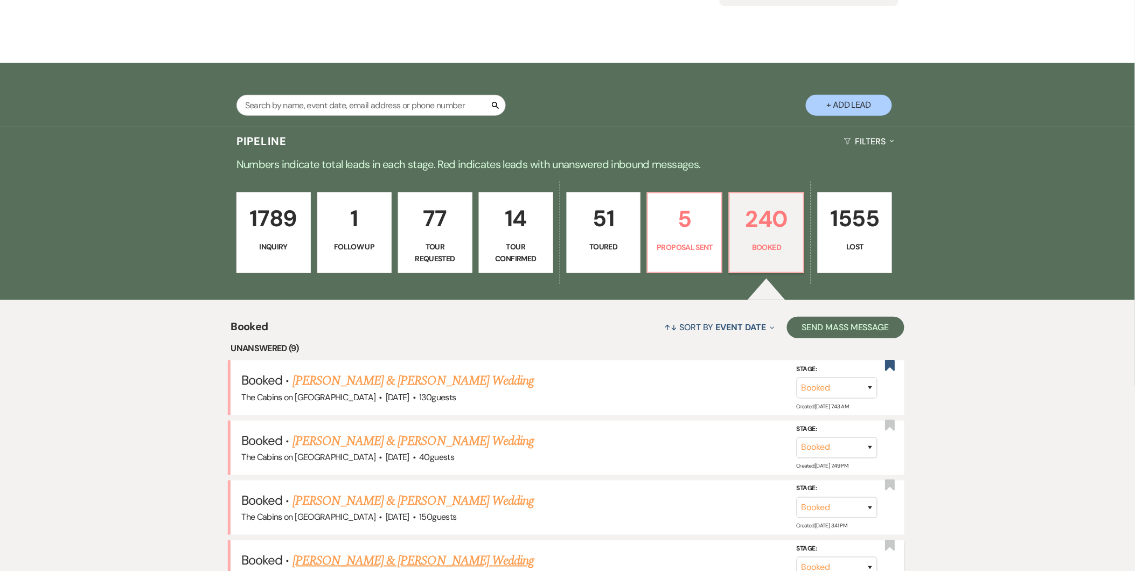
click at [434, 553] on link "[PERSON_NAME] & [PERSON_NAME] Wedding" at bounding box center [412, 560] width 241 height 19
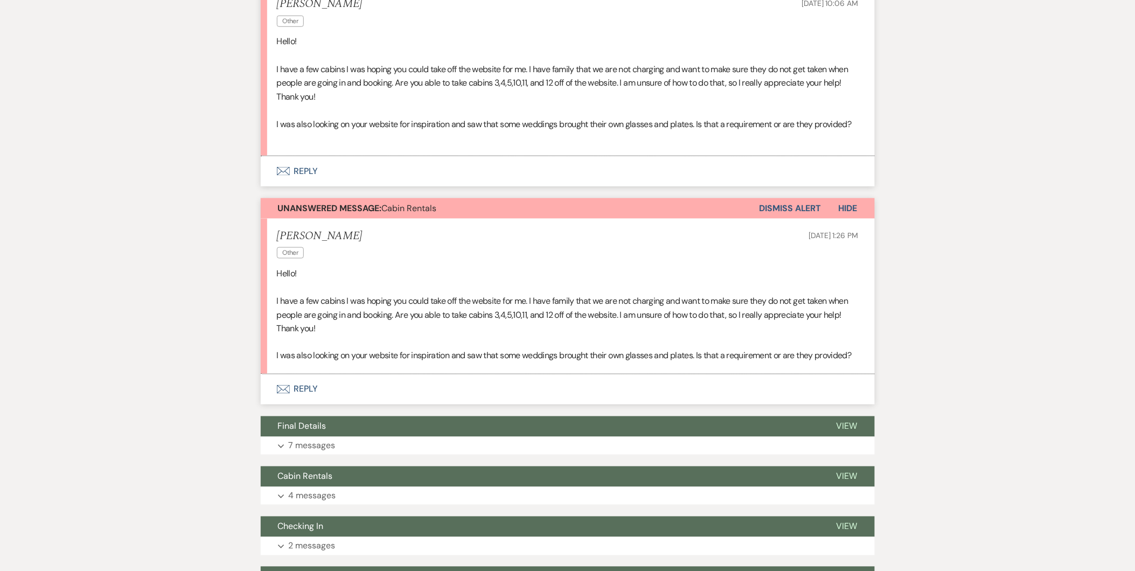
scroll to position [375, 0]
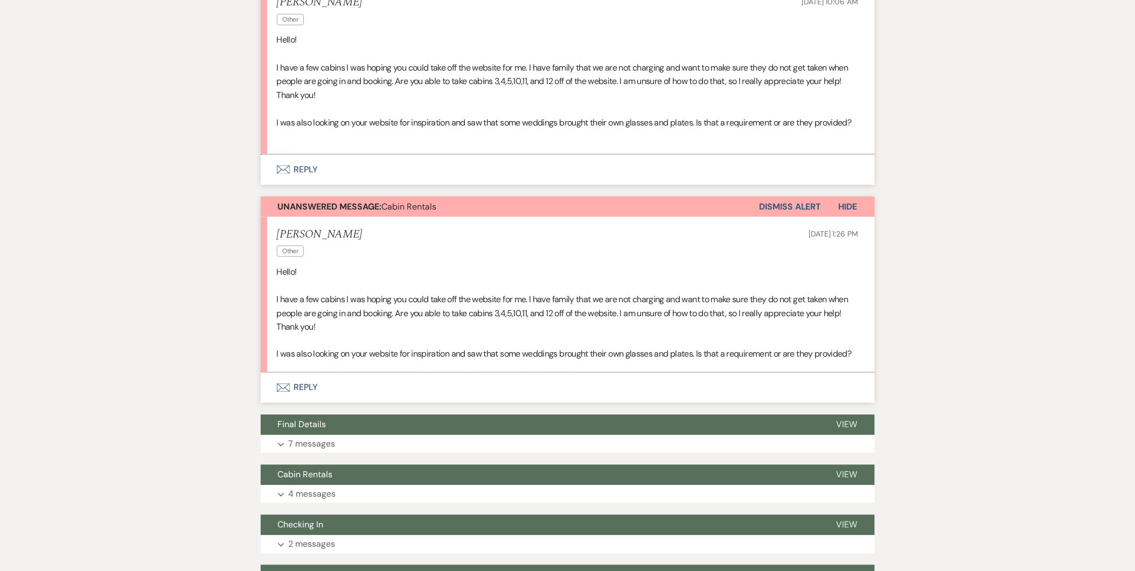
click at [307, 167] on button "Envelope Reply" at bounding box center [568, 170] width 614 height 30
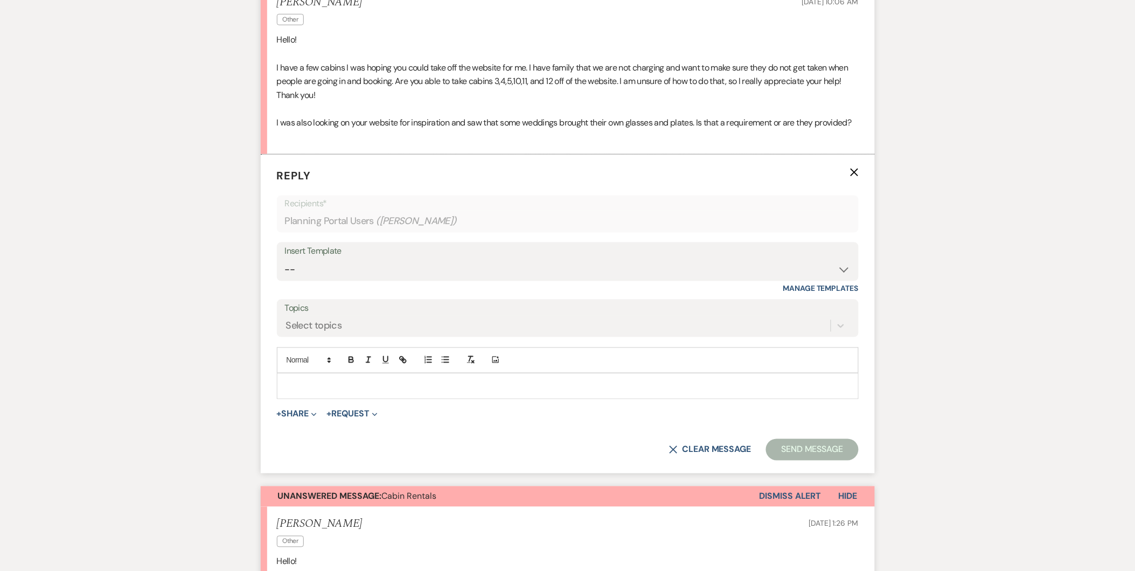
scroll to position [404, 0]
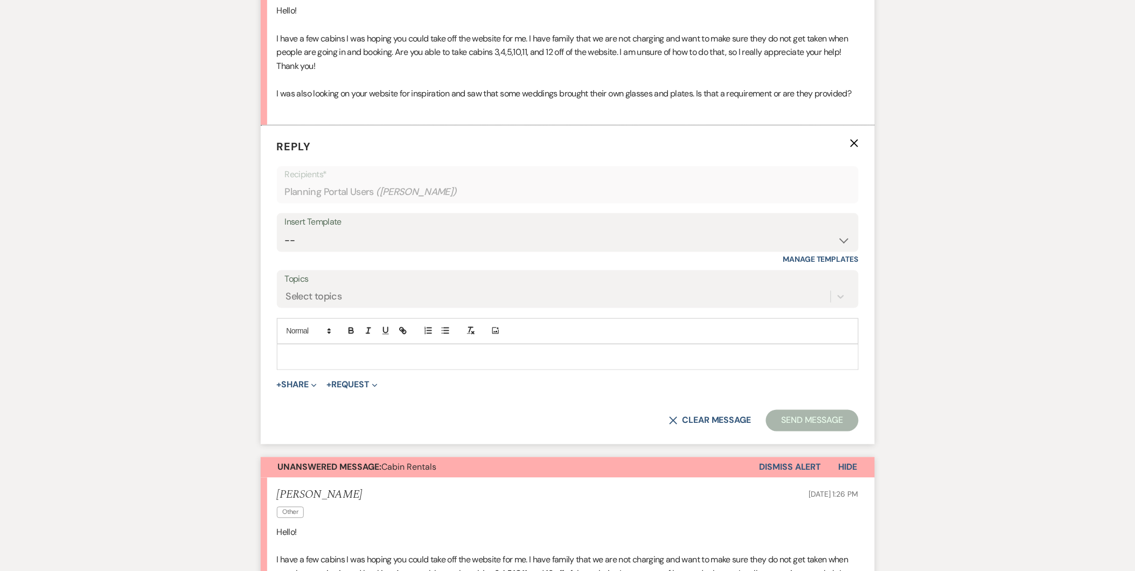
click at [488, 352] on p at bounding box center [567, 357] width 564 height 12
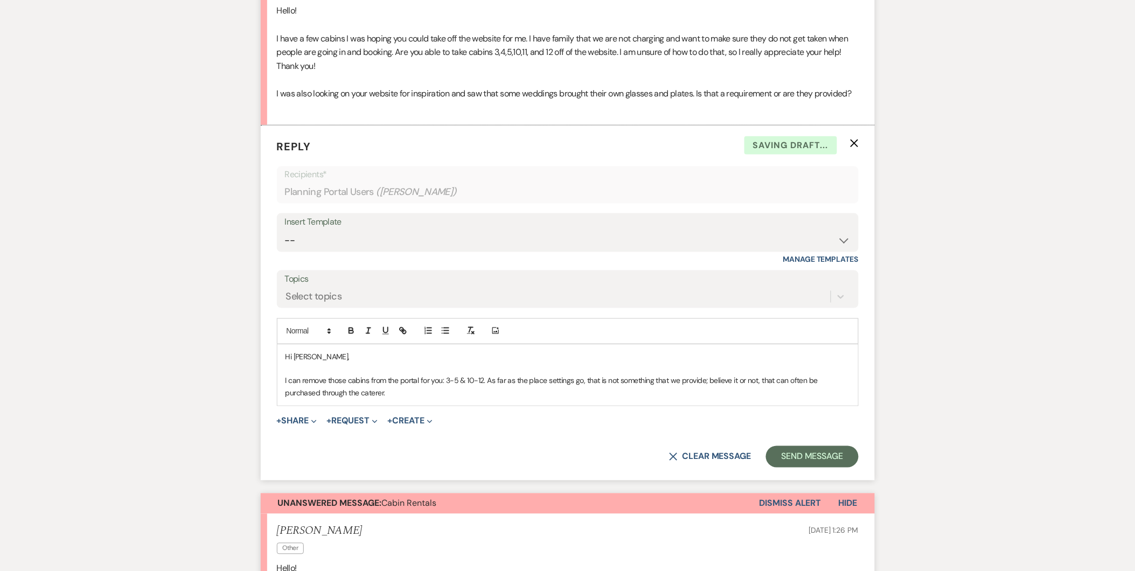
click at [399, 395] on p "I can remove those cabins from the portal for you: 3-5 & 10-12. As far as the p…" at bounding box center [567, 387] width 564 height 24
drag, startPoint x: 527, startPoint y: 383, endPoint x: 572, endPoint y: 386, distance: 45.3
click at [572, 386] on p "I can remove those cabins from the portal for you: 3-5 & 10-12. As far as the p…" at bounding box center [567, 387] width 564 height 24
click at [567, 382] on p "I can remove those cabins from the portal for you: 3-5 & 10-12. As far as the t…" at bounding box center [567, 387] width 564 height 24
click at [568, 382] on p "I can remove those cabins from the portal for you: 3-5 & 10-12. As far as the t…" at bounding box center [567, 387] width 564 height 24
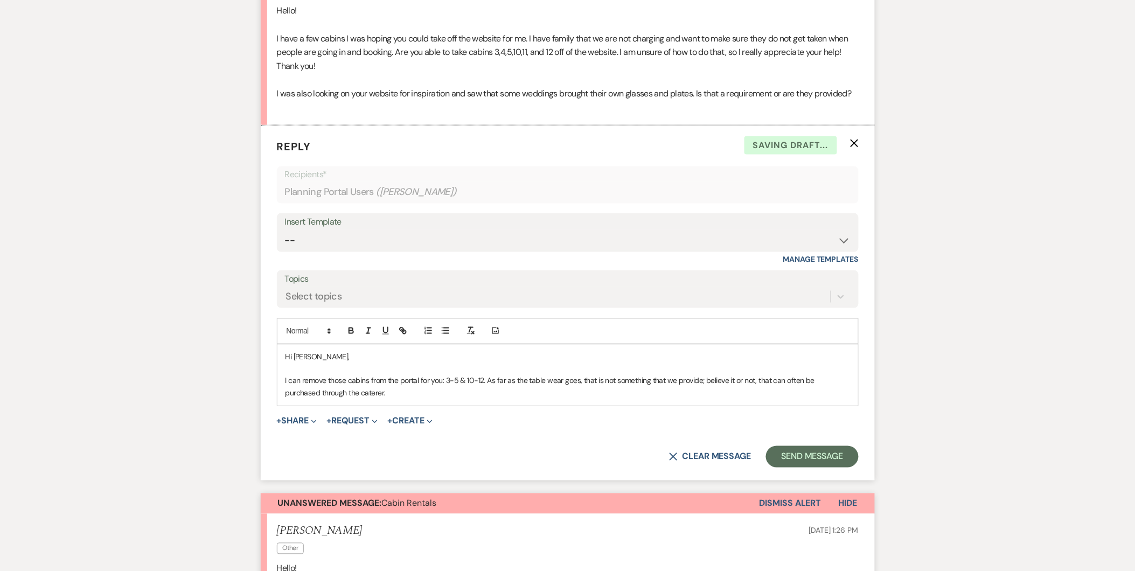
click at [556, 397] on p "I can remove those cabins from the portal for you: 3-5 & 10-12. As far as the t…" at bounding box center [567, 387] width 564 height 24
click at [406, 394] on p "I can remove those cabins from the portal for you: 3-5 & 10-12. As far as the t…" at bounding box center [567, 387] width 564 height 24
click at [471, 392] on p "I can remove those cabins from the portal for you: 3-5 & 10-12. As far as the t…" at bounding box center [567, 387] width 564 height 24
click at [670, 394] on p "I can remove those cabins from the portal for you: 3-5 & 10-12. As far as the t…" at bounding box center [567, 387] width 564 height 24
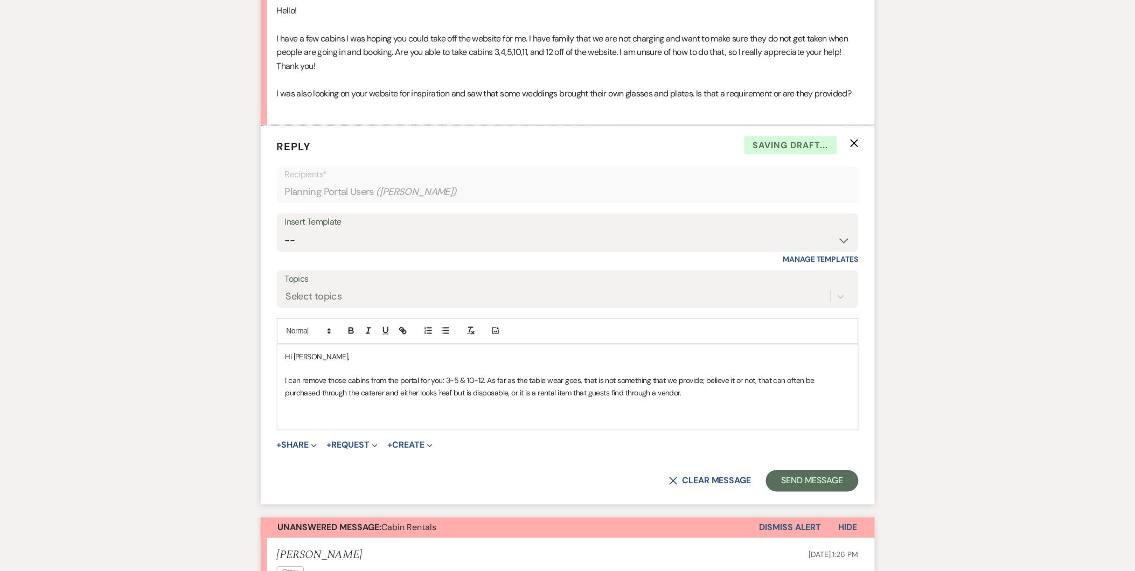
click at [670, 394] on p "I can remove those cabins from the portal for you: 3-5 & 10-12. As far as the t…" at bounding box center [567, 387] width 564 height 24
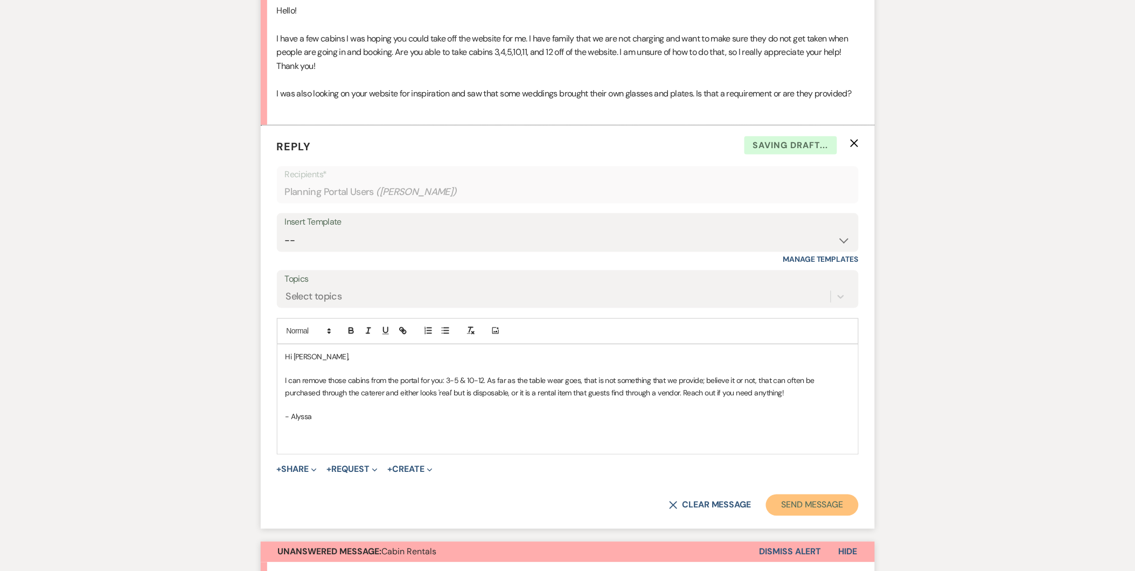
click at [833, 499] on button "Send Message" at bounding box center [812, 505] width 92 height 22
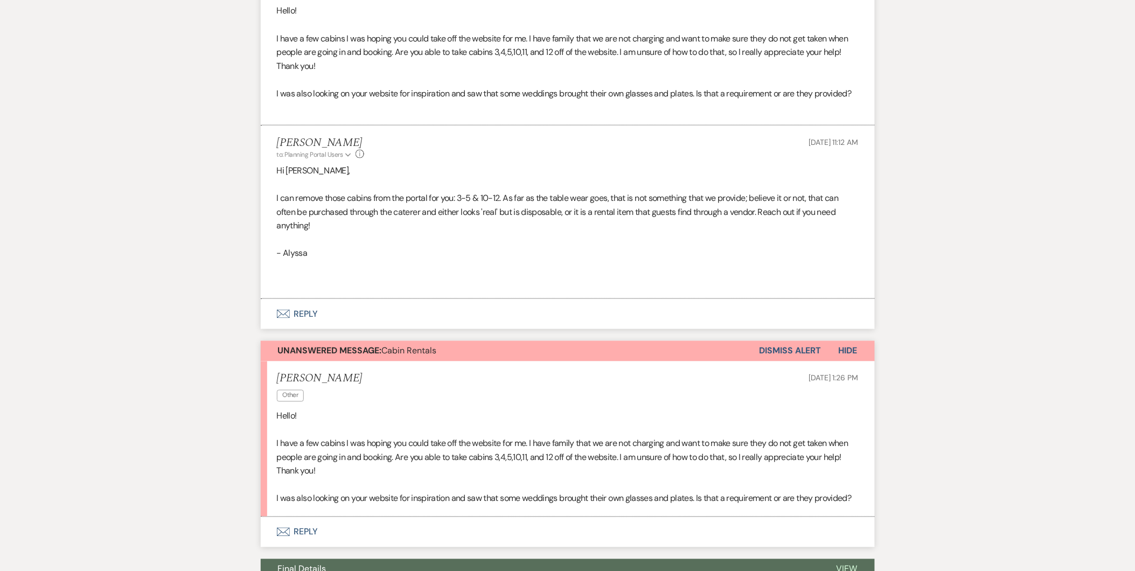
click at [807, 352] on button "Dismiss Alert" at bounding box center [790, 351] width 62 height 20
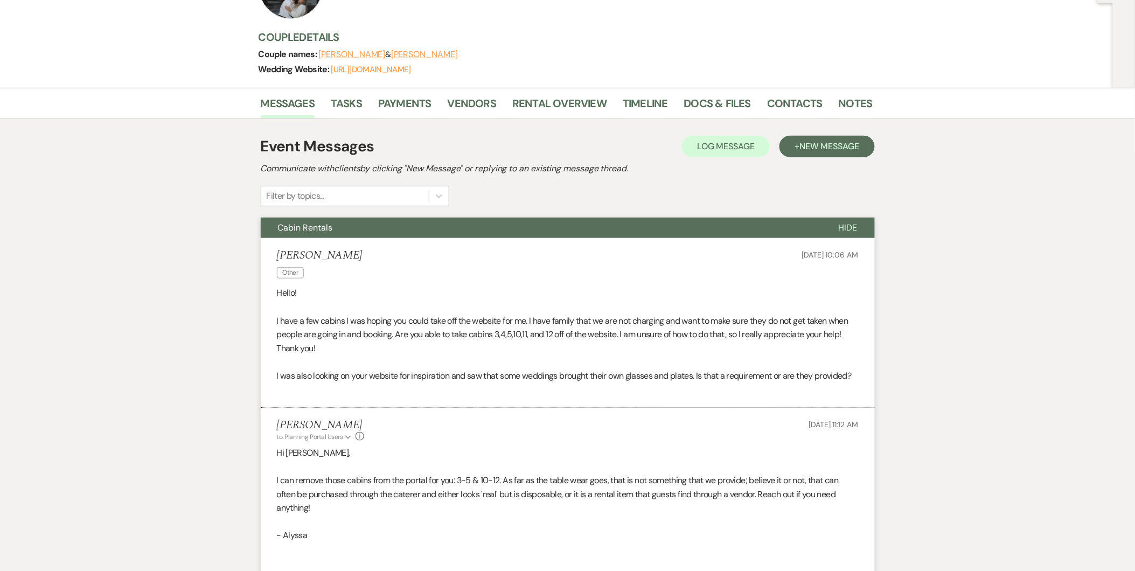
scroll to position [124, 0]
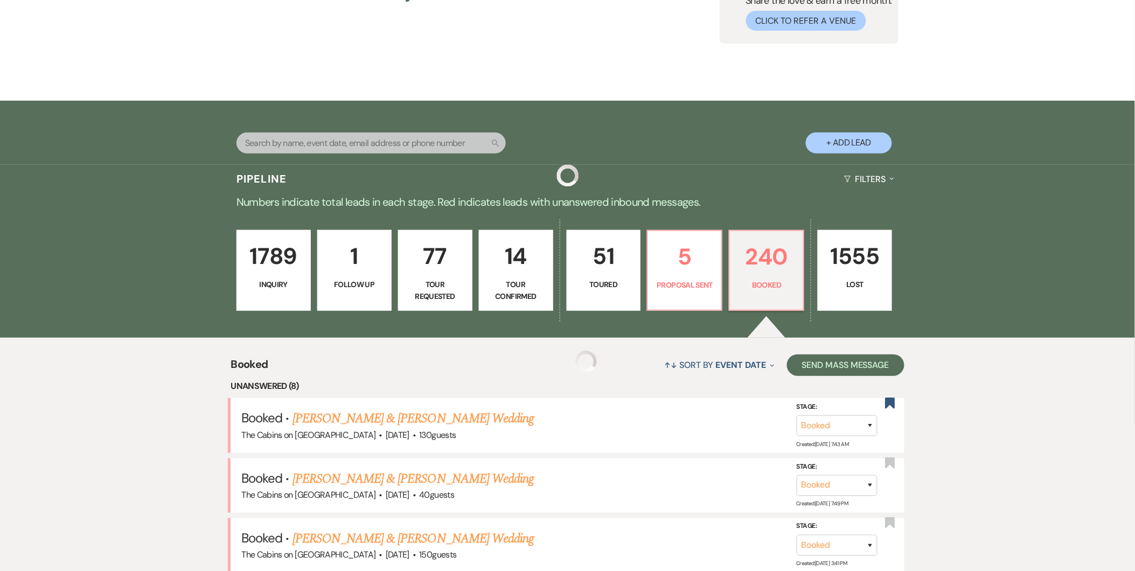
scroll to position [162, 0]
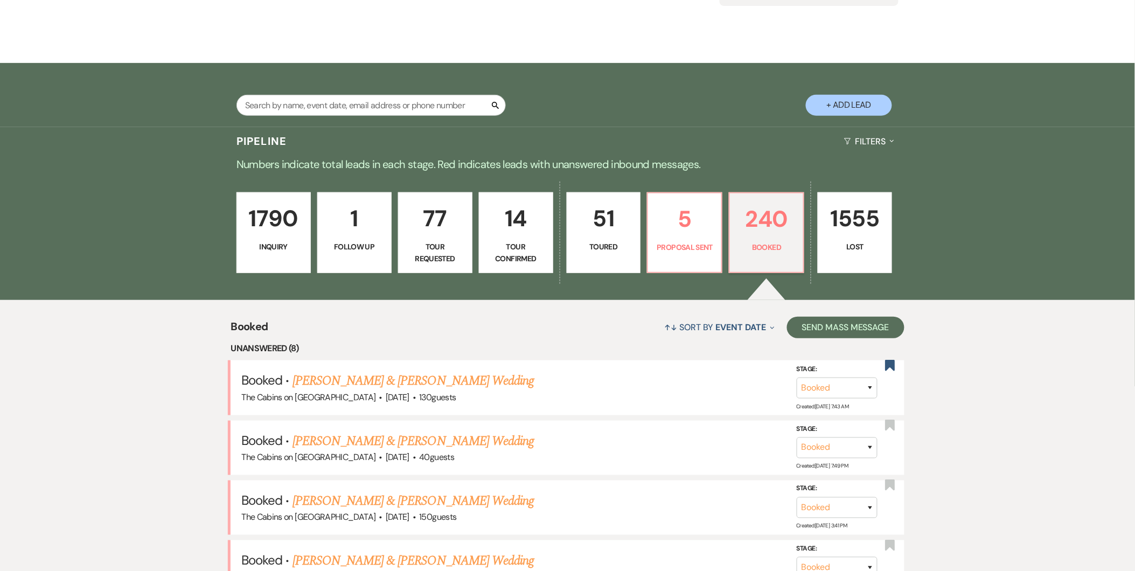
click at [288, 230] on p "1790" at bounding box center [273, 218] width 60 height 36
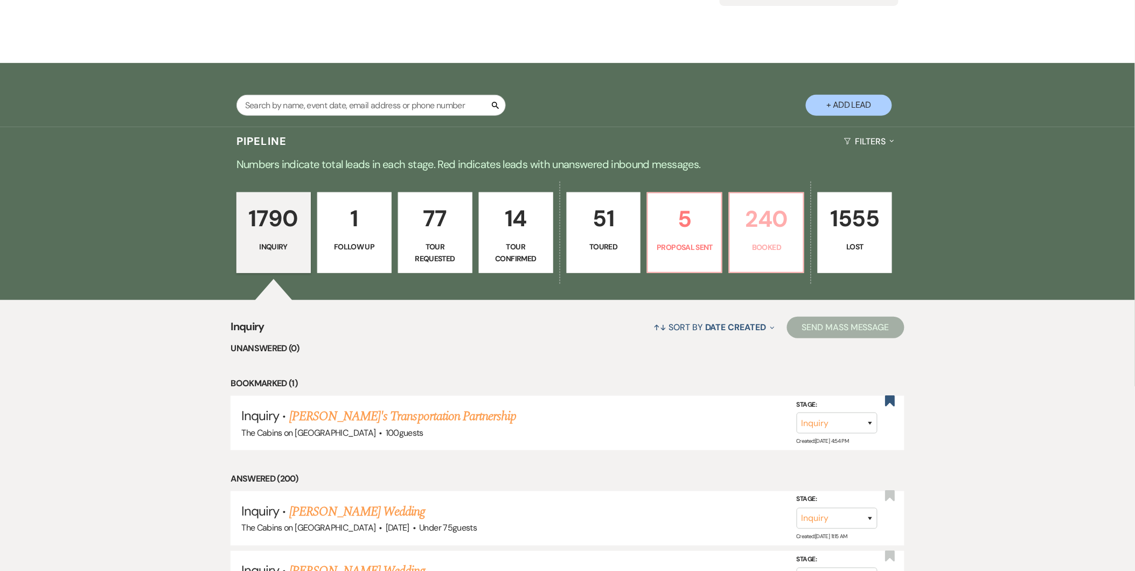
click at [764, 229] on p "240" at bounding box center [766, 219] width 60 height 36
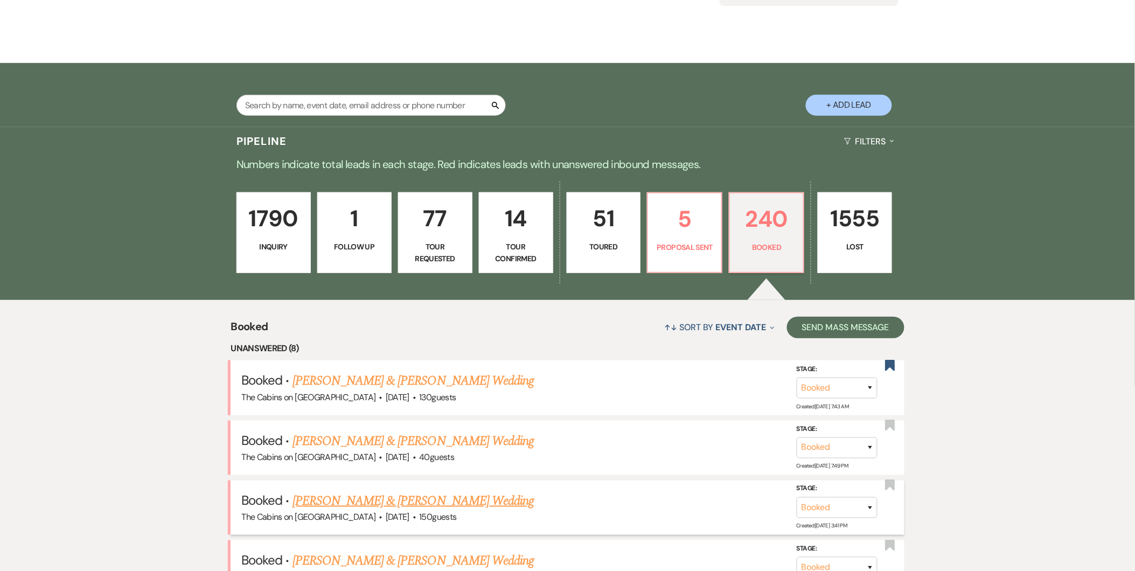
click at [408, 496] on link "[PERSON_NAME] & [PERSON_NAME] Wedding" at bounding box center [412, 500] width 241 height 19
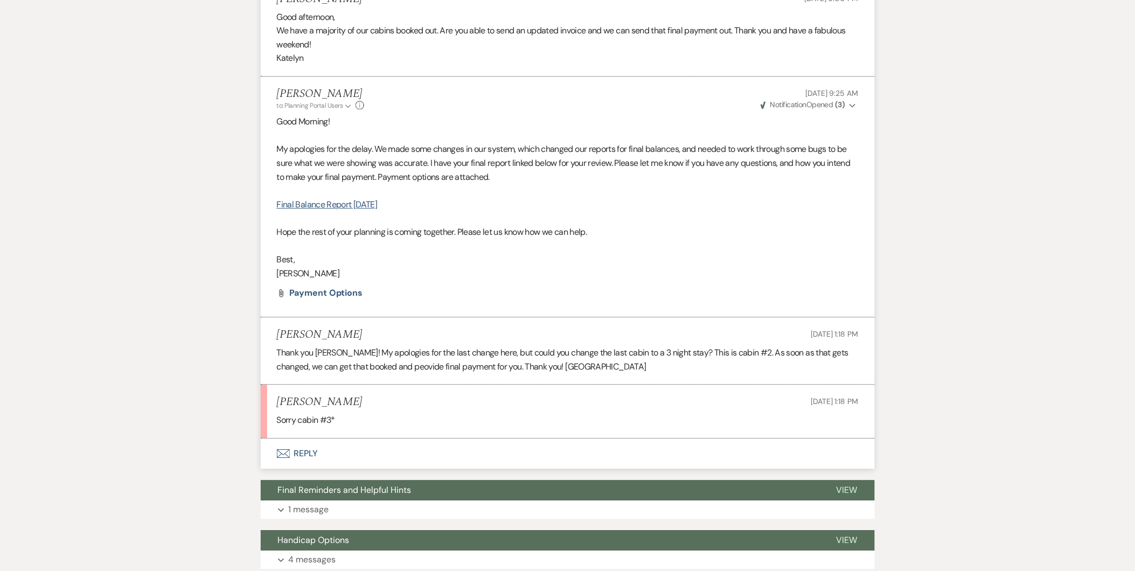
scroll to position [848, 0]
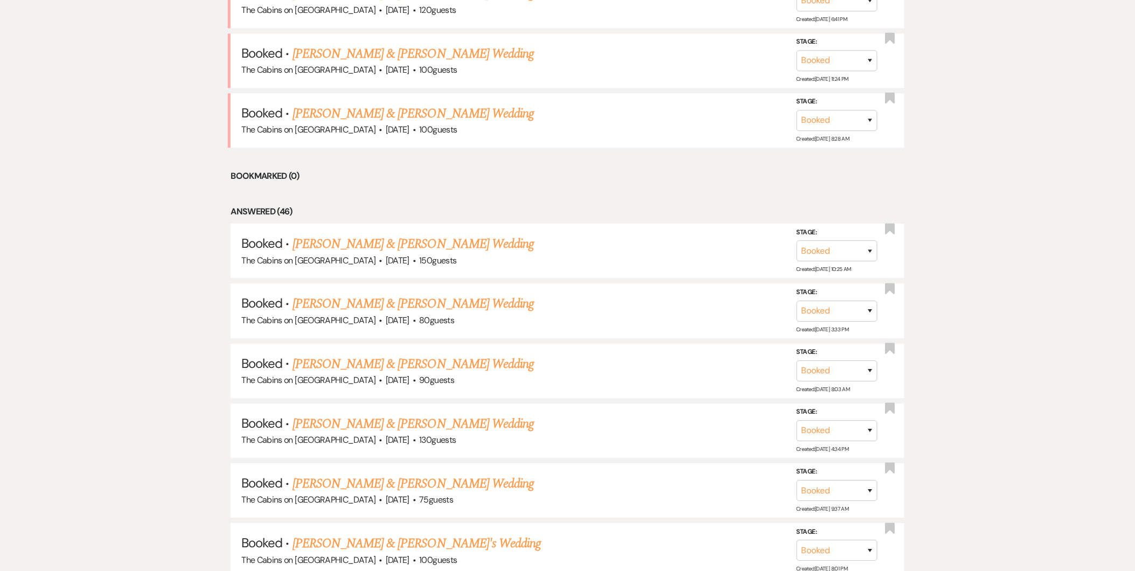
scroll to position [162, 0]
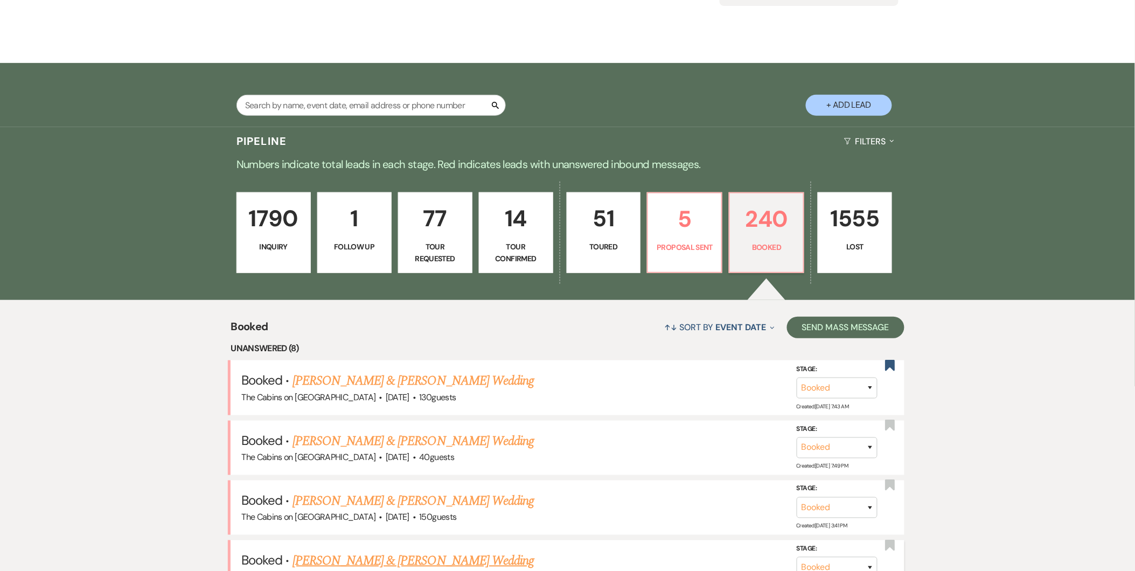
click at [407, 563] on link "[PERSON_NAME] & [PERSON_NAME] Wedding" at bounding box center [412, 560] width 241 height 19
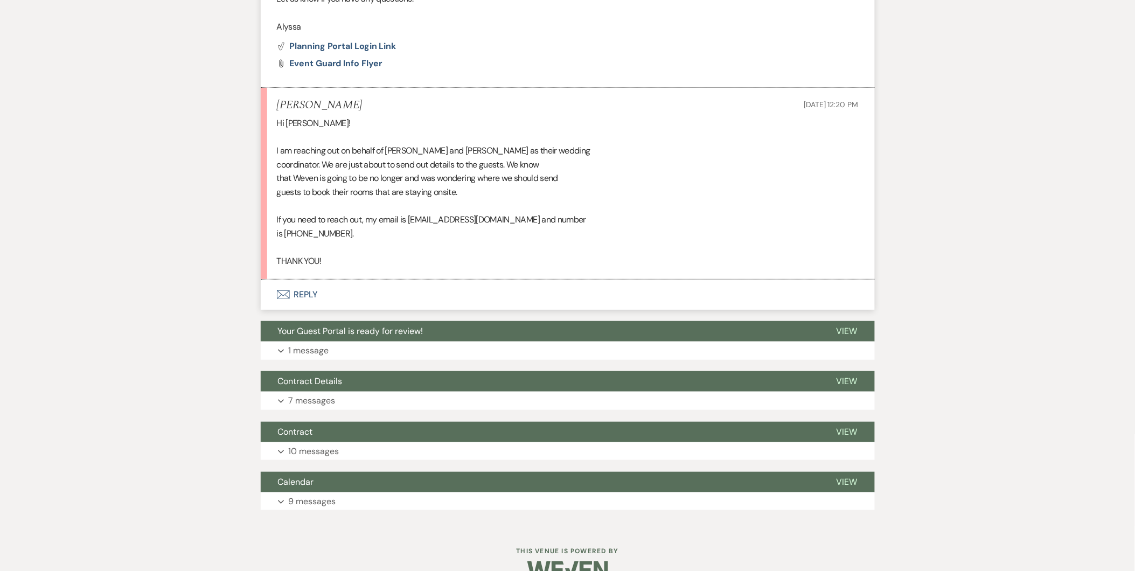
scroll to position [1484, 0]
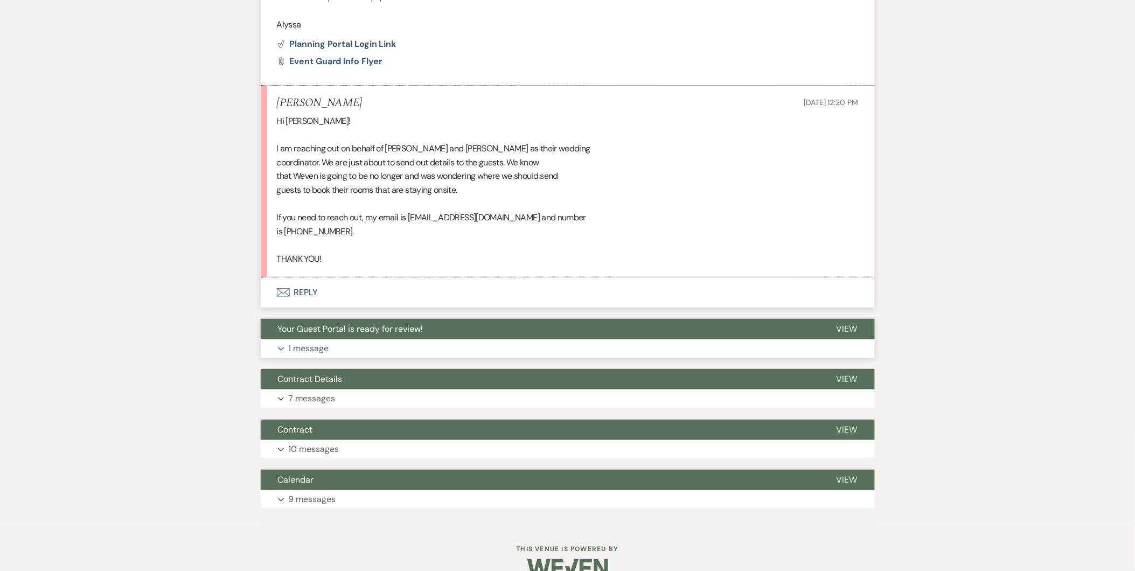
click at [325, 346] on p "1 message" at bounding box center [309, 348] width 40 height 14
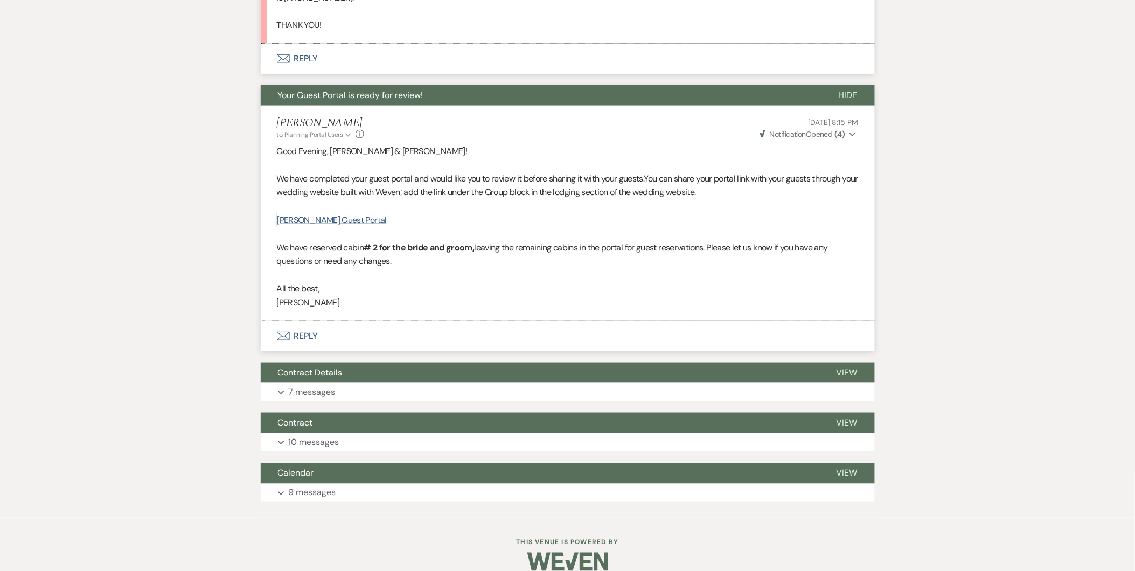
scroll to position [1735, 0]
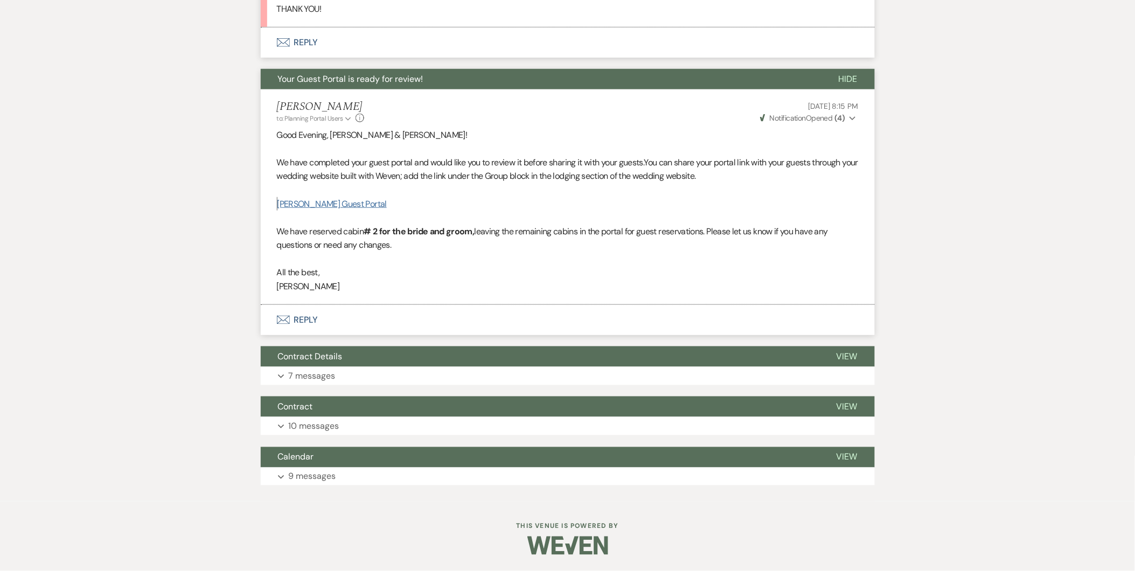
click at [334, 206] on link "Peterson-Raburn Guest Portal" at bounding box center [331, 203] width 109 height 11
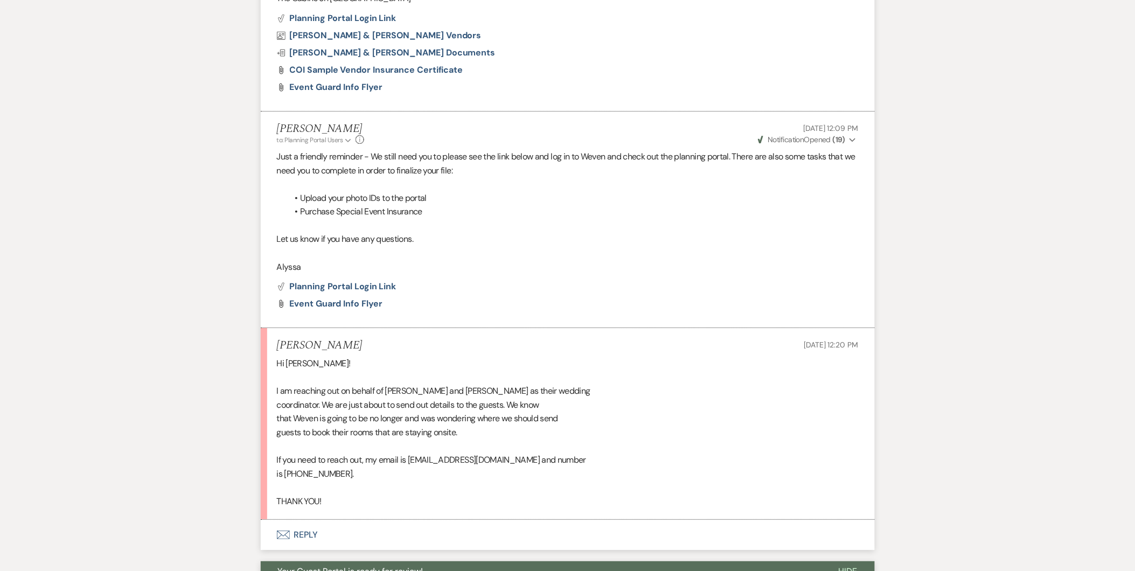
scroll to position [1318, 0]
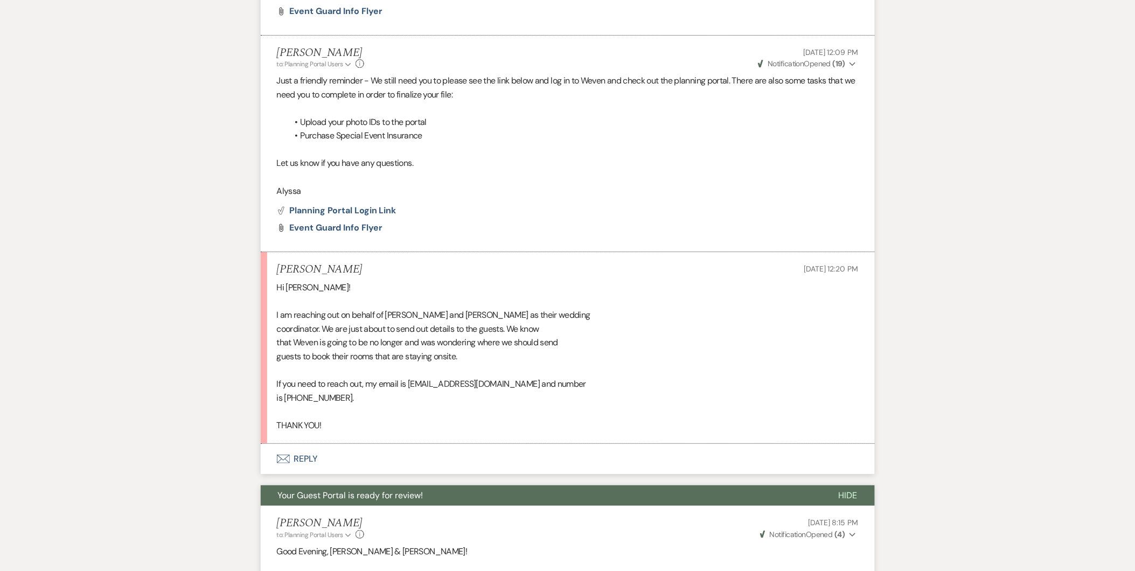
click at [302, 445] on button "Envelope Reply" at bounding box center [568, 459] width 614 height 30
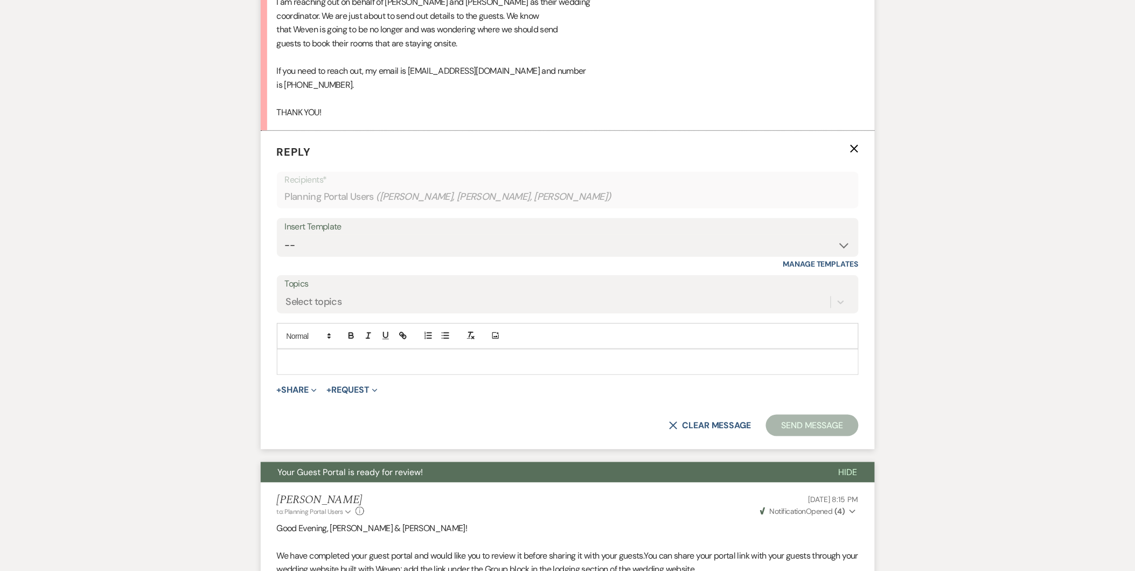
scroll to position [1636, 0]
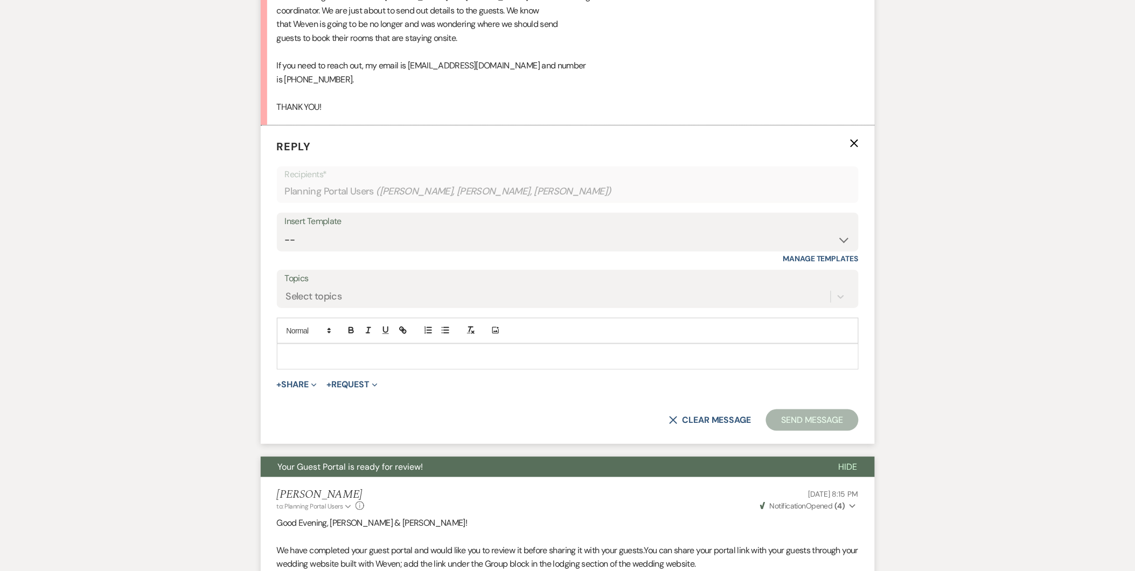
click at [381, 360] on p at bounding box center [567, 357] width 564 height 12
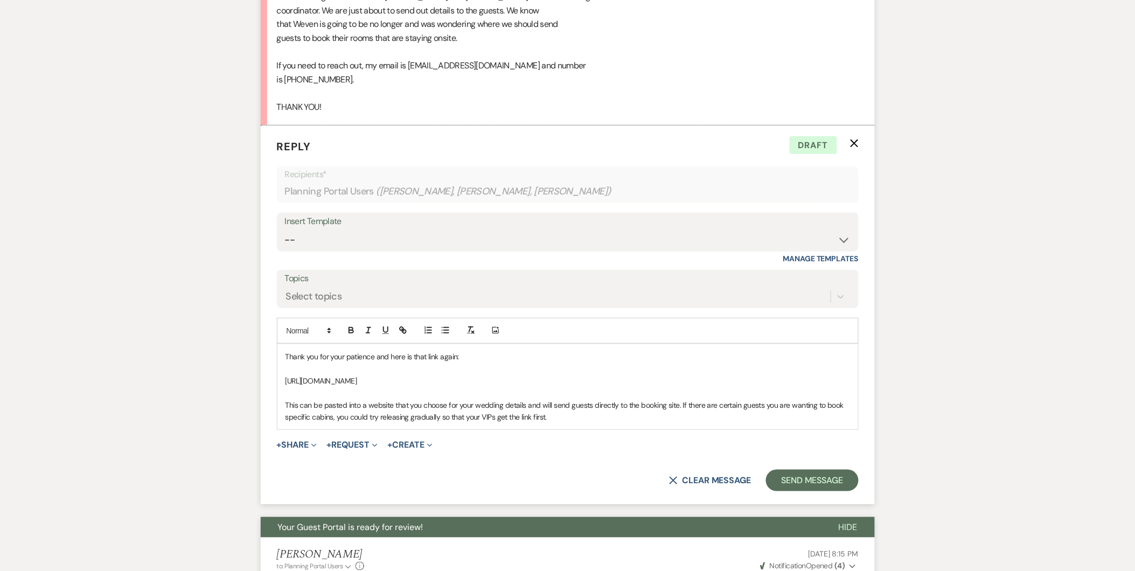
click at [437, 418] on p "This can be pasted into a website that you choose for your wedding details and …" at bounding box center [567, 411] width 564 height 24
click at [576, 419] on p "This can be pasted into a website that you choose for your wedding details and …" at bounding box center [567, 411] width 564 height 24
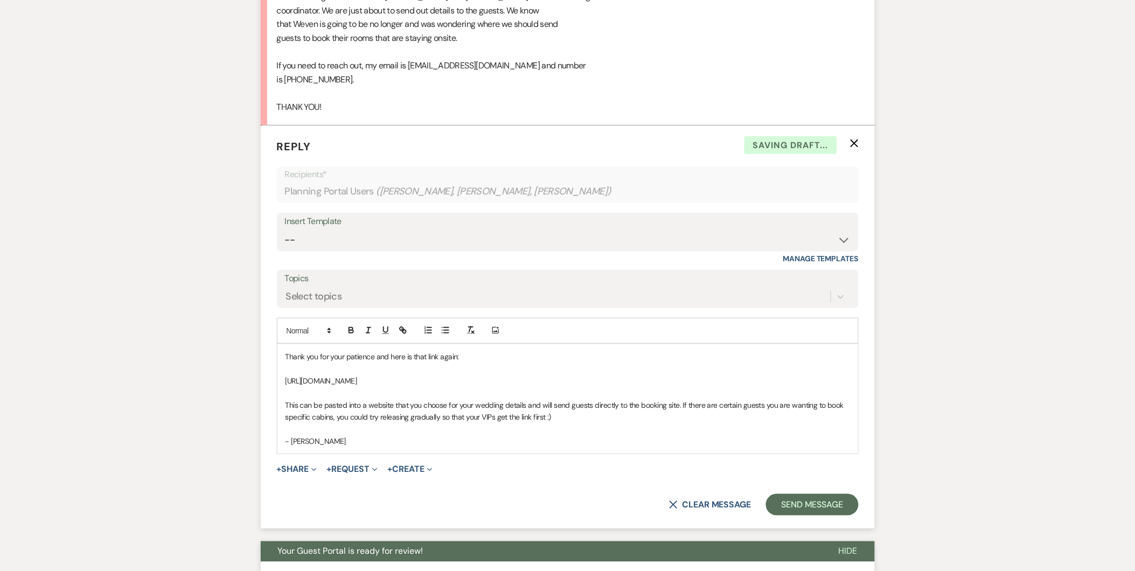
click at [576, 419] on p "This can be pasted into a website that you choose for your wedding details and …" at bounding box center [567, 411] width 564 height 24
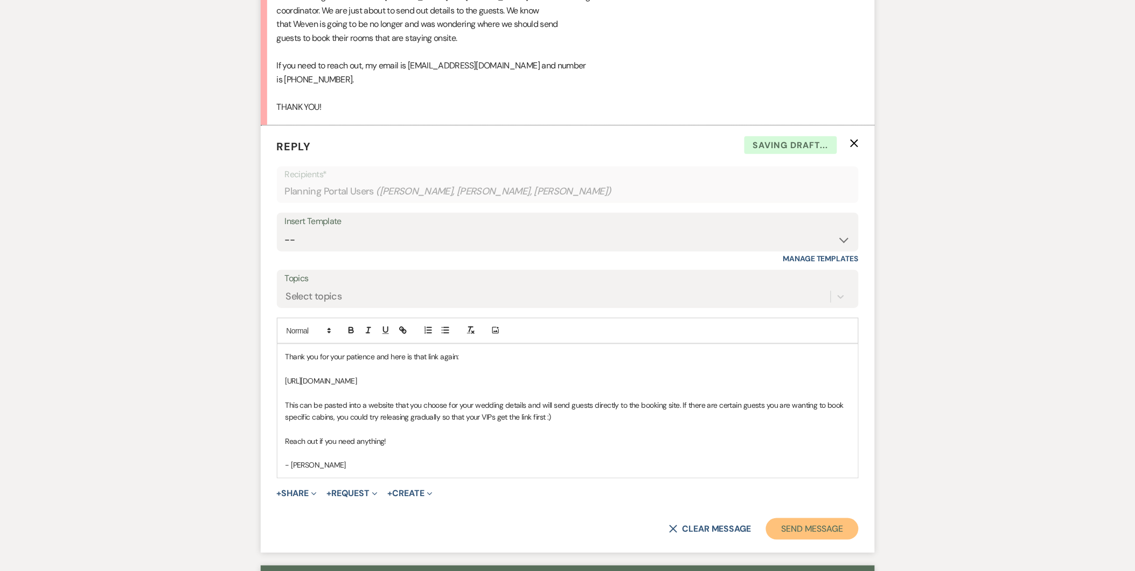
click at [851, 525] on button "Send Message" at bounding box center [812, 529] width 92 height 22
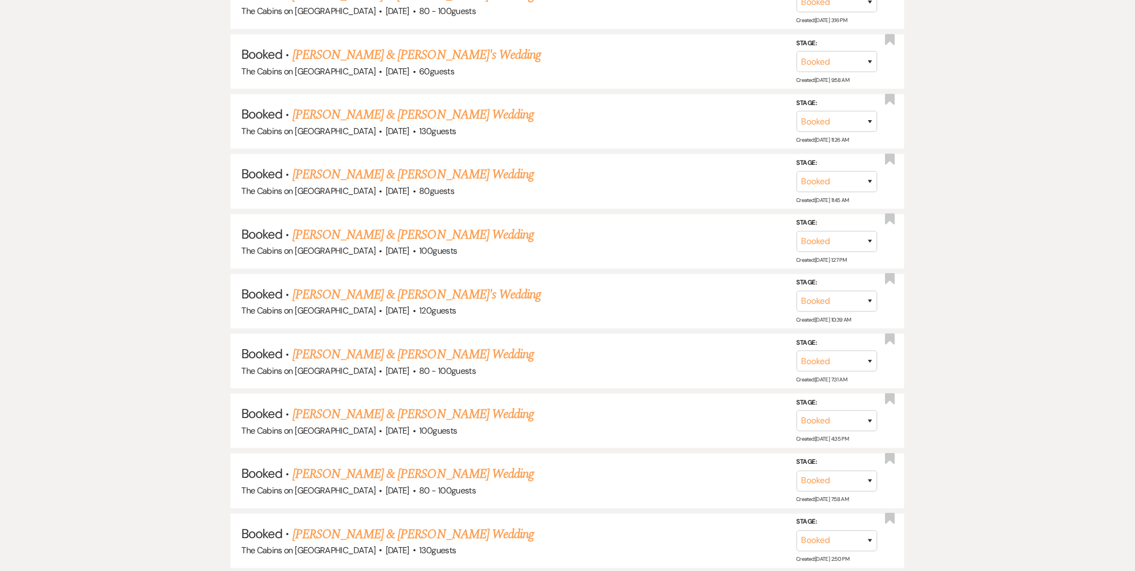
scroll to position [162, 0]
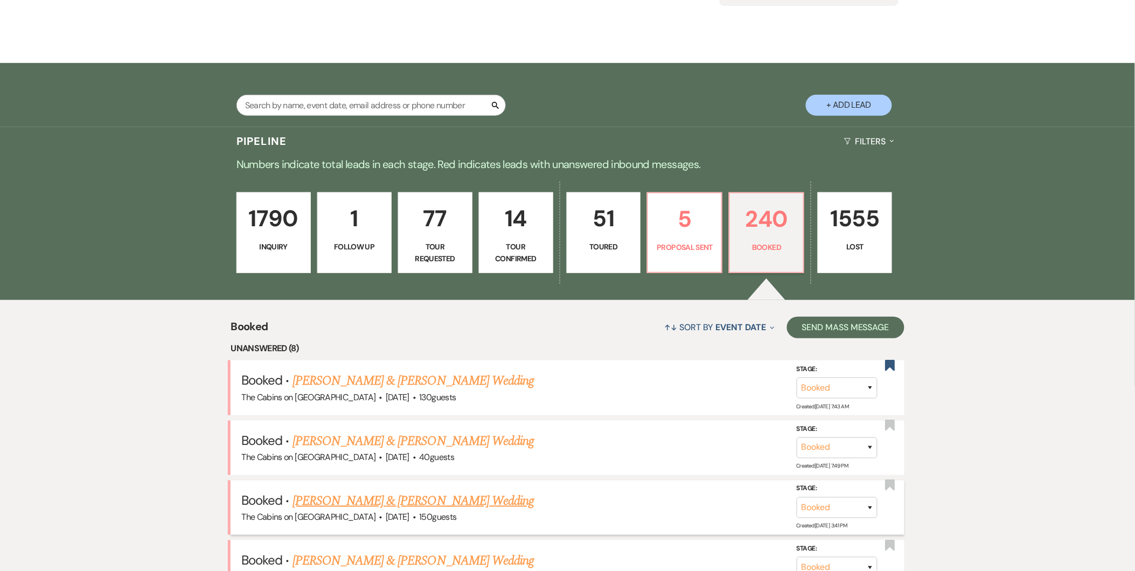
click at [472, 509] on link "[PERSON_NAME] & [PERSON_NAME] Wedding" at bounding box center [412, 500] width 241 height 19
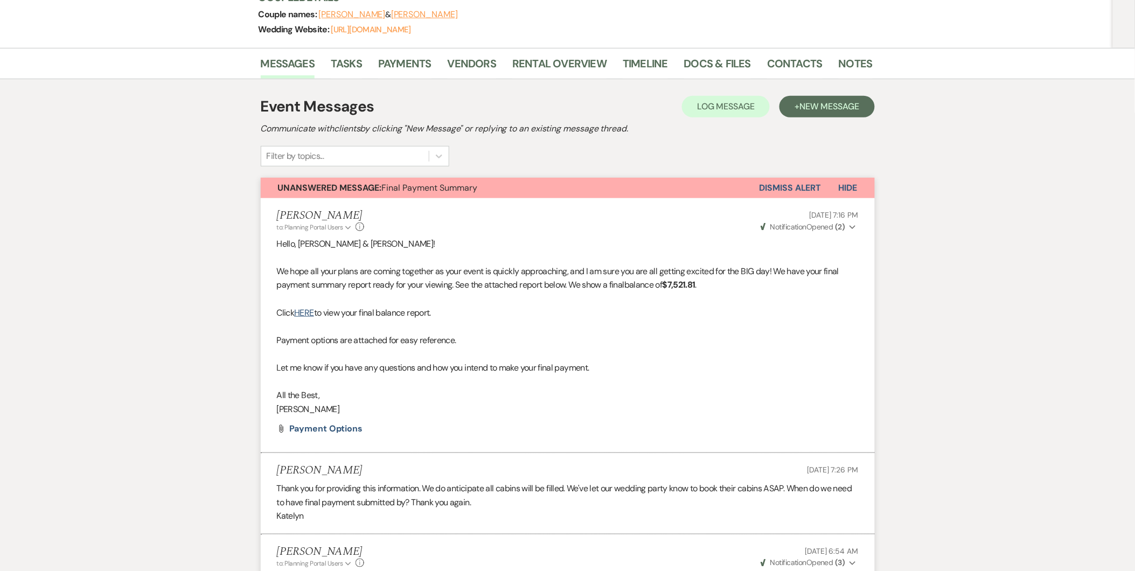
drag, startPoint x: 1143, startPoint y: 178, endPoint x: 89, endPoint y: 112, distance: 1056.5
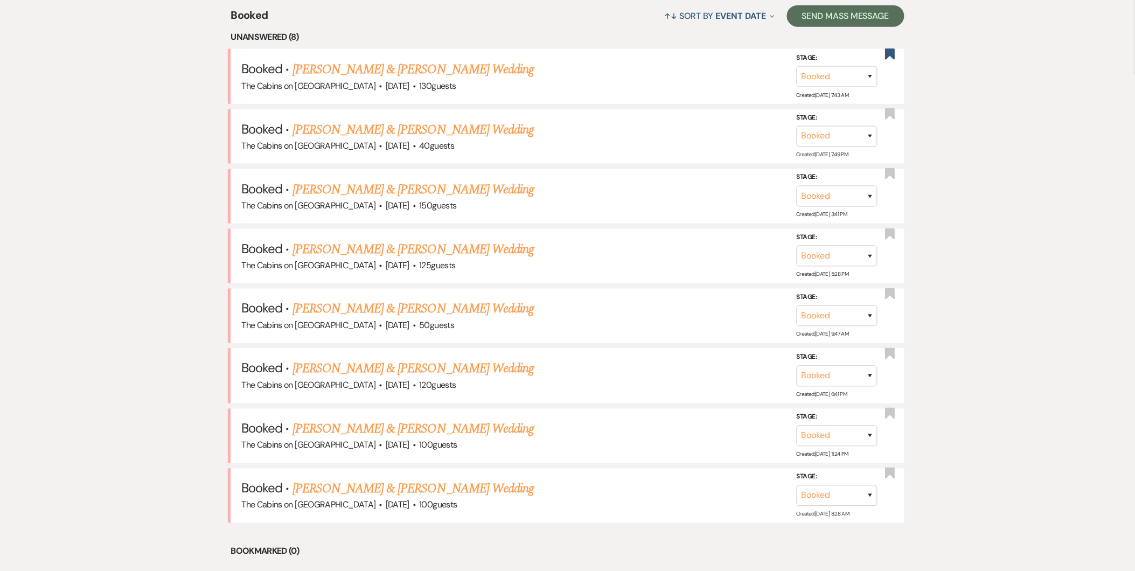
scroll to position [537, 0]
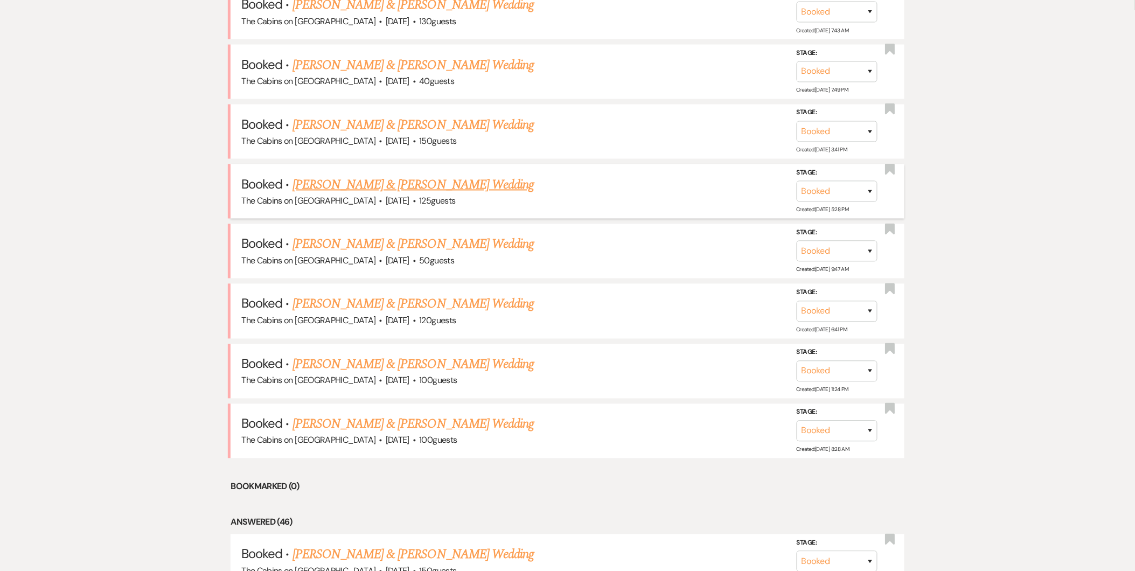
click at [485, 192] on link "[PERSON_NAME] & [PERSON_NAME] Wedding" at bounding box center [412, 184] width 241 height 19
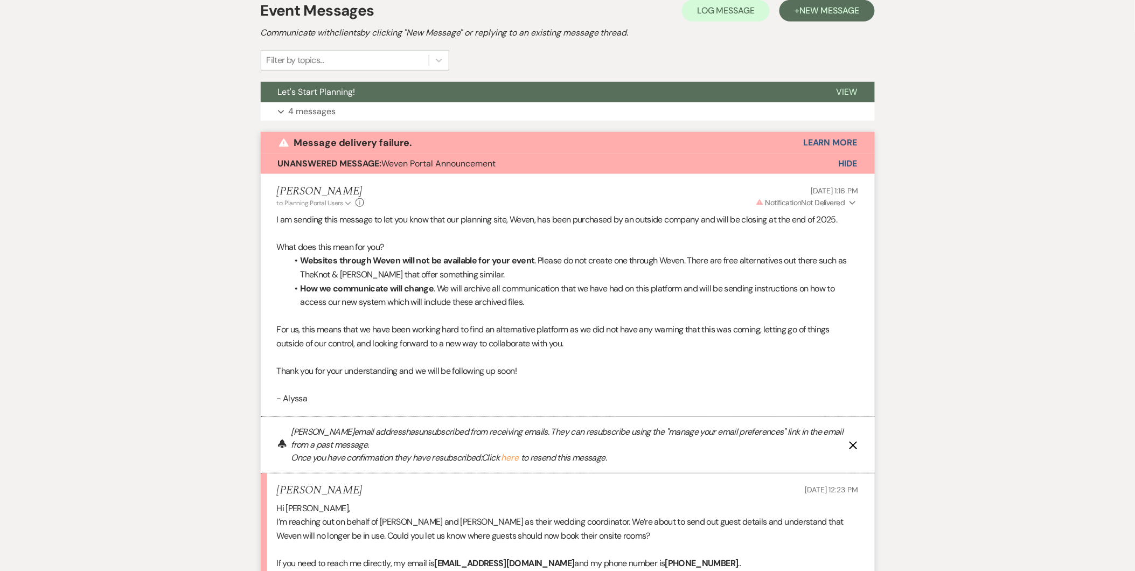
scroll to position [223, 0]
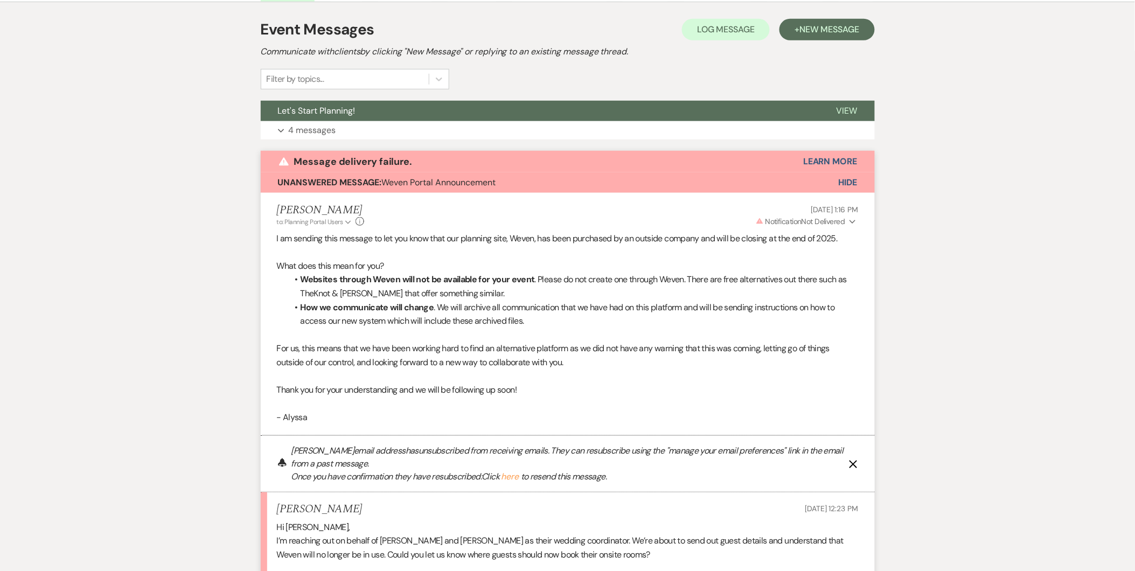
drag, startPoint x: 1130, startPoint y: 146, endPoint x: 1134, endPoint y: 214, distance: 68.0
click at [1134, 214] on div "Messages Tasks Payments Vendors Rental Overview Timeline Docs & Files Contacts …" at bounding box center [567, 437] width 1135 height 932
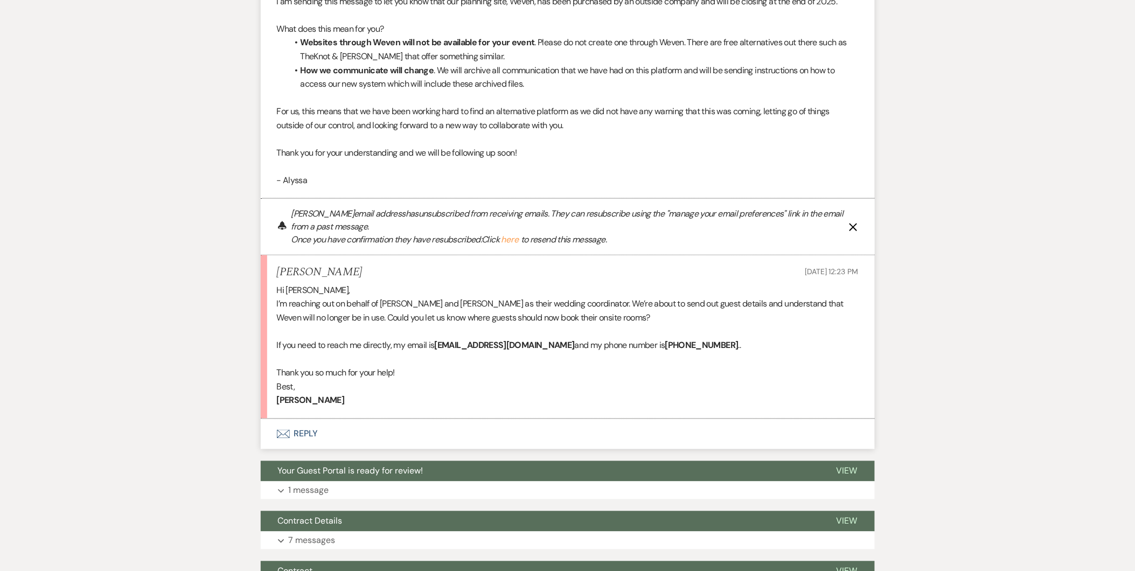
scroll to position [472, 0]
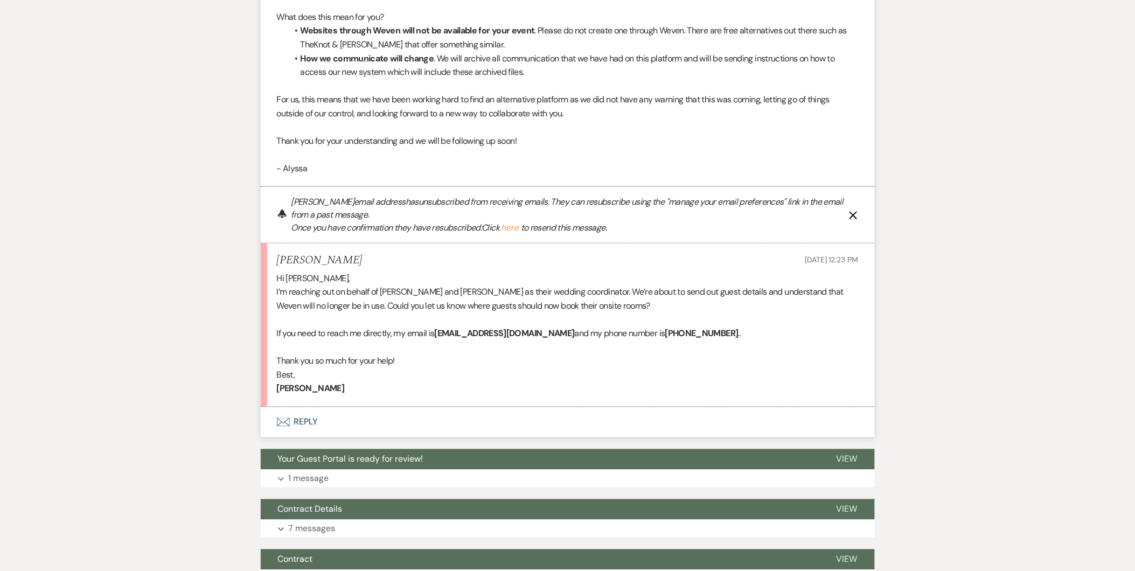
click at [968, 408] on div "Messages Tasks Payments Vendors Rental Overview Timeline Docs & Files Contacts …" at bounding box center [567, 188] width 1135 height 932
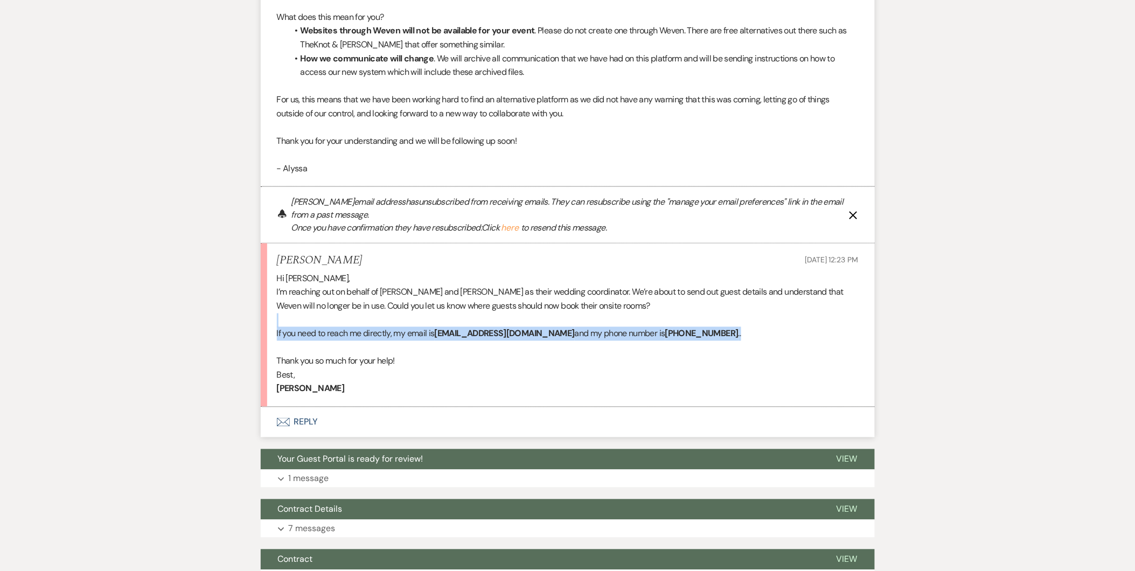
drag, startPoint x: 1129, startPoint y: 328, endPoint x: 1101, endPoint y: 318, distance: 29.8
click at [1101, 318] on div "Messages Tasks Payments Vendors Rental Overview Timeline Docs & Files Contacts …" at bounding box center [567, 188] width 1135 height 932
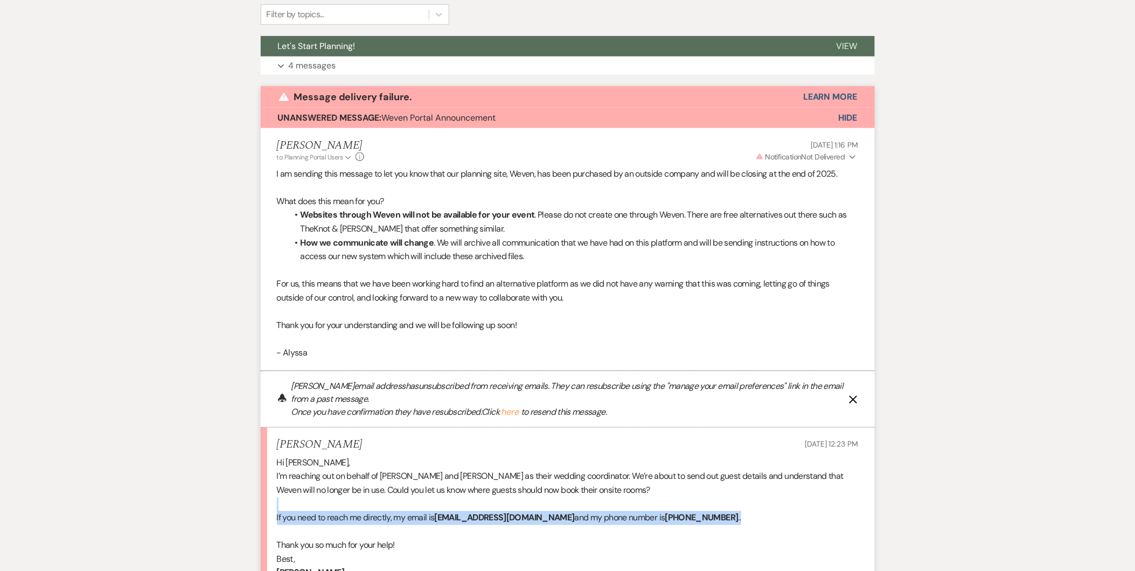
click at [849, 113] on span "Hide" at bounding box center [847, 117] width 19 height 11
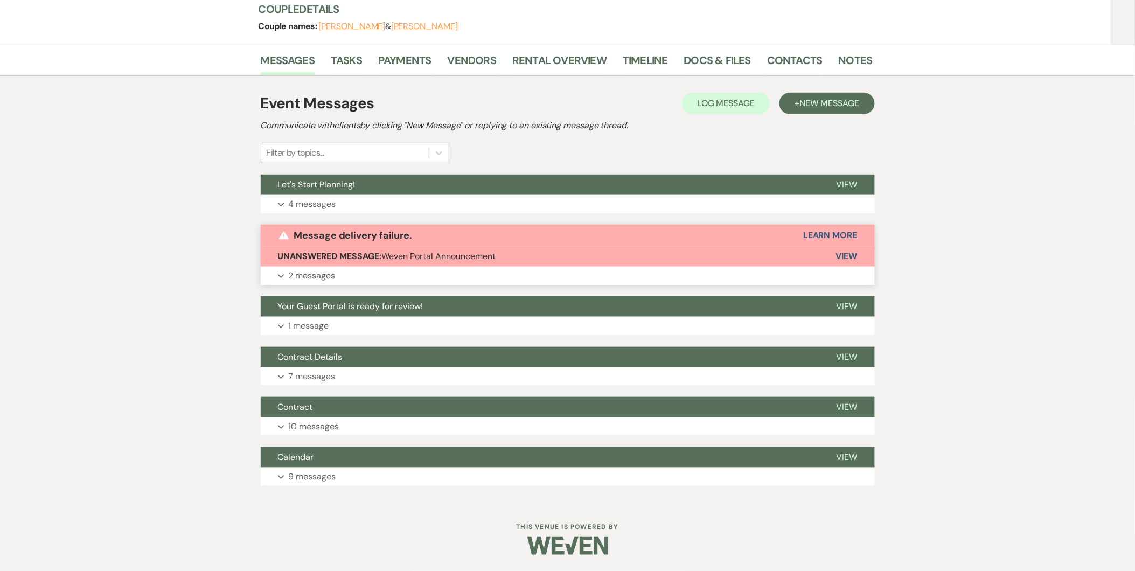
scroll to position [150, 0]
click at [830, 232] on button "Learn More" at bounding box center [830, 235] width 54 height 9
click at [854, 259] on span "View" at bounding box center [847, 255] width 22 height 11
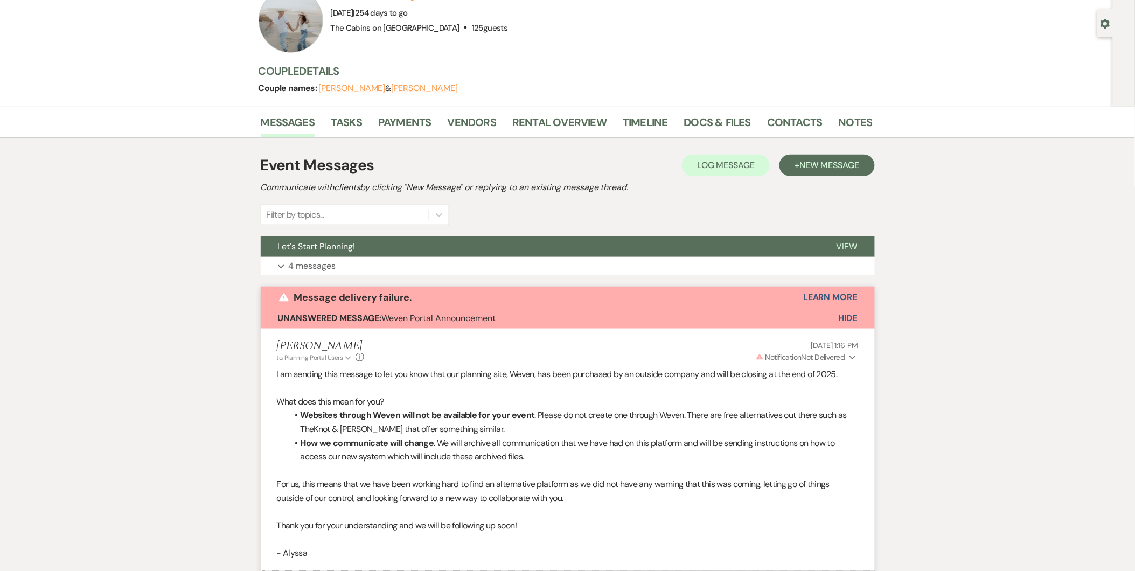
scroll to position [81, 0]
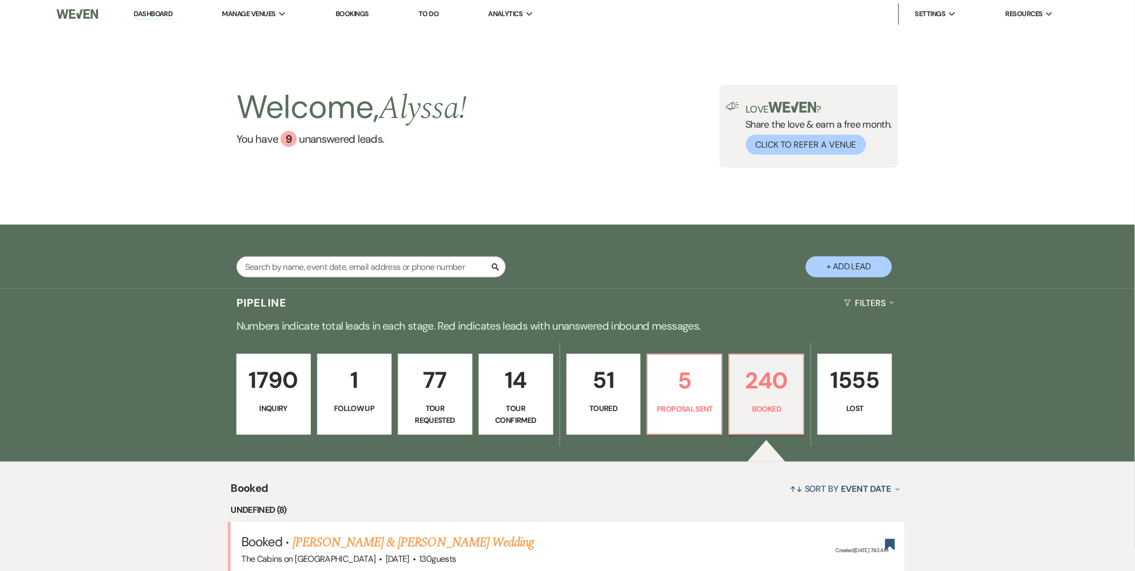
click at [456, 304] on div "Pipeline Filters Expand" at bounding box center [567, 303] width 775 height 29
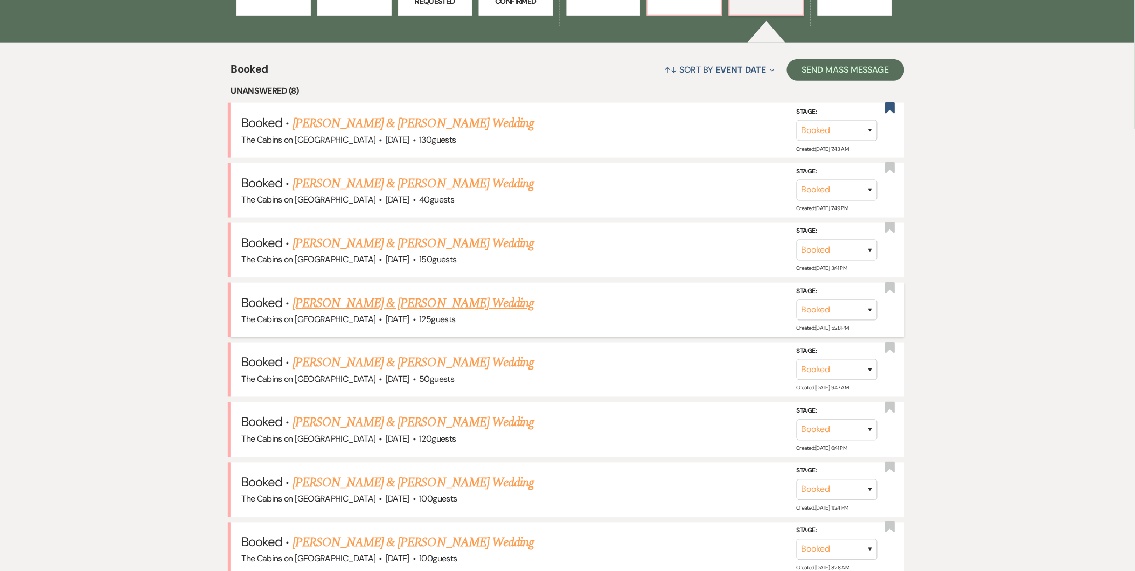
click at [318, 297] on link "[PERSON_NAME] & [PERSON_NAME] Wedding" at bounding box center [412, 302] width 241 height 19
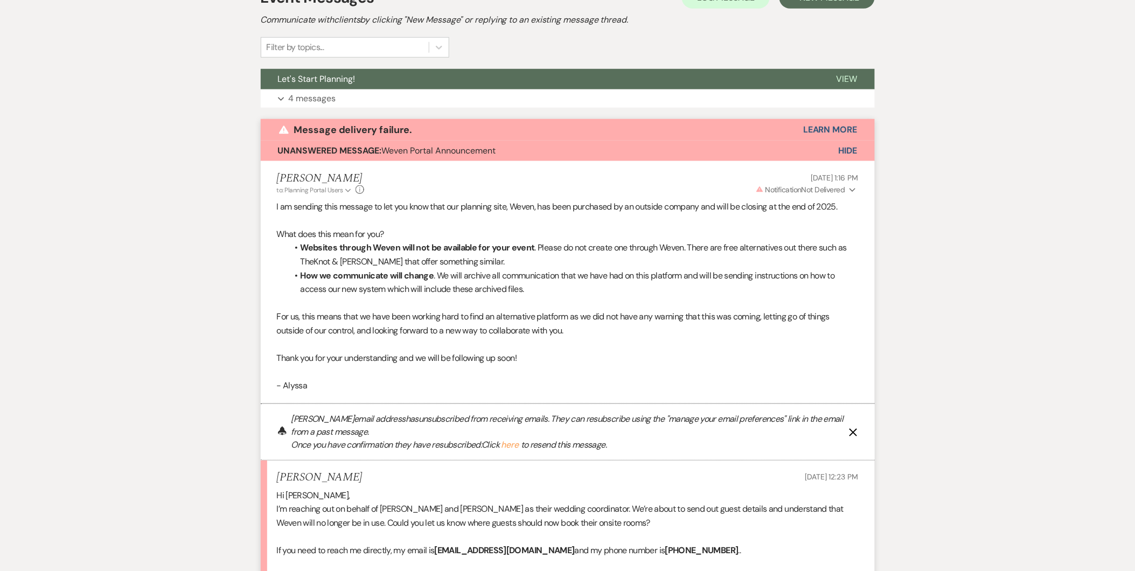
scroll to position [274, 0]
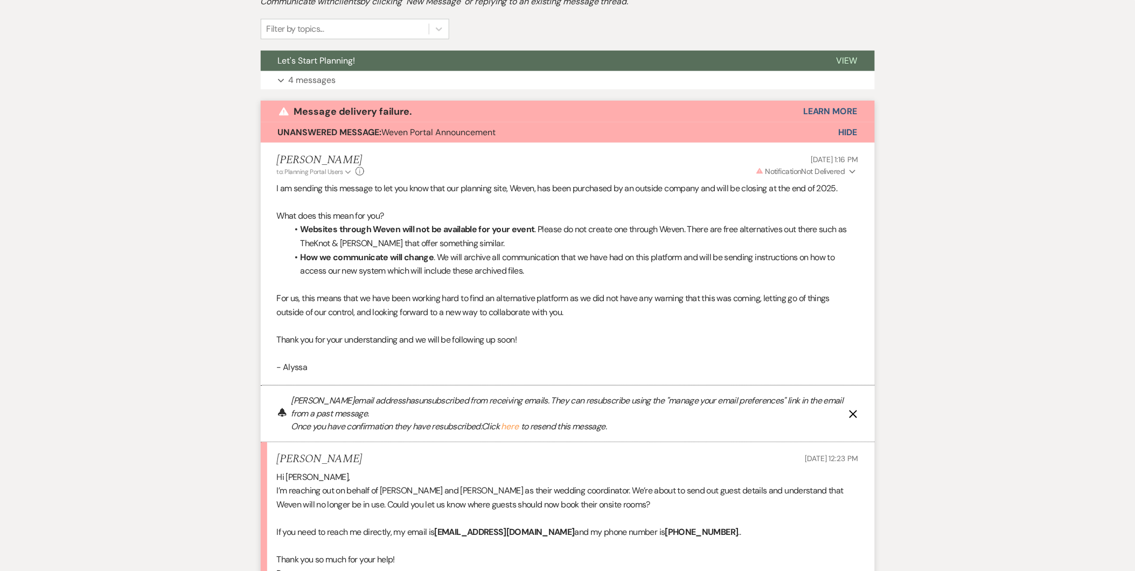
click at [852, 415] on use "button" at bounding box center [853, 414] width 8 height 8
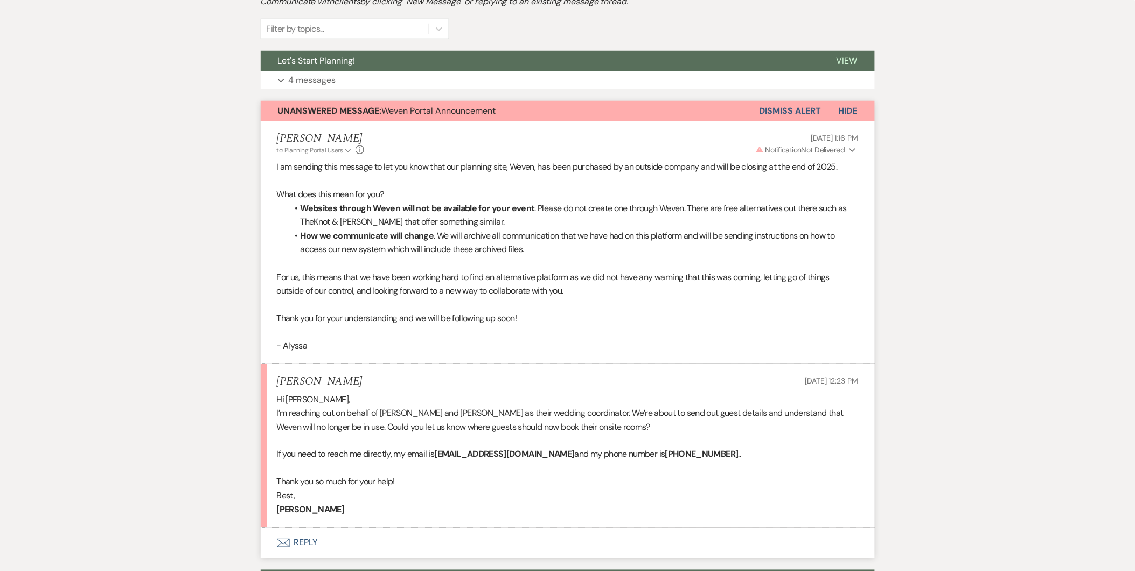
click at [782, 101] on button "Dismiss Alert" at bounding box center [790, 111] width 62 height 20
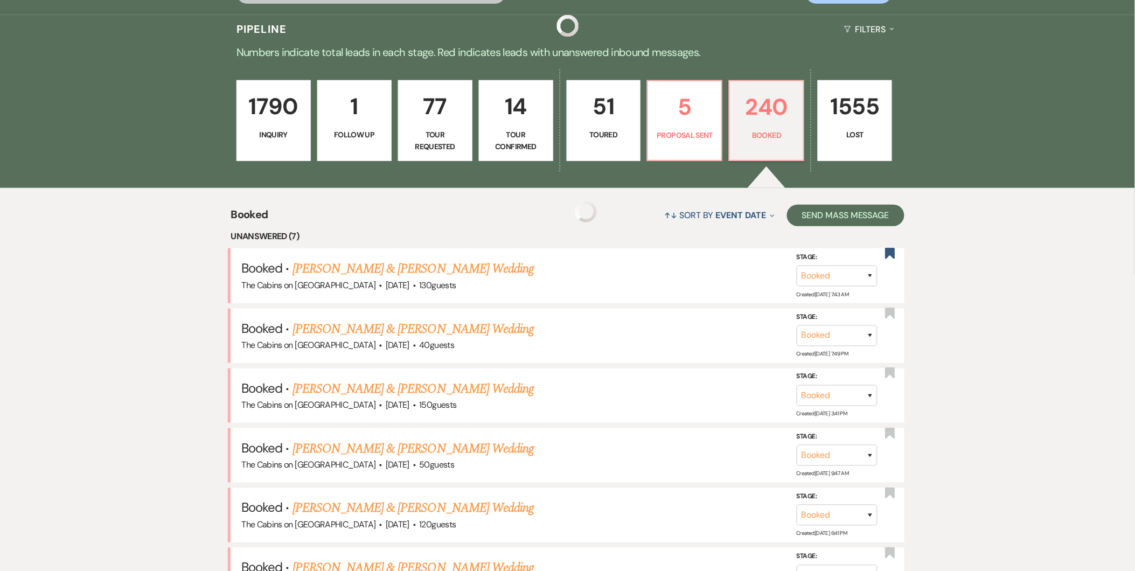
scroll to position [419, 0]
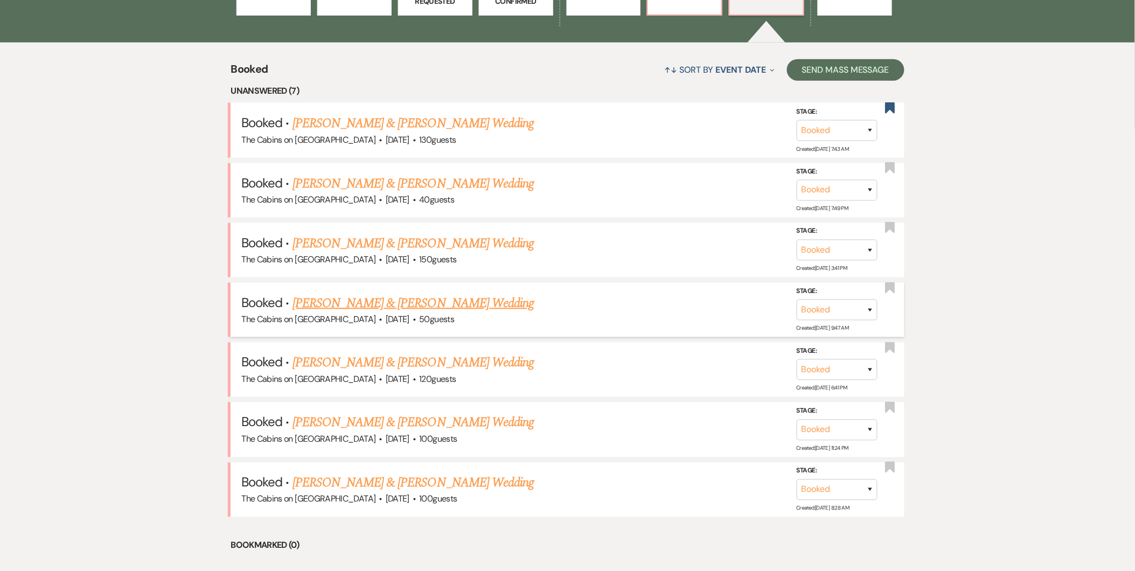
click at [409, 299] on link "[PERSON_NAME] & [PERSON_NAME] Wedding" at bounding box center [412, 302] width 241 height 19
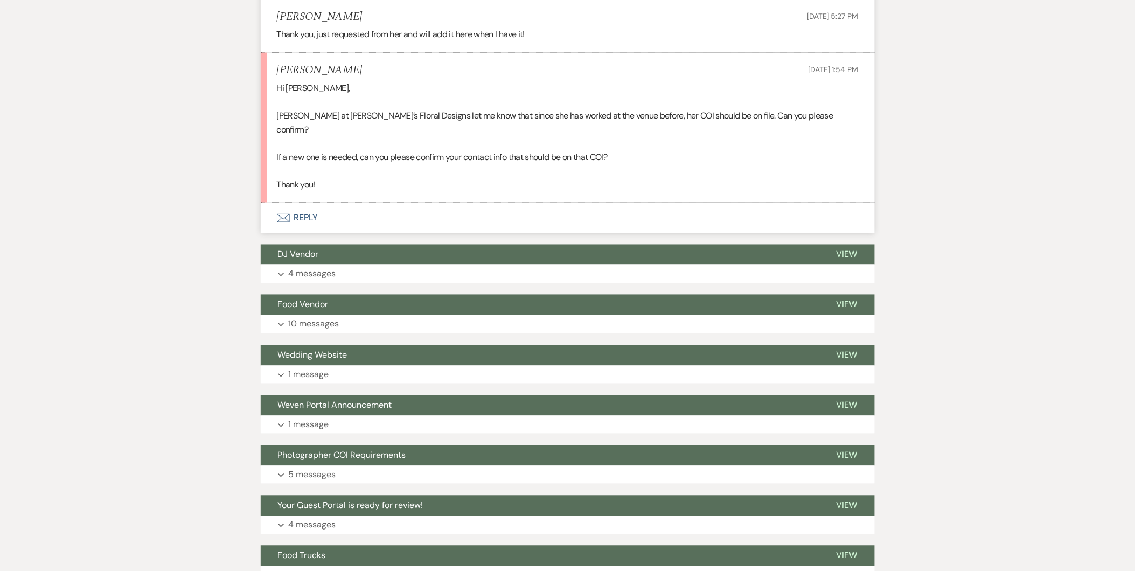
scroll to position [543, 0]
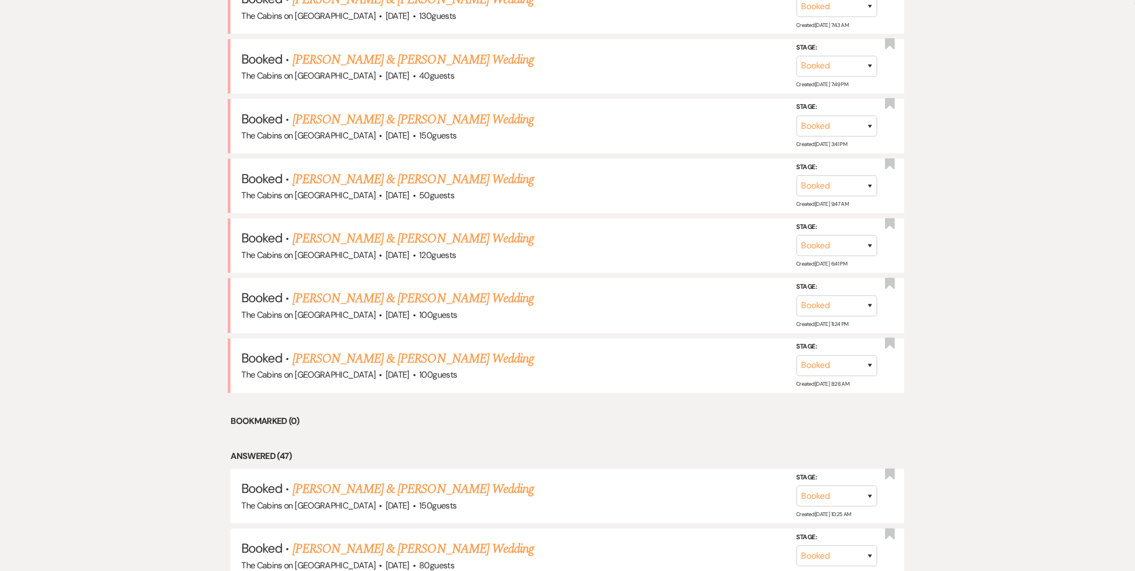
scroll to position [419, 0]
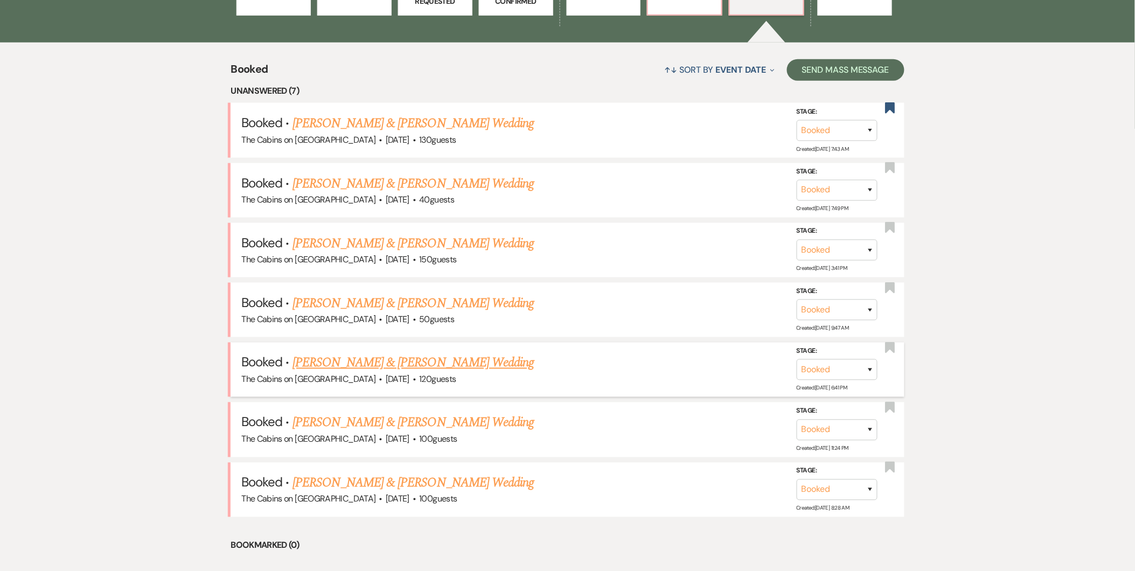
click at [421, 367] on link "[PERSON_NAME] & [PERSON_NAME] Wedding" at bounding box center [412, 362] width 241 height 19
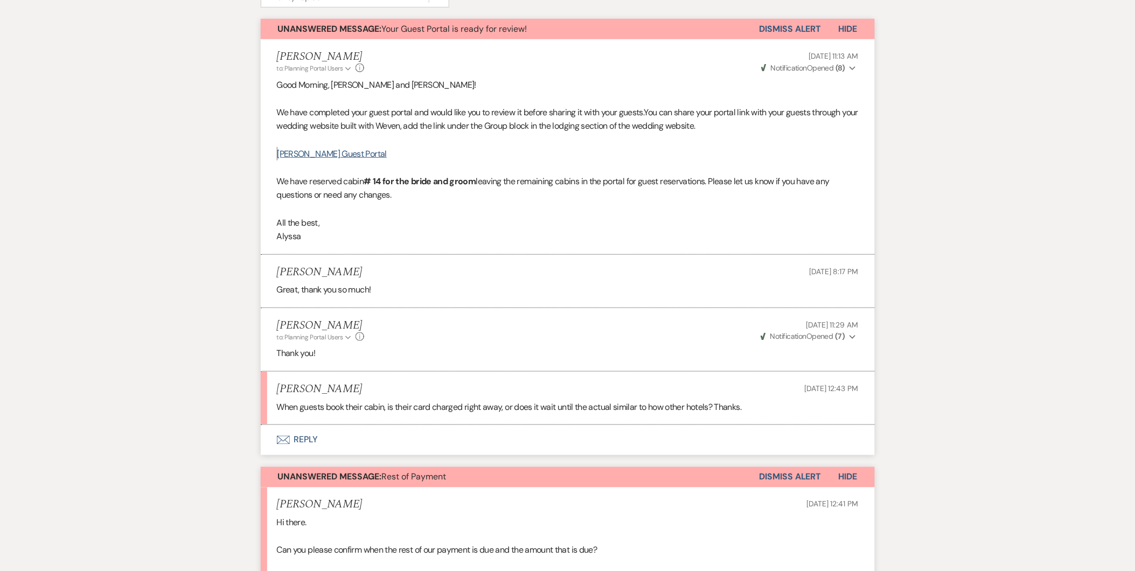
scroll to position [285, 0]
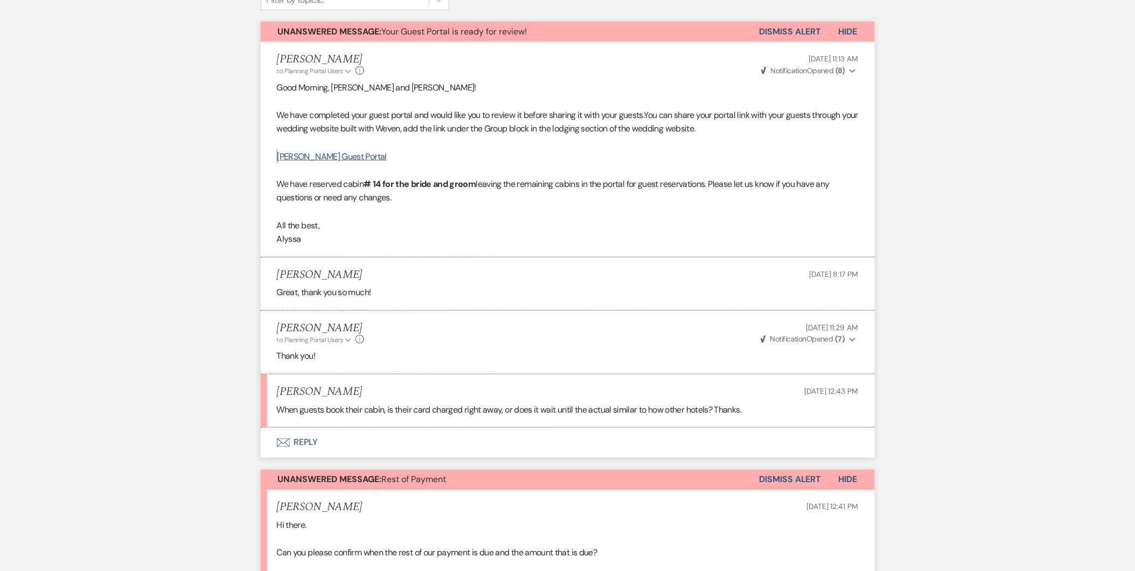
click at [298, 442] on button "Envelope Reply" at bounding box center [568, 443] width 614 height 30
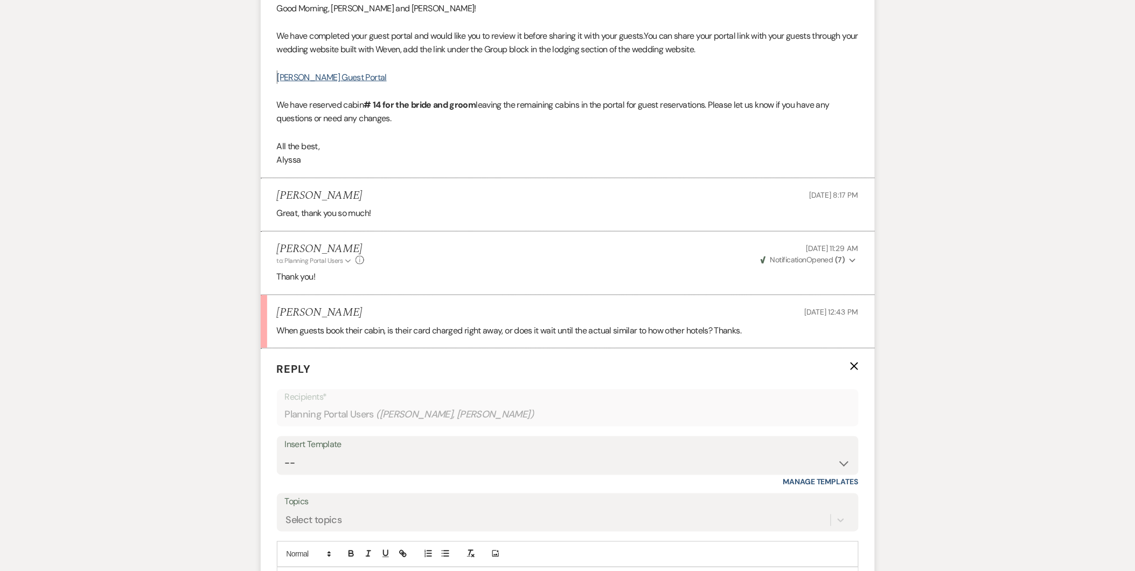
scroll to position [540, 0]
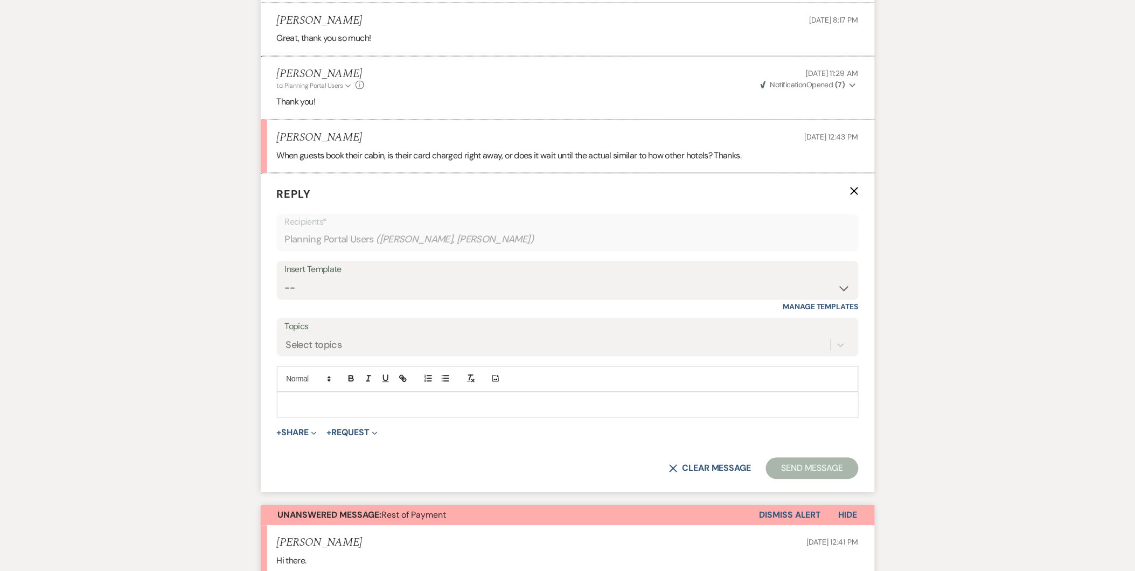
click at [334, 405] on p at bounding box center [567, 405] width 564 height 12
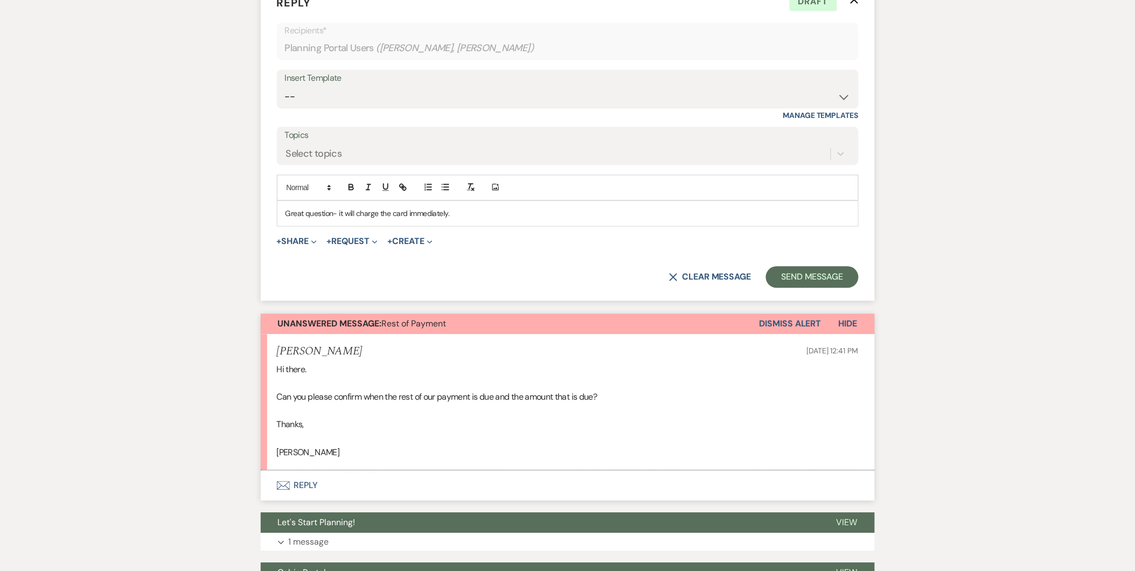
scroll to position [735, 0]
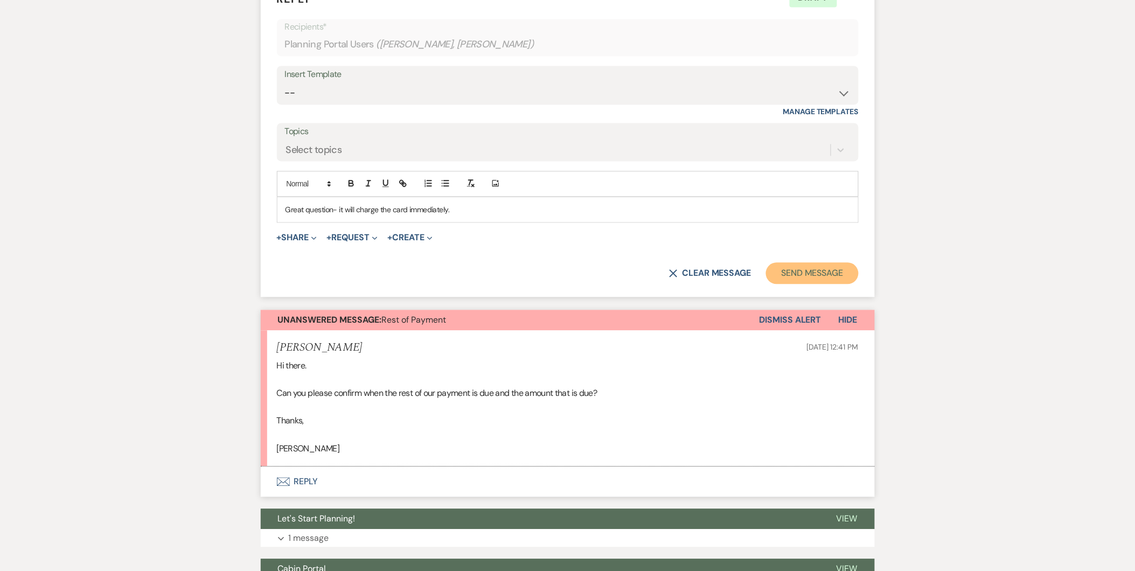
click at [827, 272] on button "Send Message" at bounding box center [812, 273] width 92 height 22
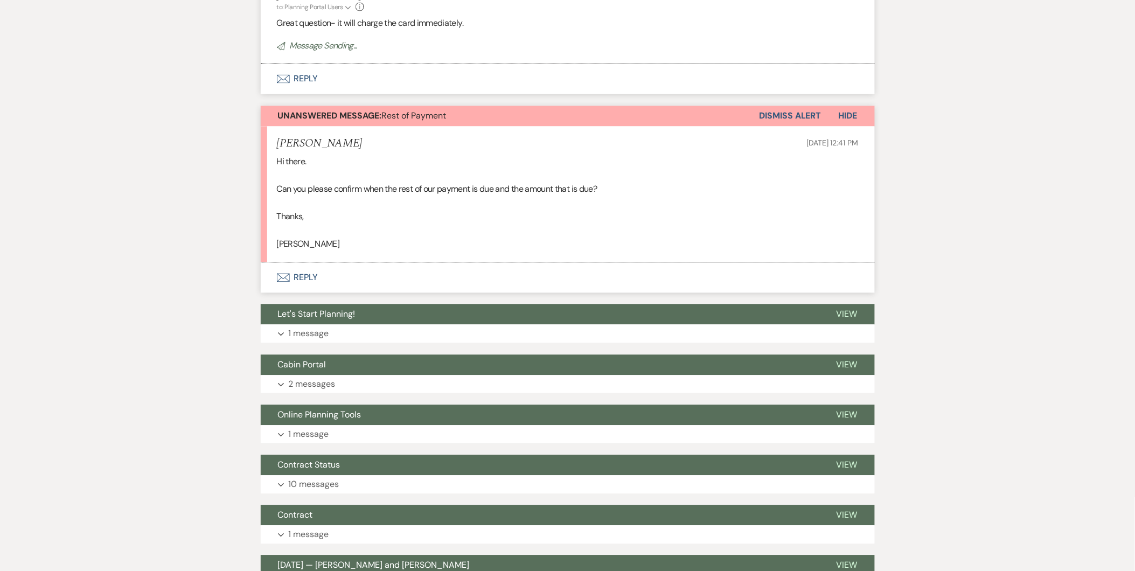
scroll to position [821, 0]
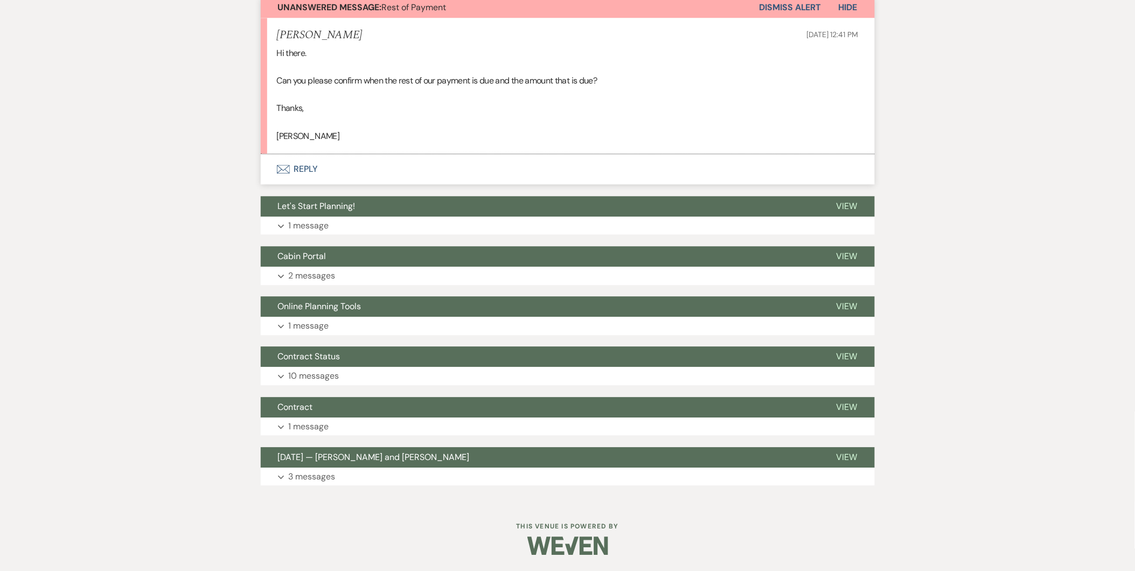
click at [309, 165] on button "Envelope Reply" at bounding box center [568, 169] width 614 height 30
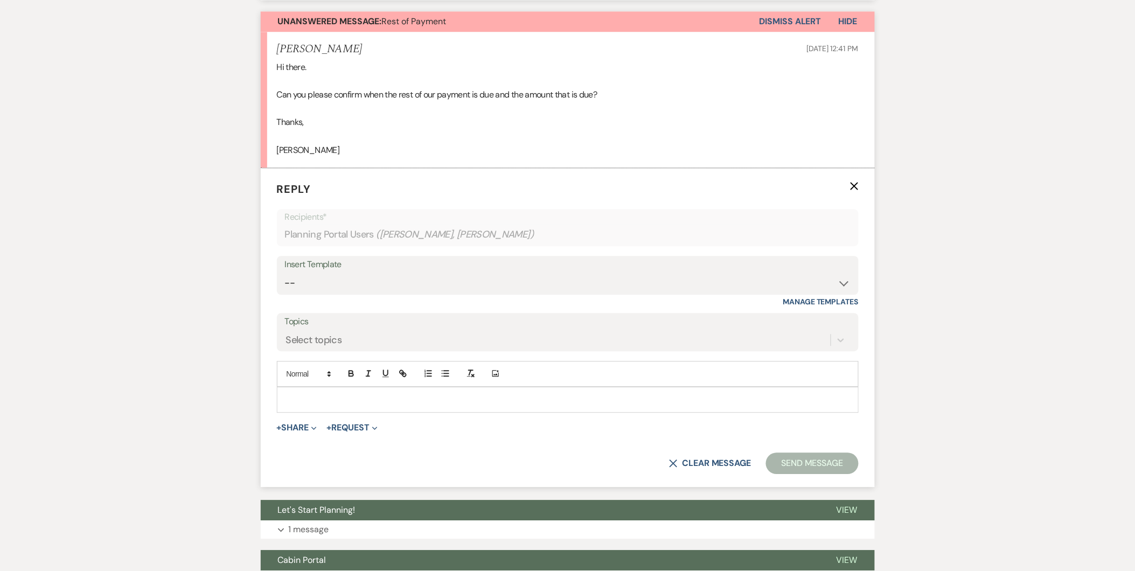
scroll to position [827, 0]
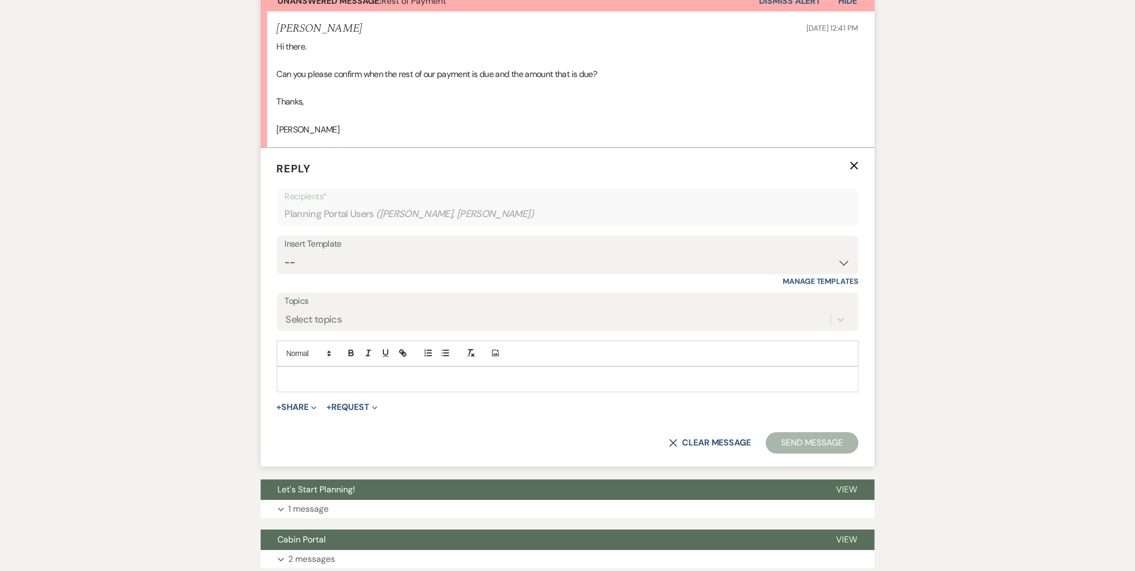
click at [598, 384] on p at bounding box center [567, 379] width 564 height 12
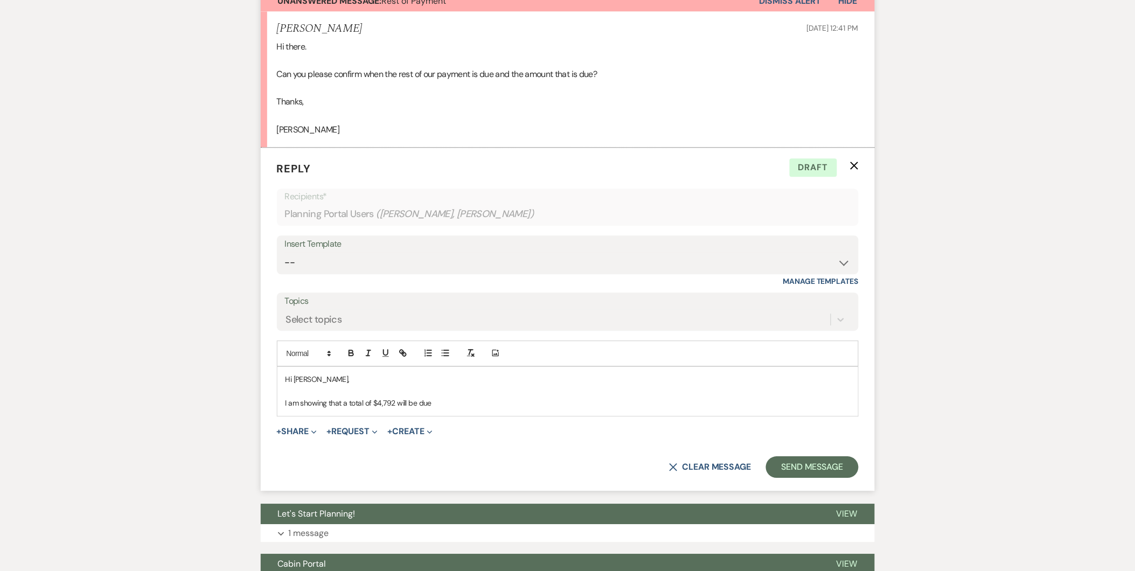
click at [578, 388] on p at bounding box center [567, 391] width 564 height 12
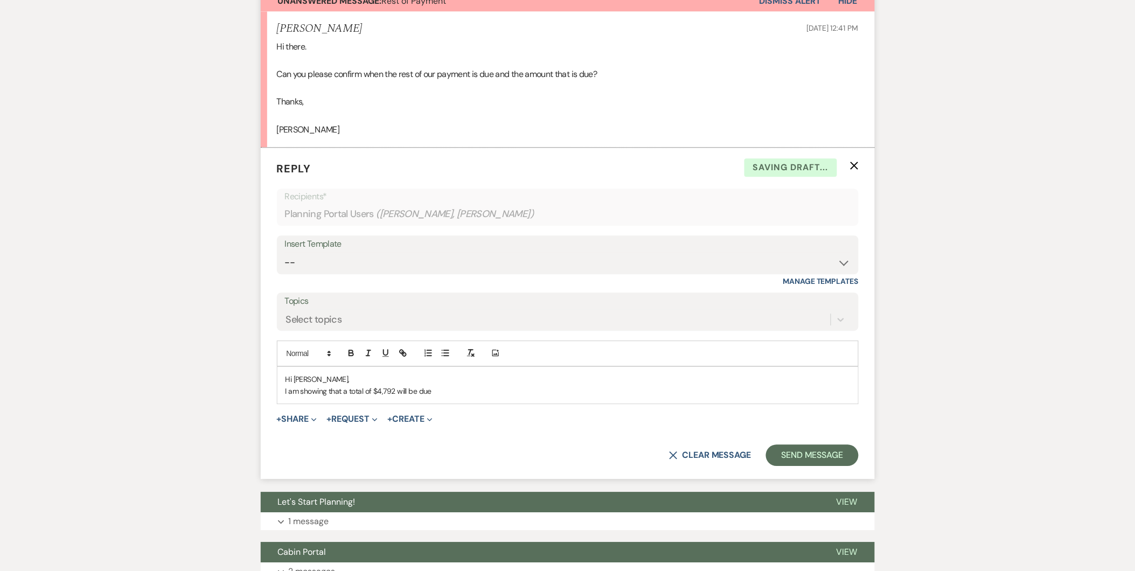
click at [508, 385] on p "I am showing that a total of $4,792 will be due" at bounding box center [567, 391] width 564 height 12
click at [435, 391] on p "I am showing that a total of $4,792 will be due" at bounding box center [567, 391] width 564 height 12
click at [533, 393] on p "I am showing that a total of $4,792 was due [DATE], and that the final payment …" at bounding box center [567, 391] width 564 height 12
click at [623, 390] on p "I am showing that a total of $4,792 was due [DATE], and that the final payment …" at bounding box center [567, 391] width 564 height 12
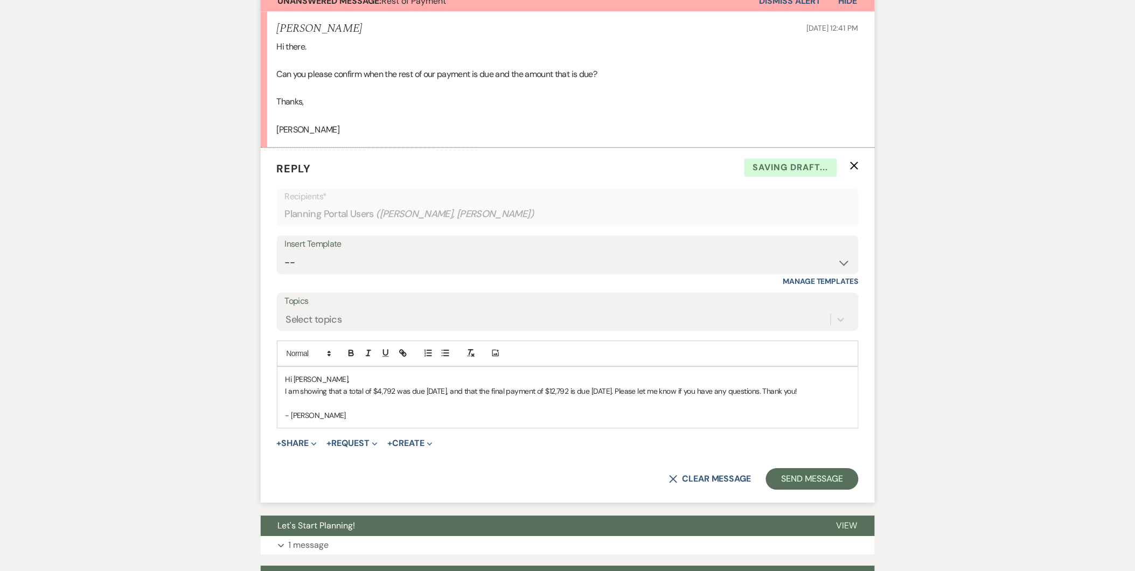
click at [756, 394] on p "I am showing that a total of $4,792 was due [DATE], and that the final payment …" at bounding box center [567, 391] width 564 height 12
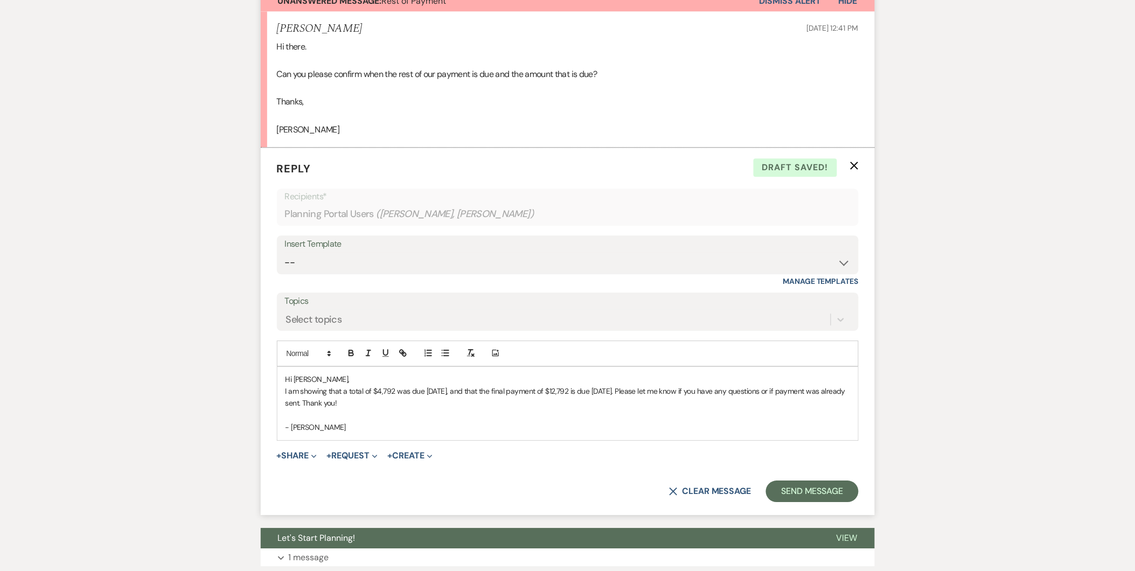
click at [773, 392] on p "I am showing that a total of $4,792 was due [DATE], and that the final payment …" at bounding box center [567, 397] width 564 height 24
click at [325, 404] on p "I am showing that a total of $4,792 was due [DATE], and that the final payment …" at bounding box center [567, 397] width 564 height 24
click at [812, 491] on button "Send Message" at bounding box center [812, 491] width 92 height 22
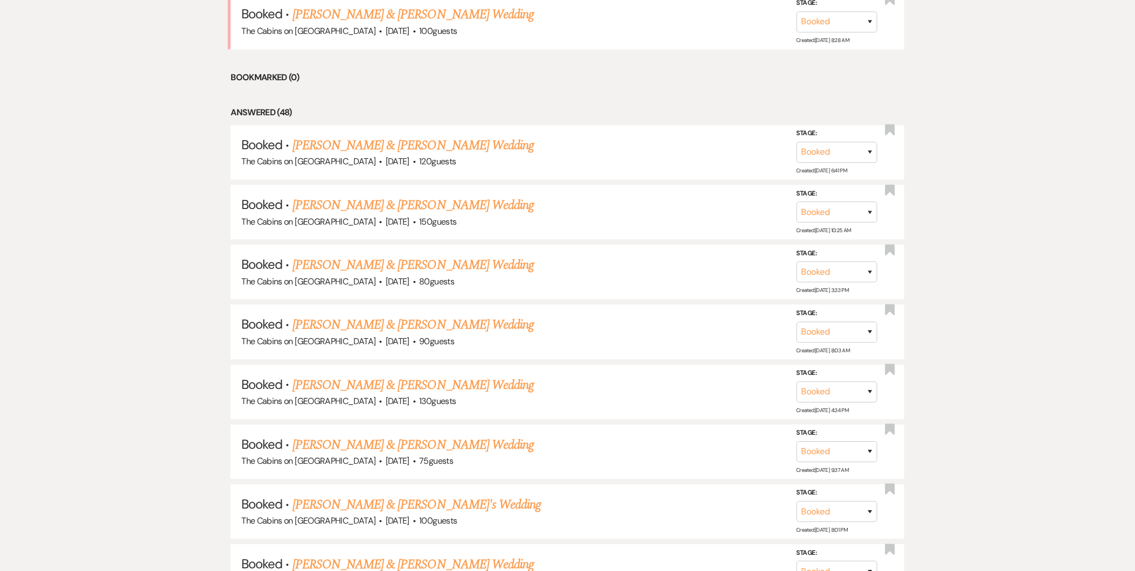
scroll to position [419, 0]
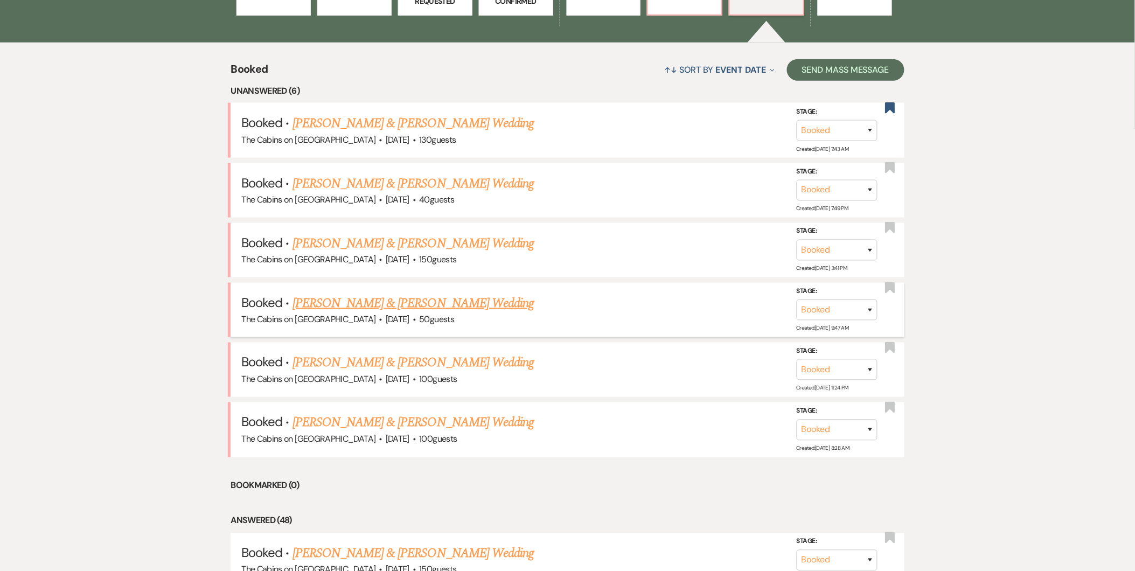
click at [381, 295] on link "[PERSON_NAME] & [PERSON_NAME] Wedding" at bounding box center [412, 302] width 241 height 19
click at [386, 374] on span "[DATE]" at bounding box center [398, 379] width 24 height 11
click at [367, 367] on link "[PERSON_NAME] & [PERSON_NAME] Wedding" at bounding box center [412, 362] width 241 height 19
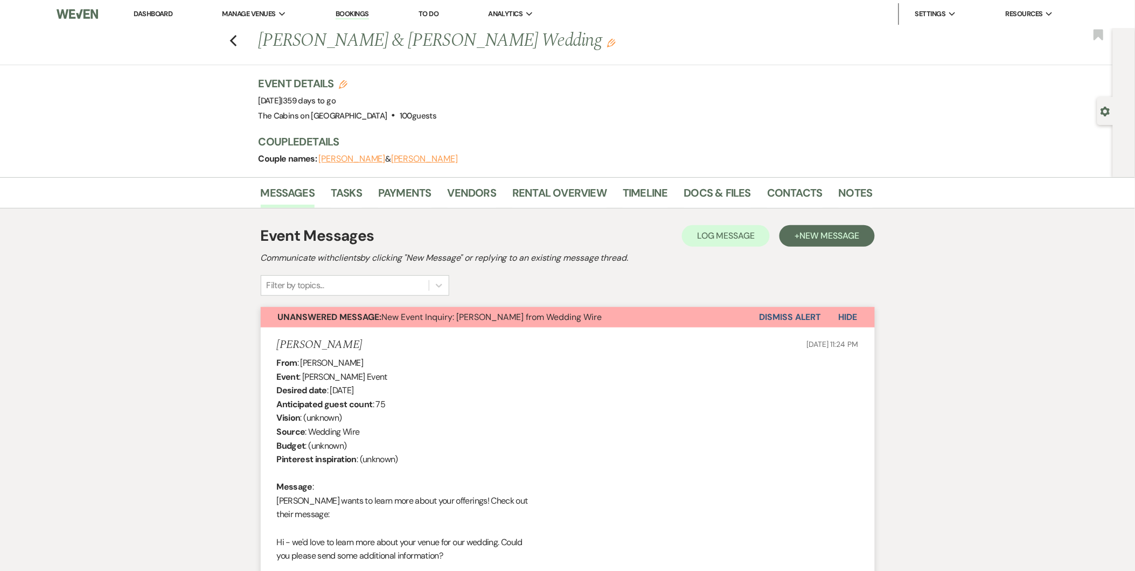
click at [800, 315] on button "Dismiss Alert" at bounding box center [790, 317] width 62 height 20
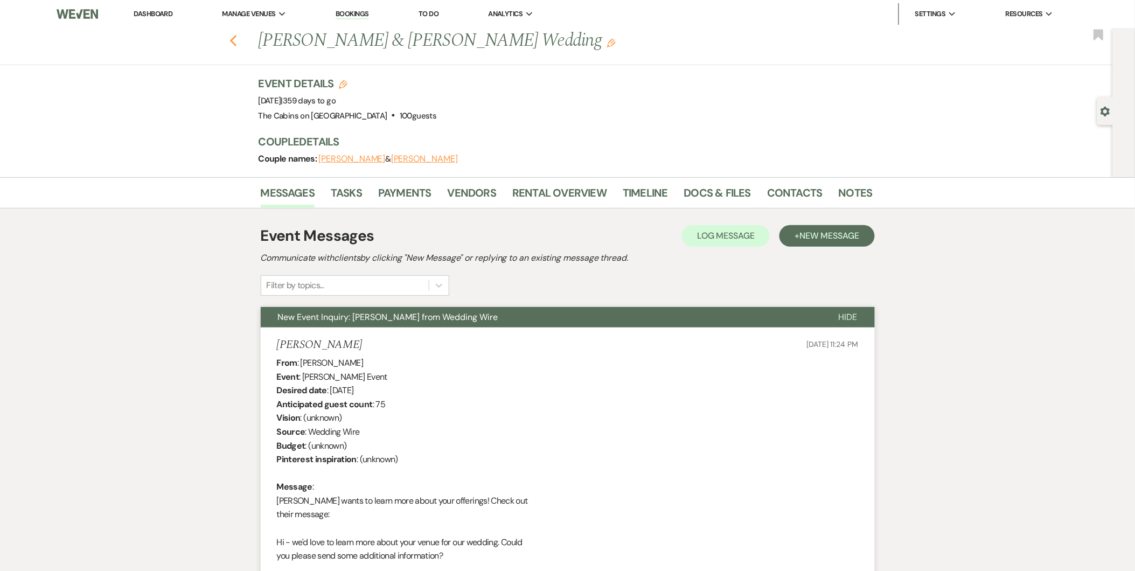
click at [237, 40] on icon "Previous" at bounding box center [233, 40] width 8 height 13
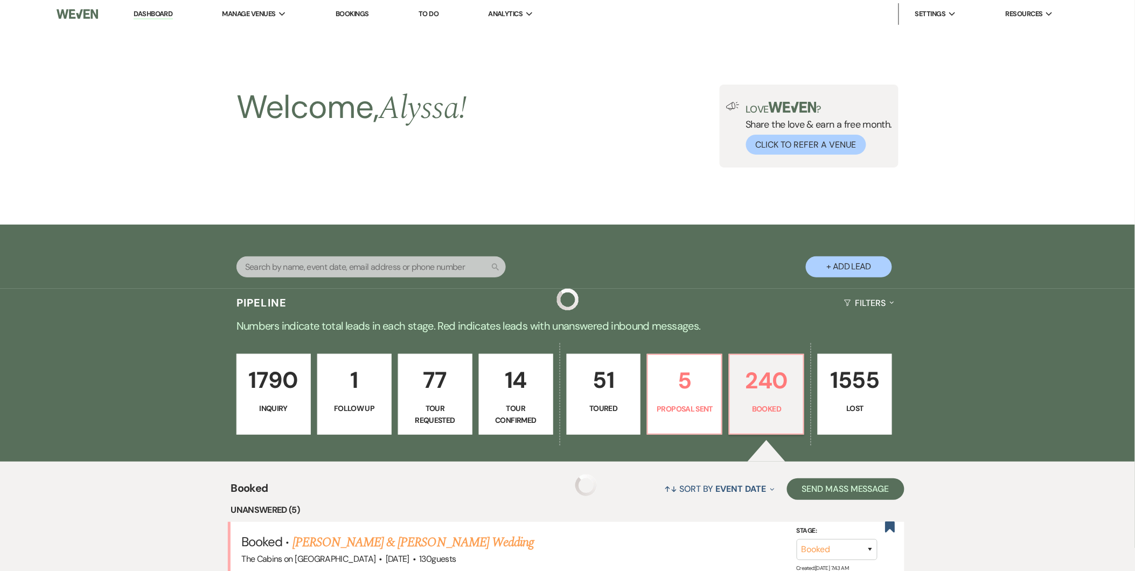
scroll to position [419, 0]
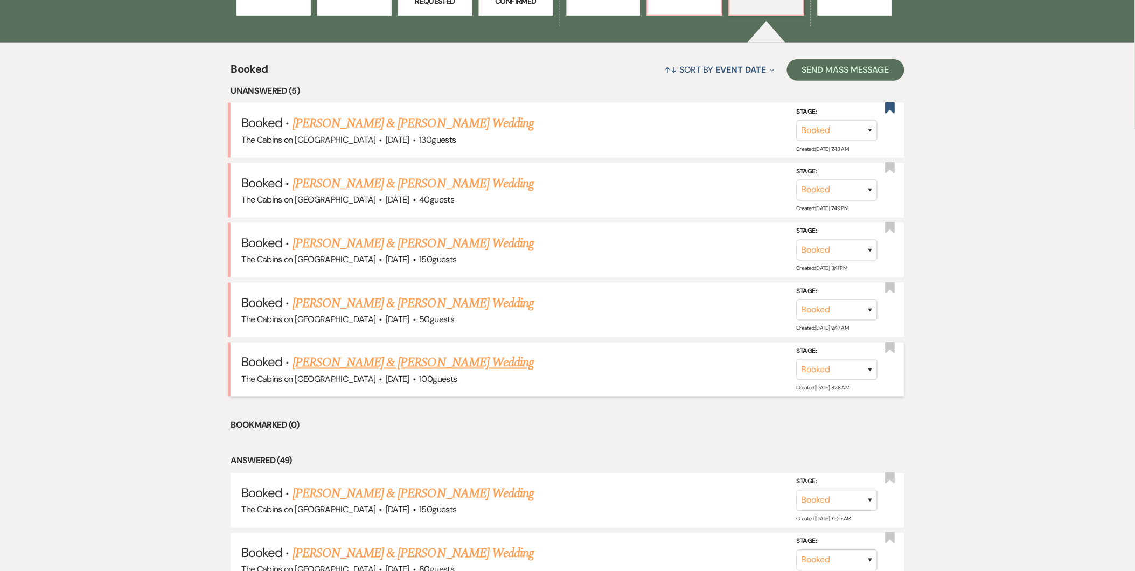
click at [460, 368] on link "[PERSON_NAME] & [PERSON_NAME] Wedding" at bounding box center [412, 362] width 241 height 19
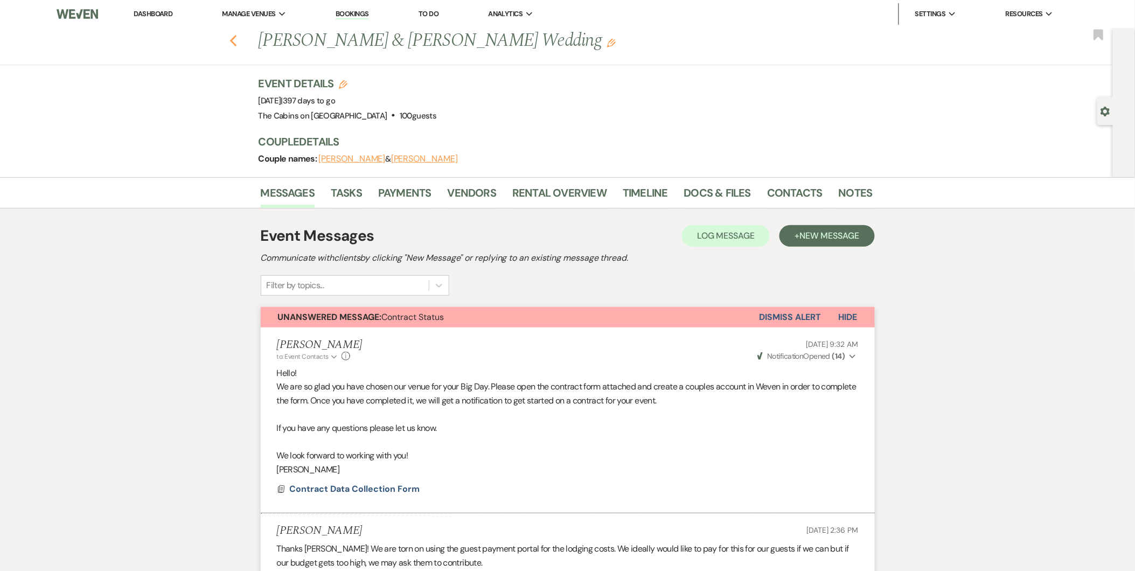
click at [237, 40] on icon "Previous" at bounding box center [233, 40] width 8 height 13
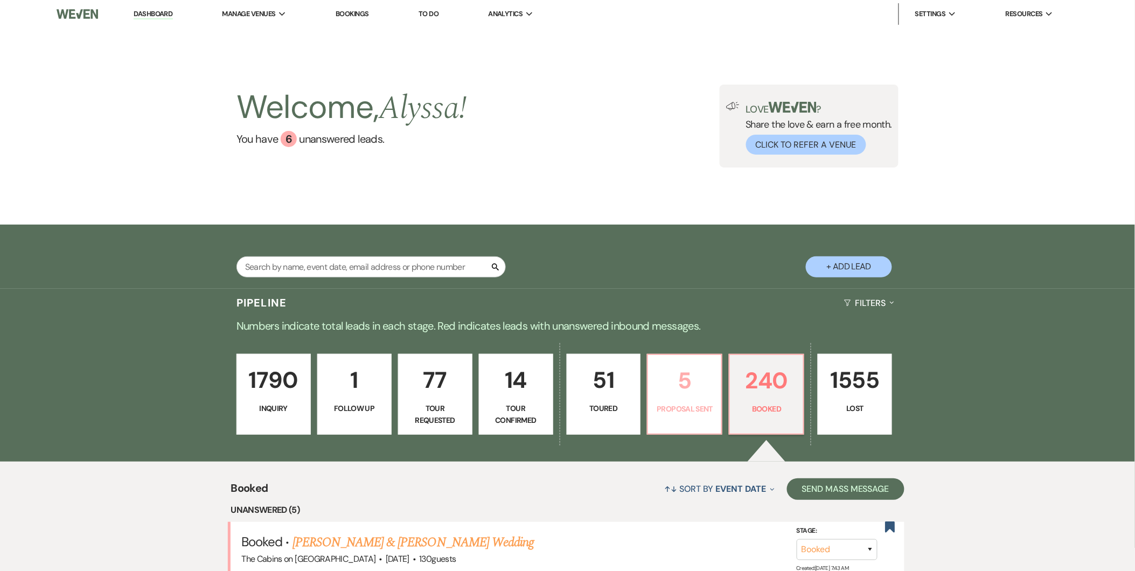
click at [686, 394] on p "5" at bounding box center [684, 380] width 60 height 36
select select "6"
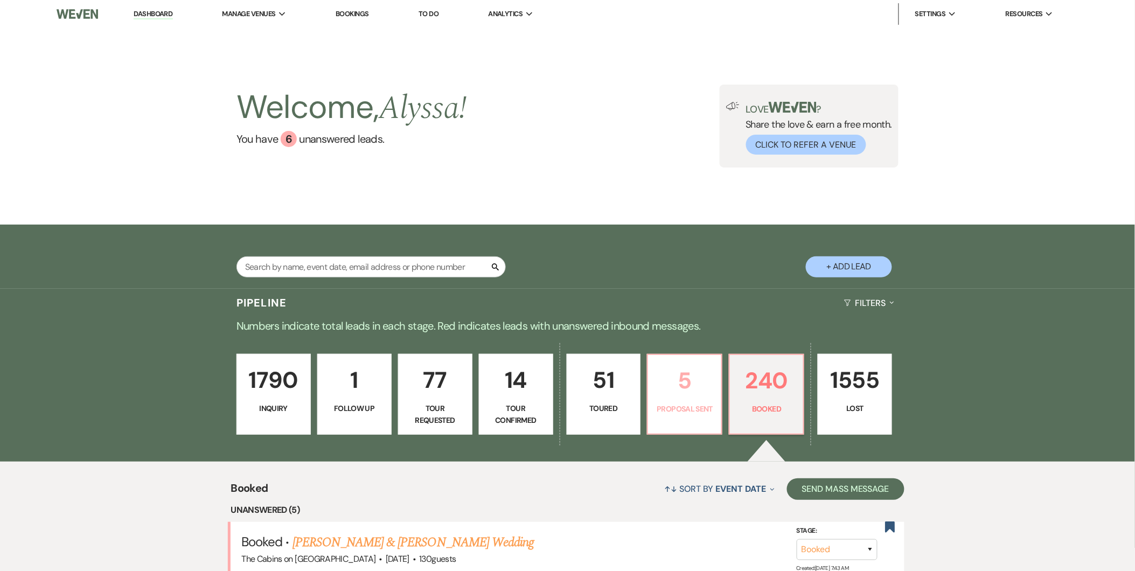
select select "6"
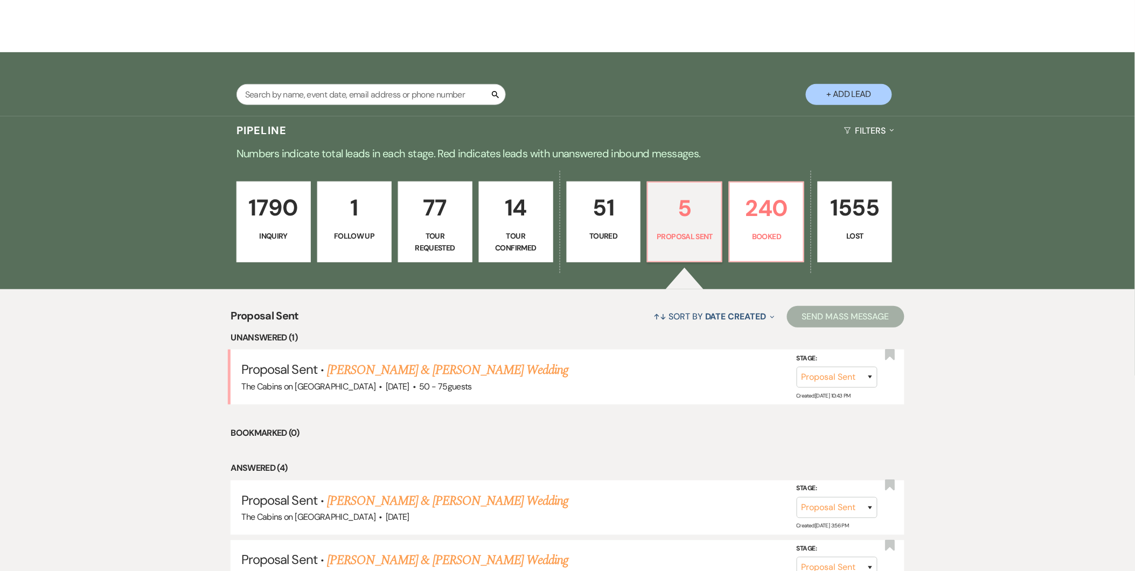
scroll to position [174, 0]
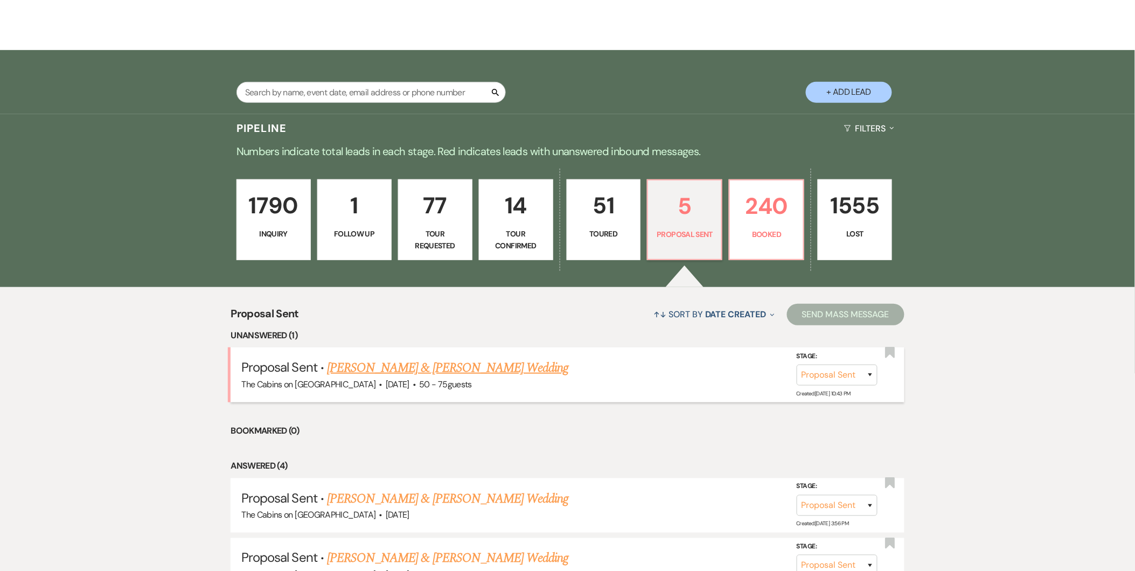
click at [474, 362] on link "[PERSON_NAME] & [PERSON_NAME] Wedding" at bounding box center [447, 367] width 241 height 19
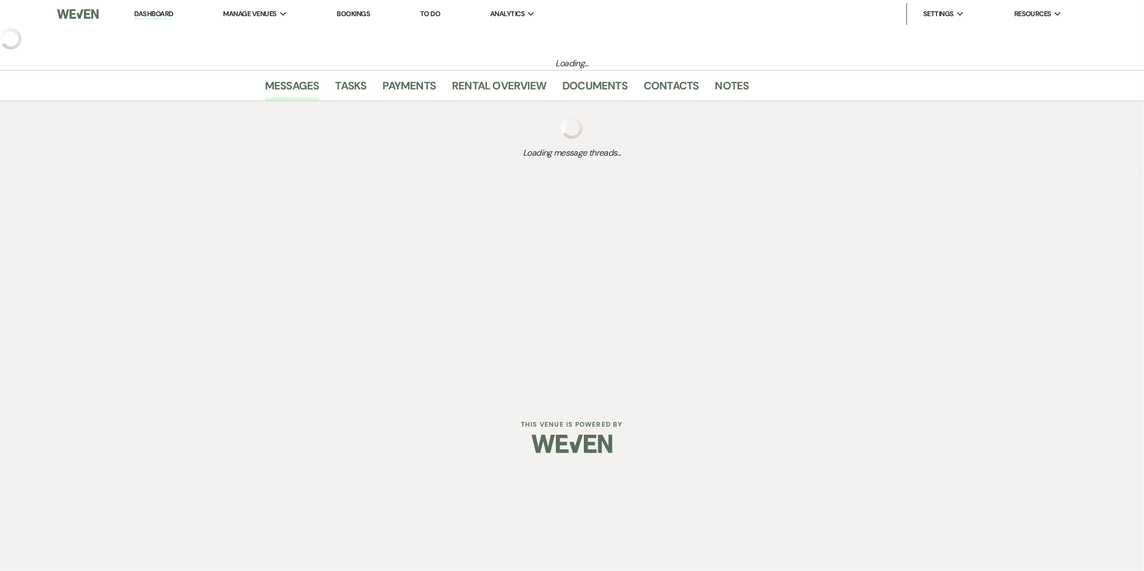
select select "6"
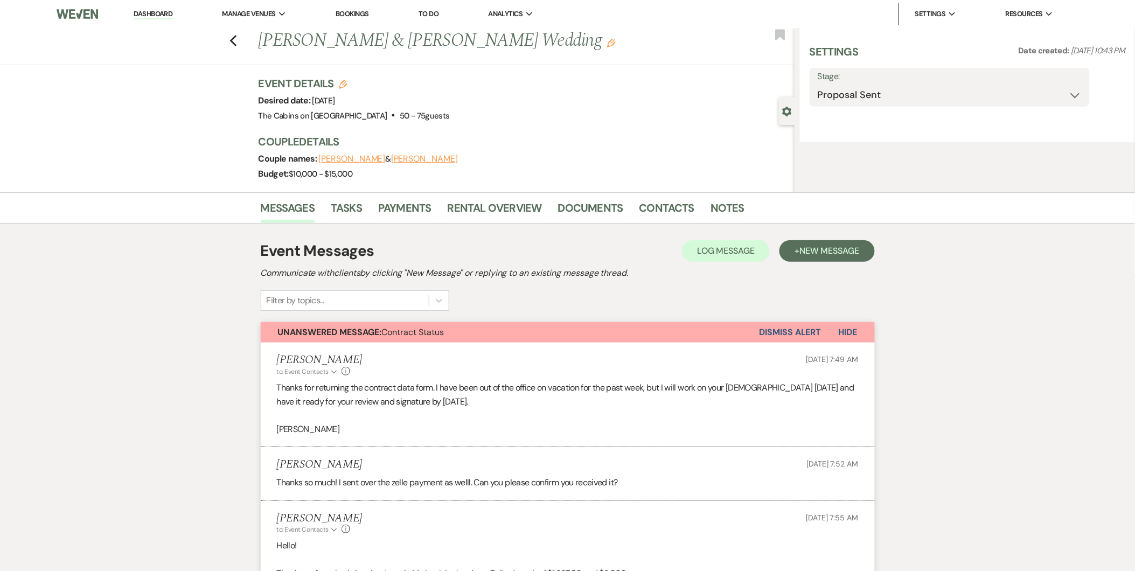
select select "5"
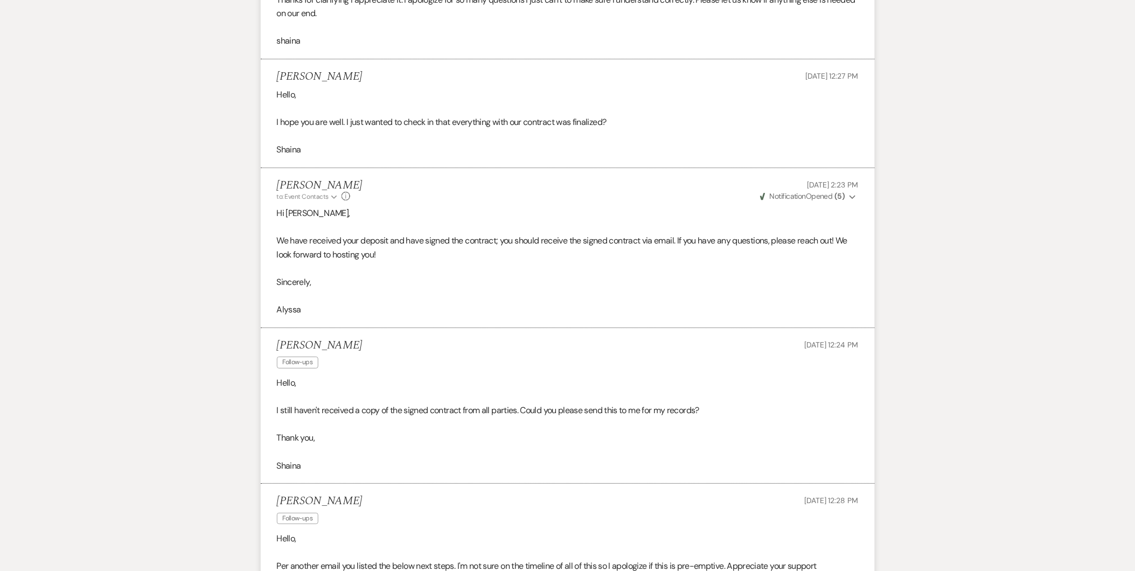
scroll to position [1724, 0]
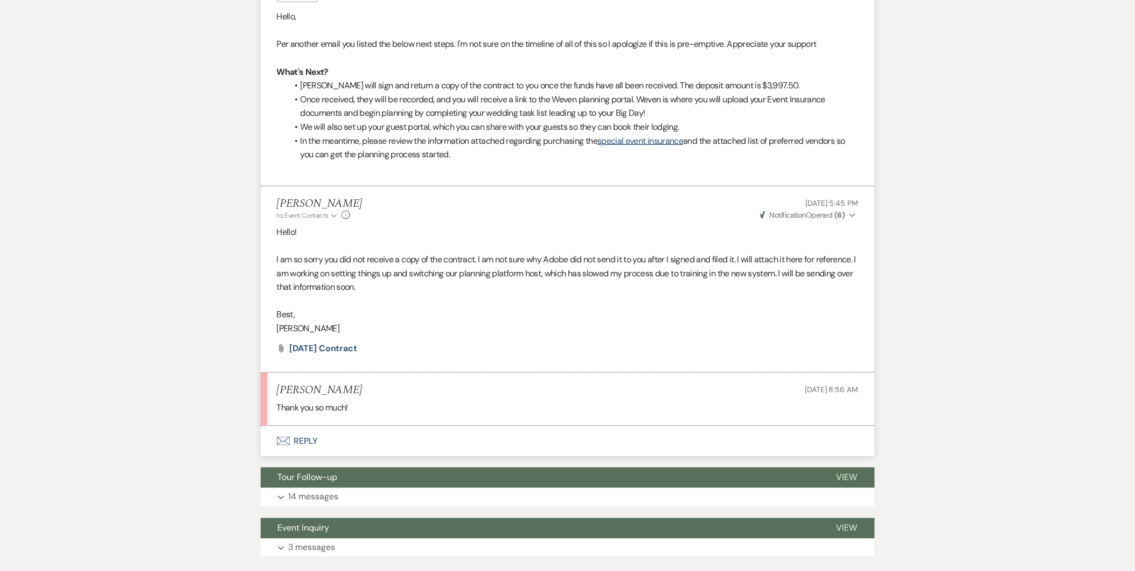
click at [299, 443] on button "Envelope Reply" at bounding box center [568, 441] width 614 height 30
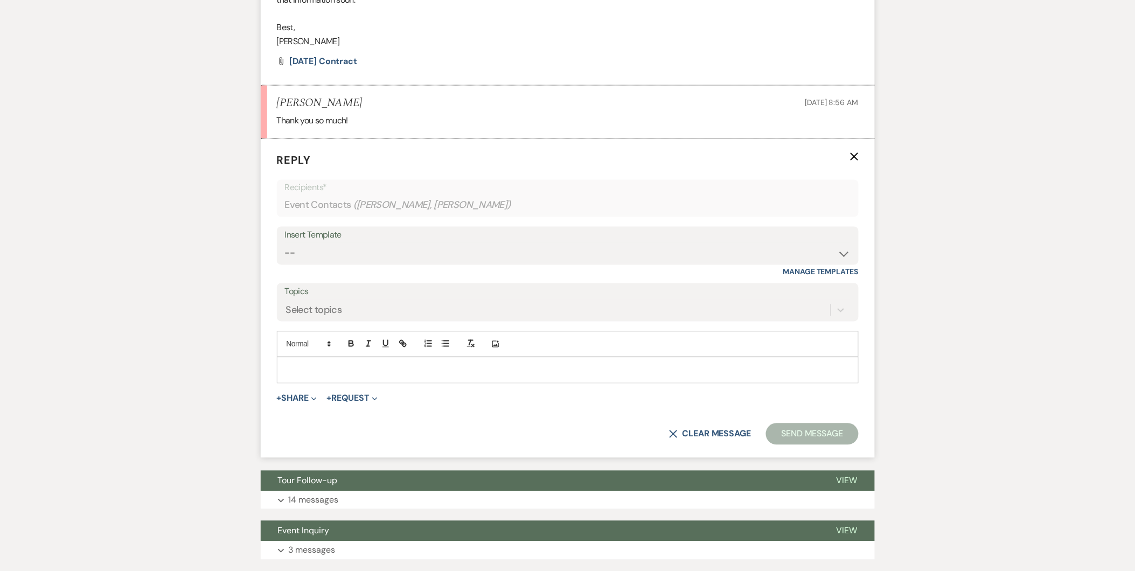
scroll to position [2025, 0]
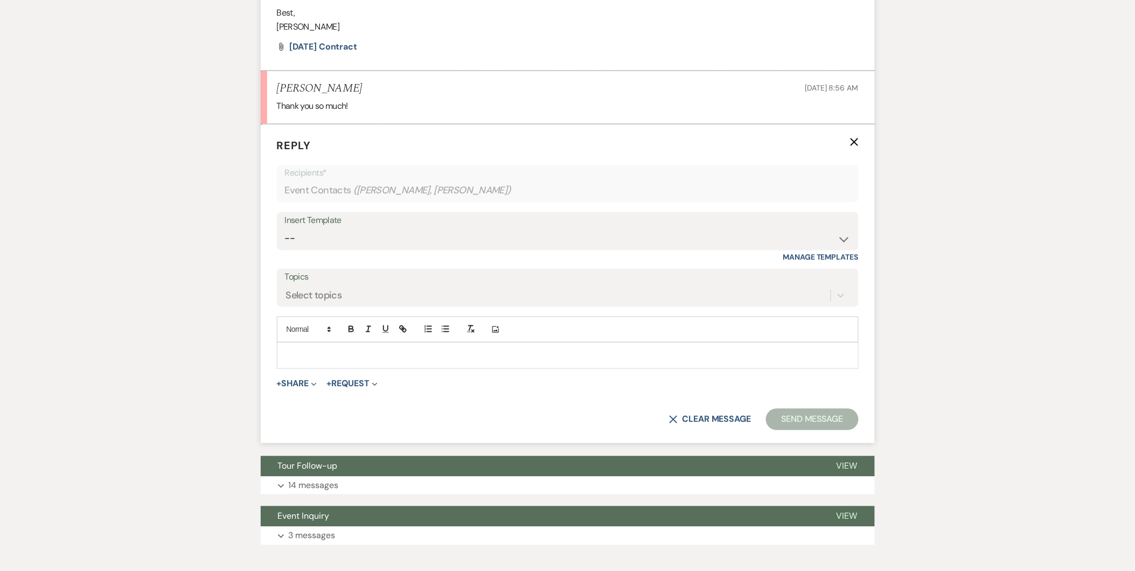
click at [358, 361] on p at bounding box center [567, 355] width 564 height 12
click at [816, 424] on button "Send Message" at bounding box center [812, 420] width 92 height 22
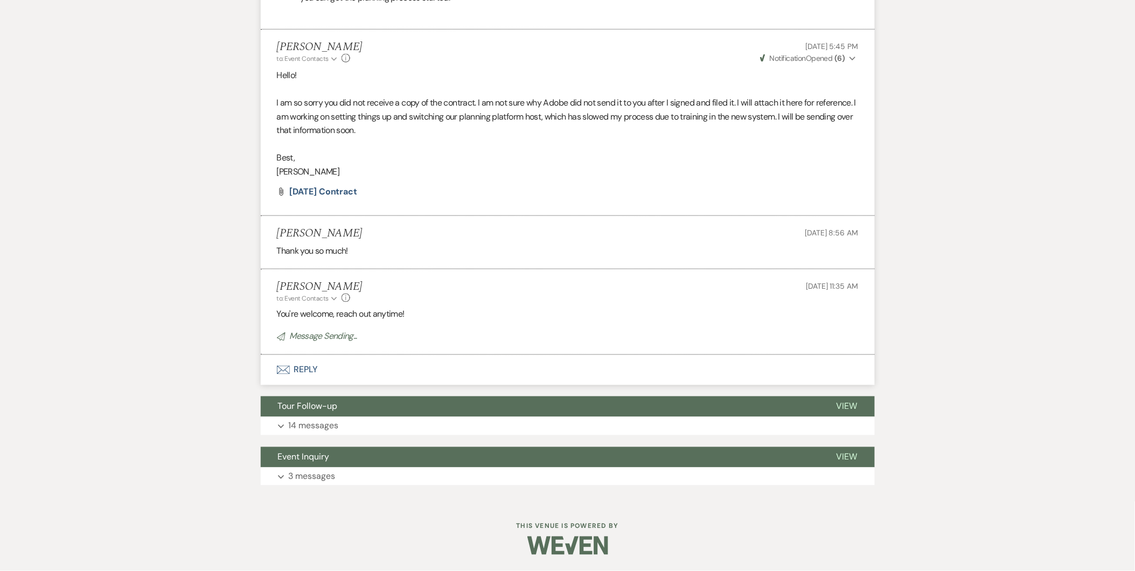
scroll to position [174, 0]
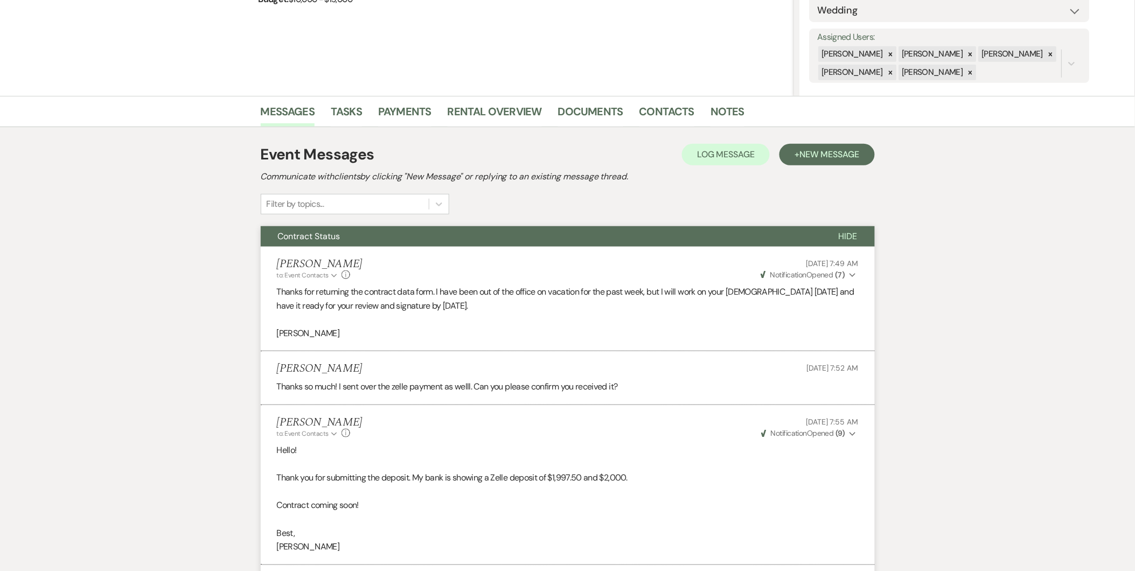
select select "6"
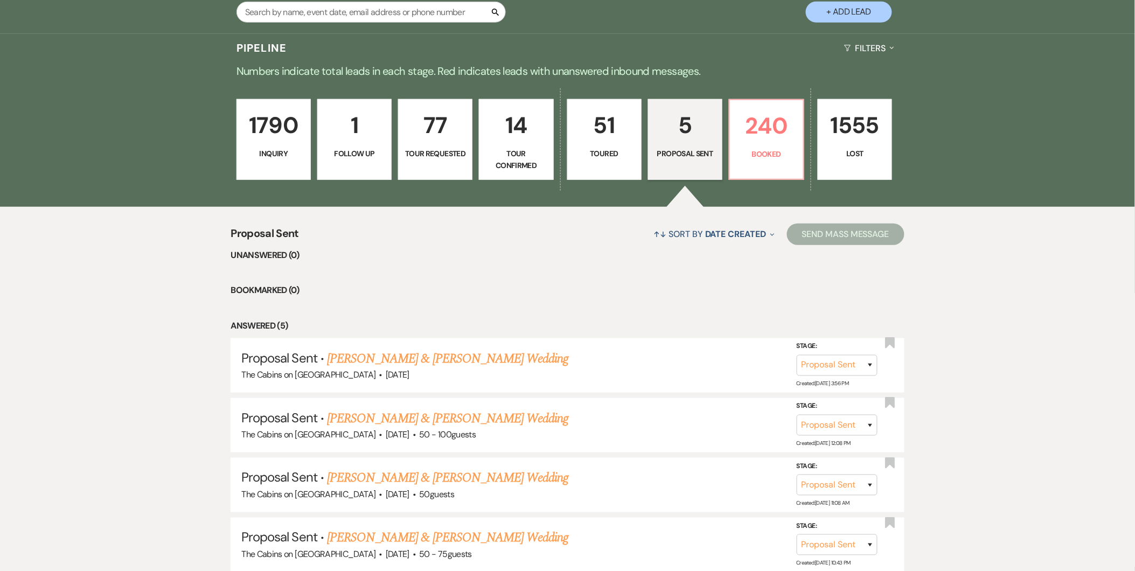
scroll to position [272, 0]
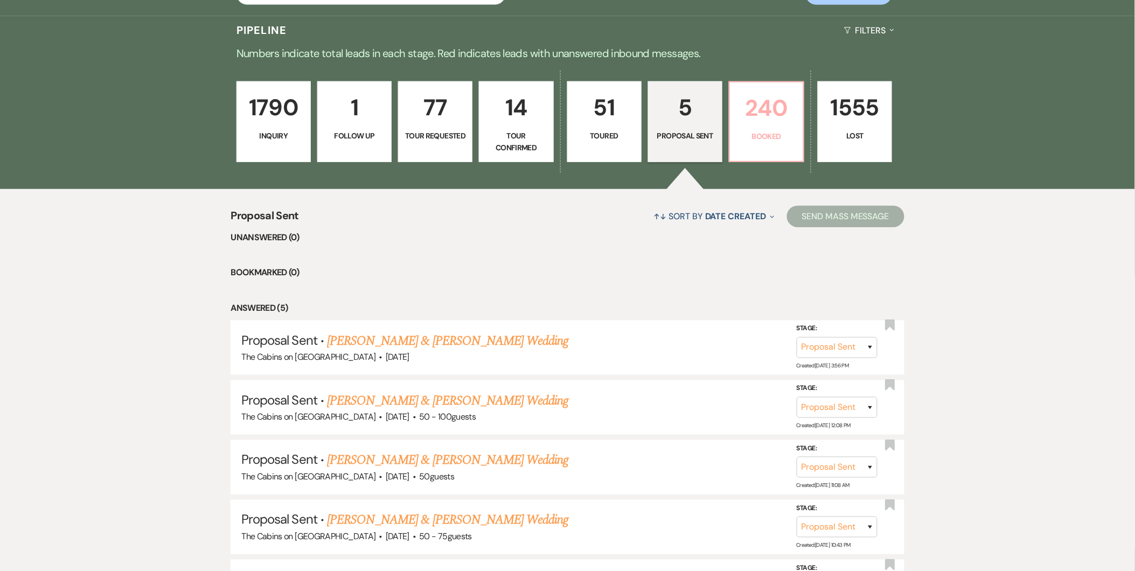
click at [763, 105] on p "240" at bounding box center [766, 108] width 60 height 36
